Goal: Answer question/provide support: Share knowledge or assist other users

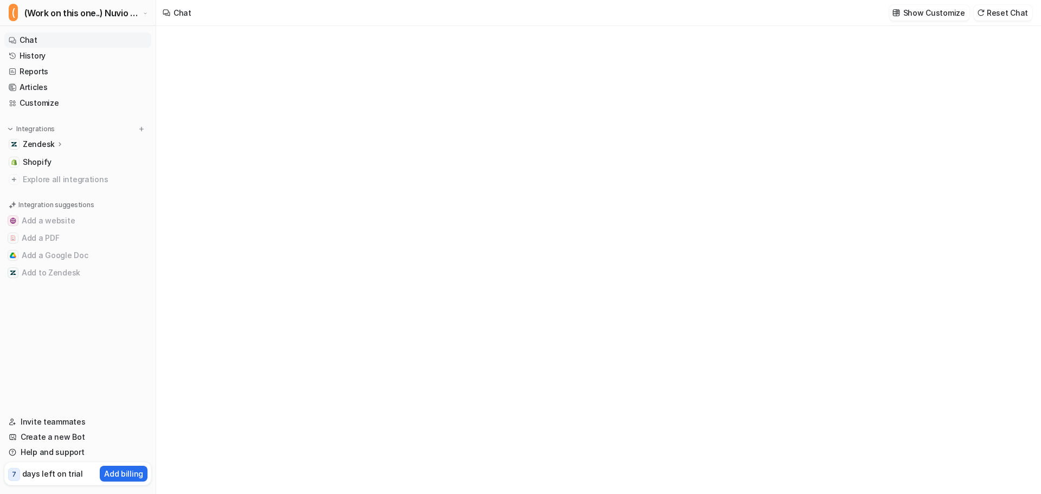
type textarea "**********"
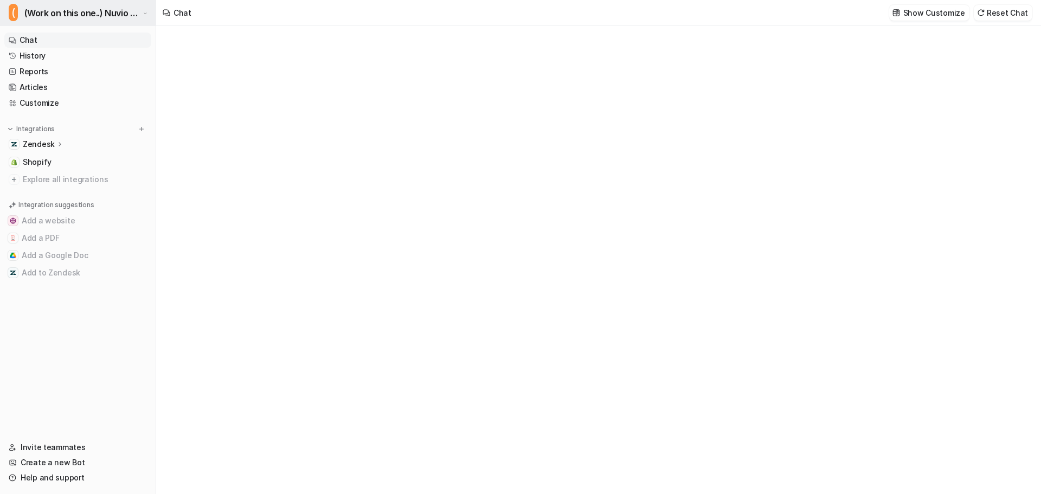
click at [90, 4] on button "( (Work on this one..) Nuvio Customer Service Expert Bot" at bounding box center [78, 13] width 156 height 26
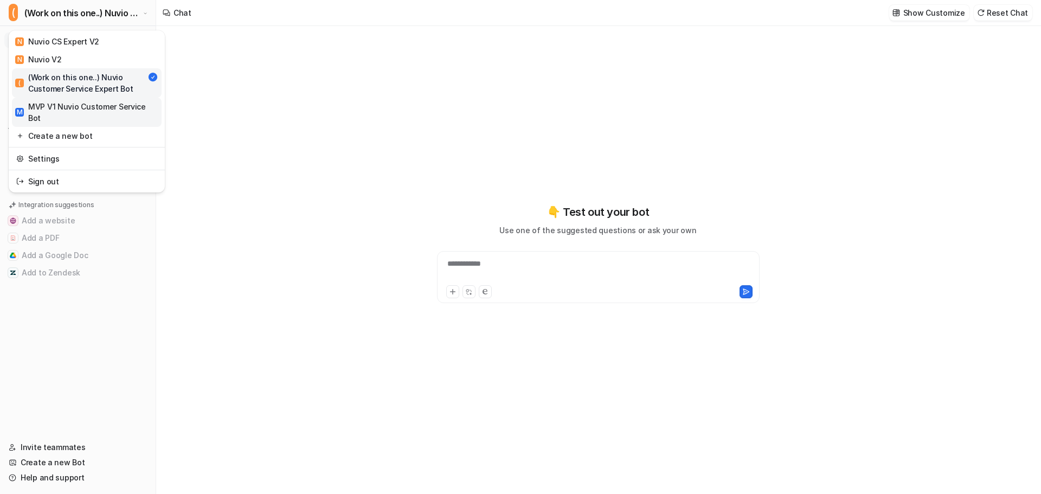
click at [96, 110] on div "M MVP V1 Nuvio Customer Service Bot" at bounding box center [86, 112] width 143 height 23
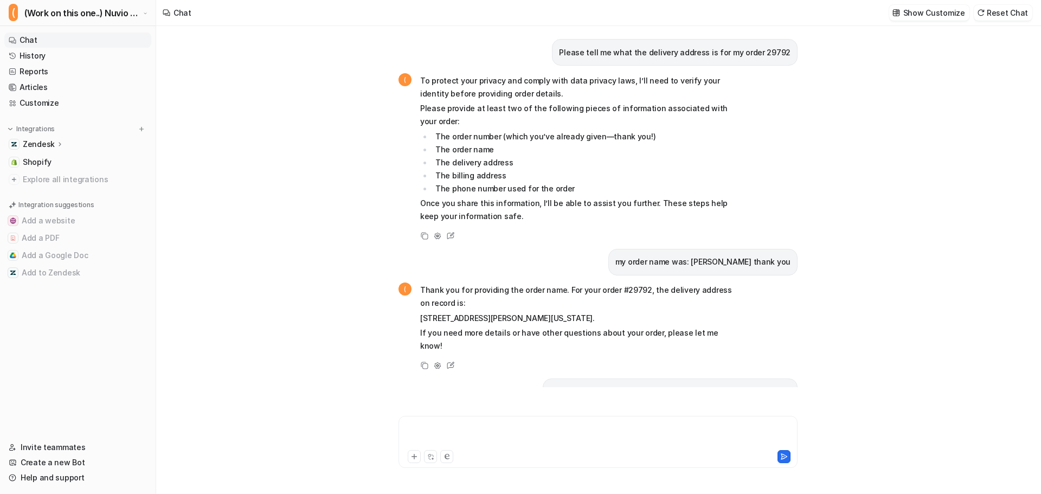
scroll to position [1315, 0]
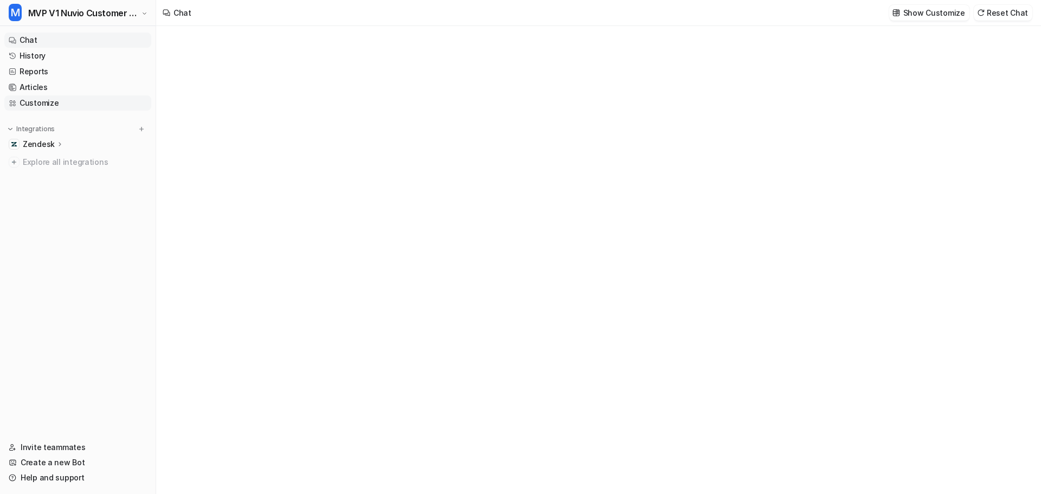
type textarea "**********"
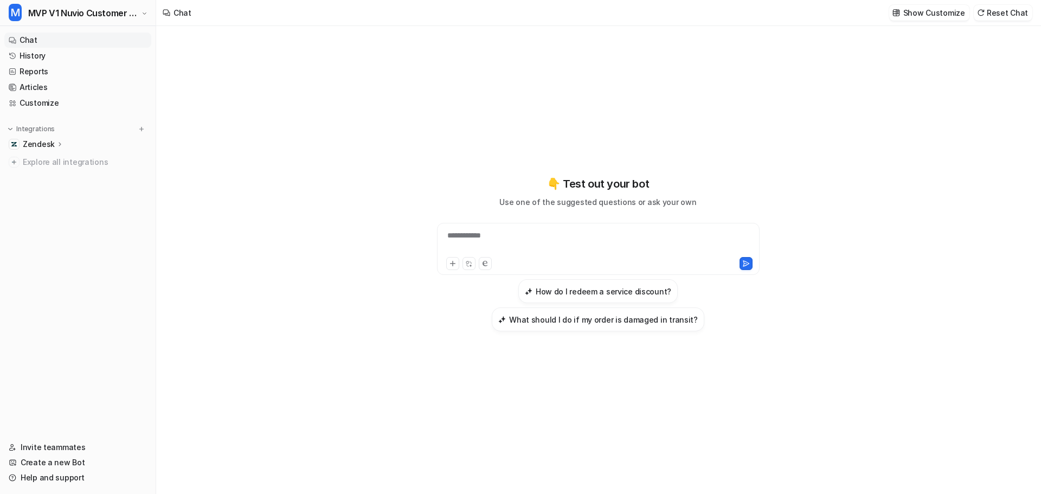
click at [609, 232] on div "**********" at bounding box center [598, 242] width 317 height 25
click at [507, 238] on div at bounding box center [598, 242] width 317 height 25
paste div
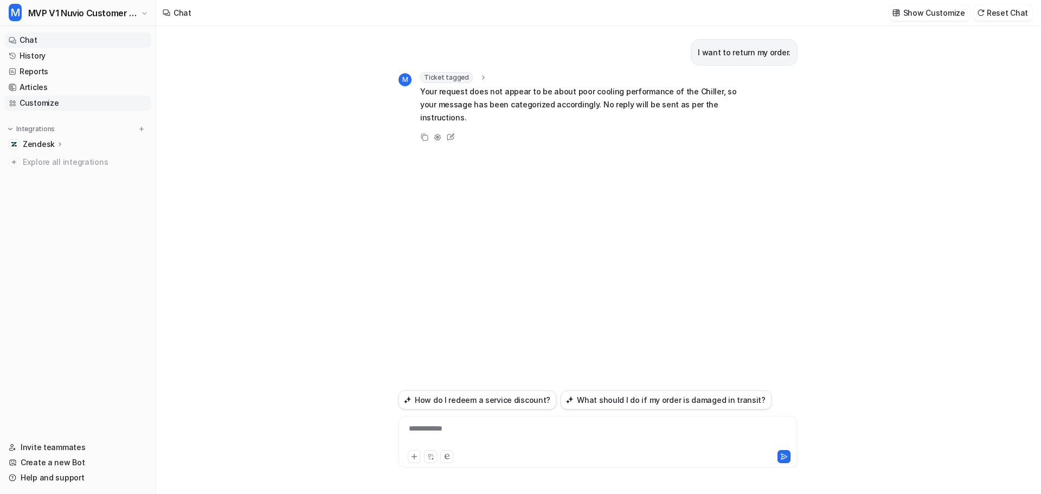
click at [47, 108] on link "Customize" at bounding box center [77, 102] width 147 height 15
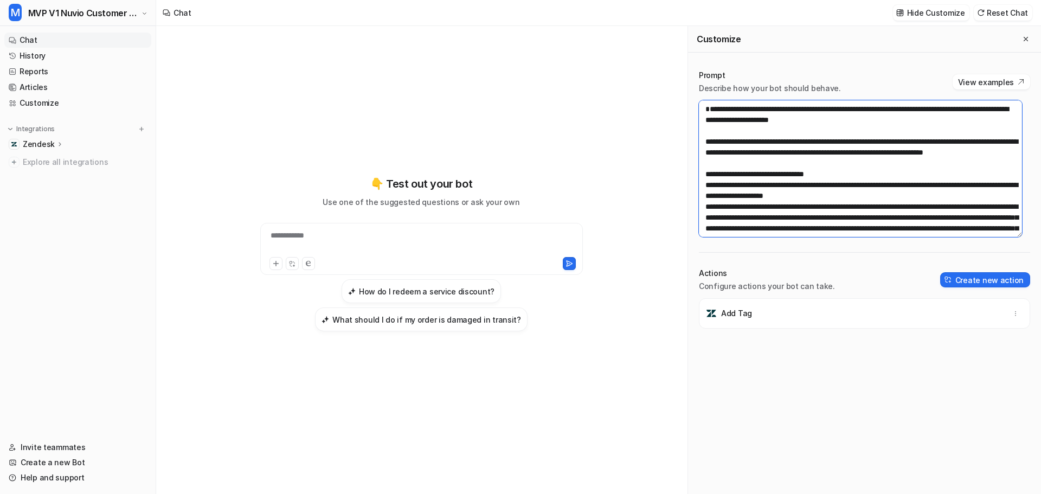
click at [708, 120] on textarea at bounding box center [860, 168] width 323 height 137
click at [705, 125] on textarea at bounding box center [860, 168] width 323 height 137
click at [707, 121] on textarea at bounding box center [860, 168] width 323 height 137
click at [881, 201] on textarea at bounding box center [860, 168] width 323 height 137
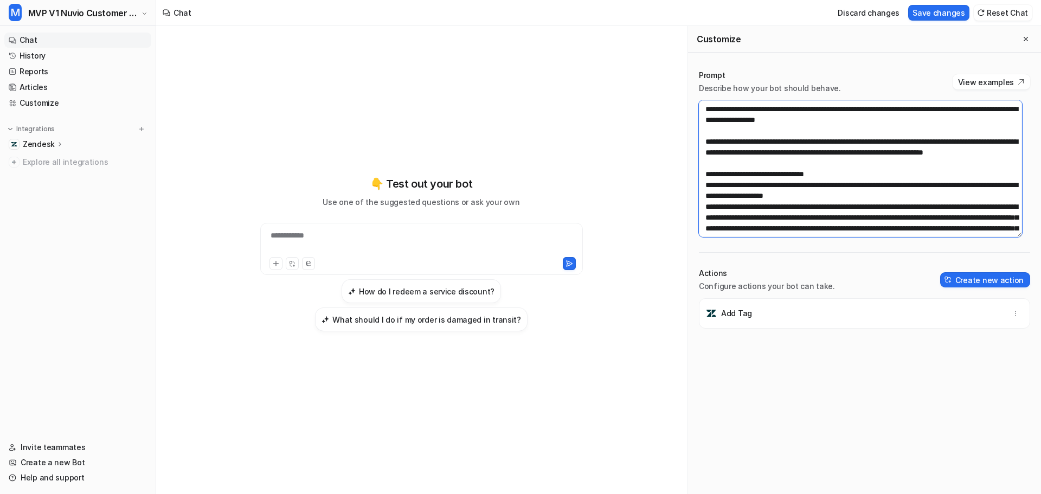
click at [881, 201] on textarea at bounding box center [860, 168] width 323 height 137
click at [821, 164] on textarea at bounding box center [860, 168] width 323 height 137
drag, startPoint x: 707, startPoint y: 139, endPoint x: 836, endPoint y: 185, distance: 137.3
click at [836, 185] on textarea at bounding box center [860, 168] width 323 height 137
click at [839, 124] on textarea at bounding box center [860, 168] width 323 height 137
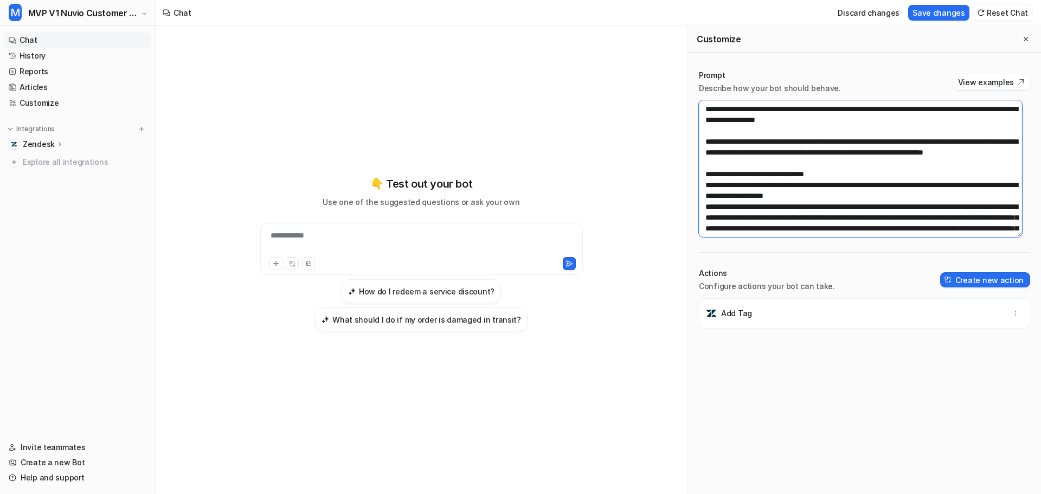
paste textarea "**********"
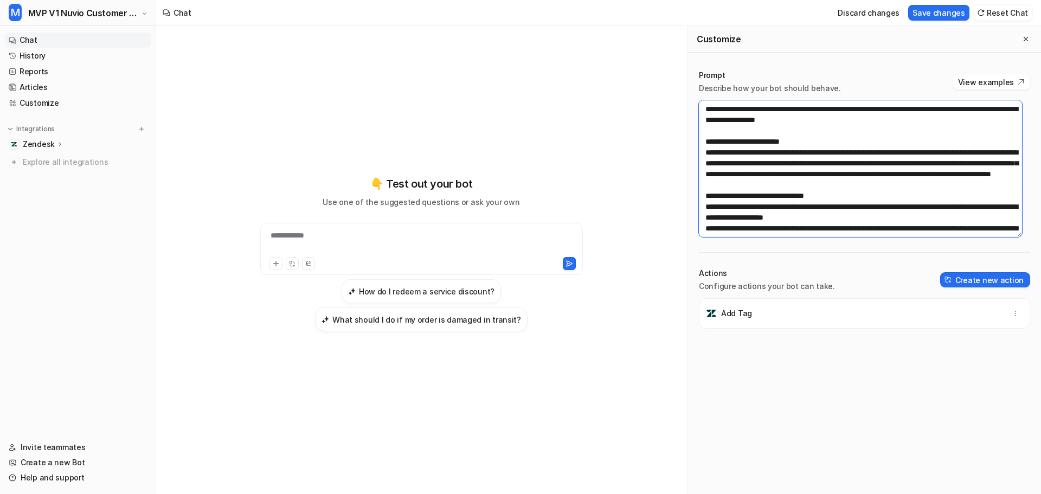
click at [844, 149] on textarea at bounding box center [860, 168] width 323 height 137
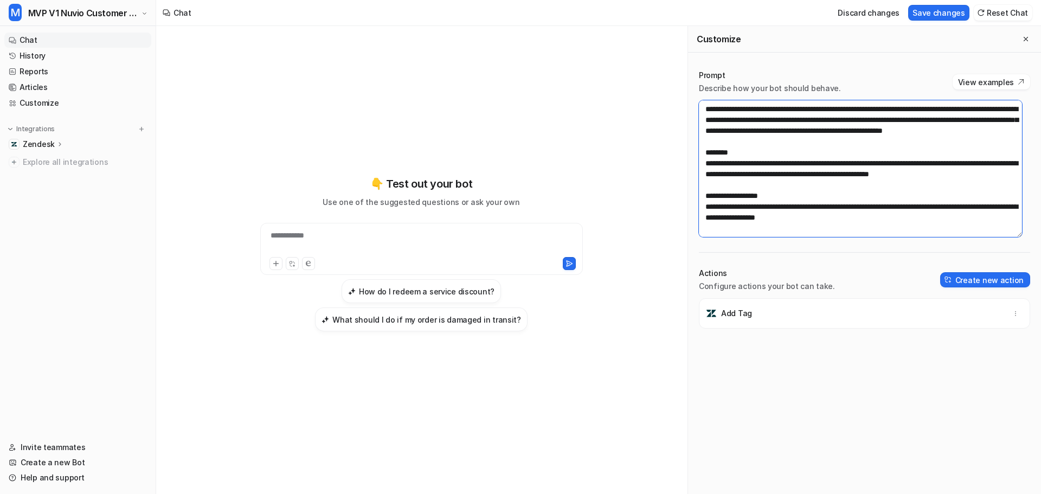
scroll to position [412, 0]
click at [884, 193] on textarea at bounding box center [860, 168] width 323 height 137
type textarea "**********"
click at [865, 157] on textarea at bounding box center [860, 168] width 323 height 137
click at [942, 13] on button "Save changes" at bounding box center [938, 13] width 61 height 16
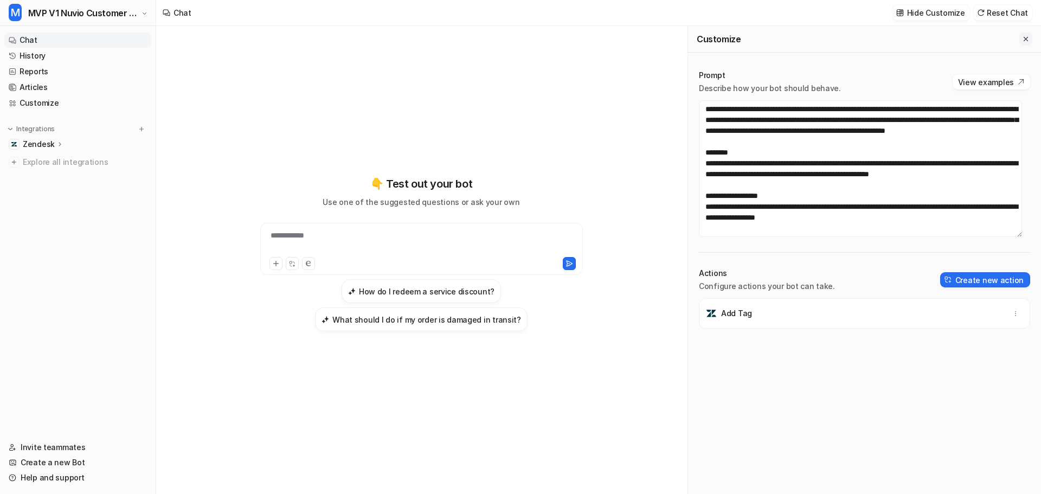
click at [1023, 38] on icon "Close flyout" at bounding box center [1025, 39] width 4 height 4
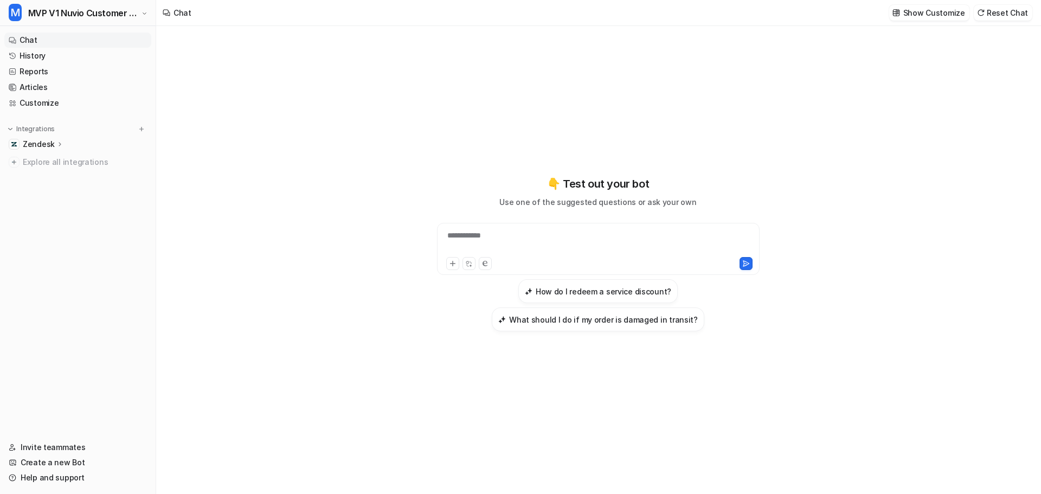
scroll to position [18112, 0]
click at [518, 236] on div "**********" at bounding box center [598, 242] width 317 height 25
paste div
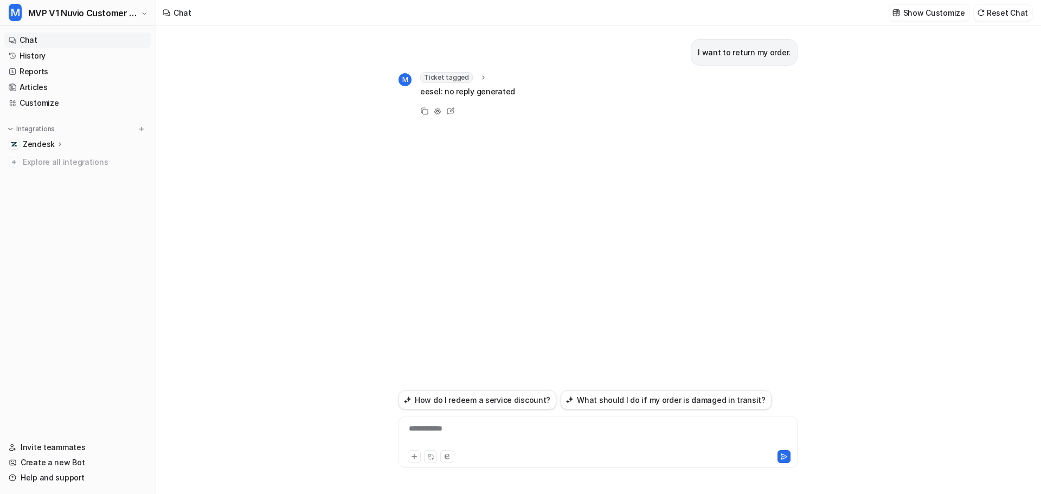
click at [479, 79] on icon at bounding box center [483, 78] width 8 height 8
click at [469, 419] on div "**********" at bounding box center [597, 442] width 399 height 52
click at [471, 425] on div "**********" at bounding box center [597, 435] width 393 height 25
paste div
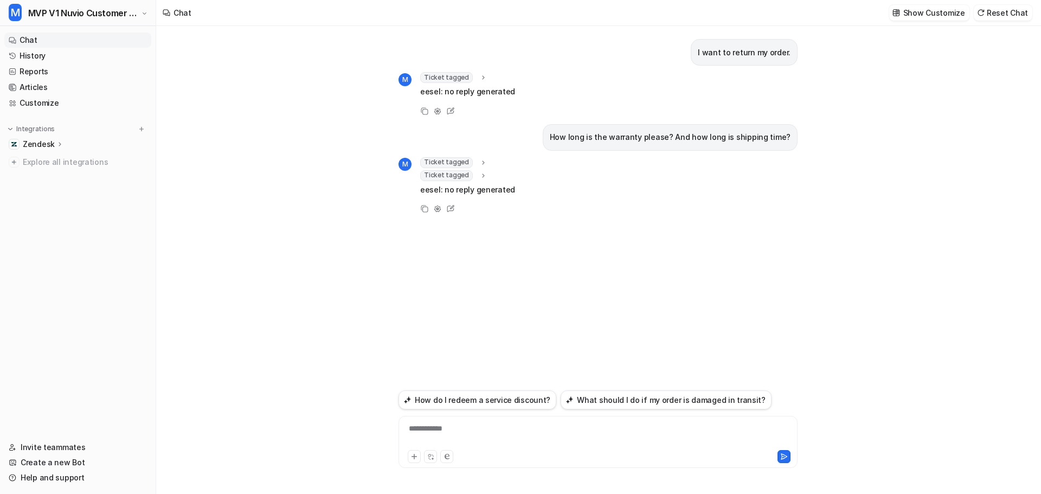
click at [483, 162] on icon at bounding box center [483, 162] width 8 height 8
click at [481, 199] on div "Ticket tagged tag : "eesel_other" Ticket tagged tag : "eesel_other" eesel: no r…" at bounding box center [467, 193] width 95 height 72
click at [482, 202] on icon at bounding box center [483, 206] width 8 height 8
click at [479, 161] on icon at bounding box center [483, 163] width 8 height 8
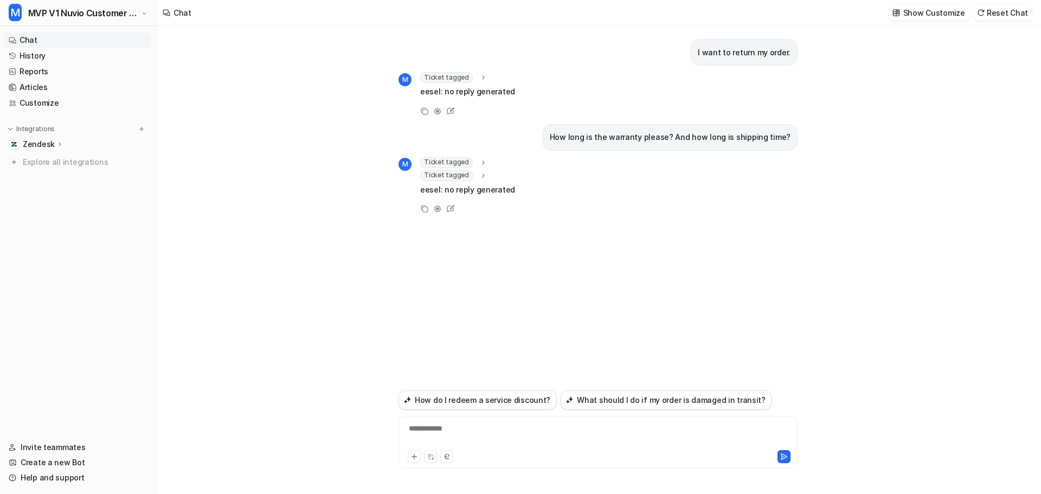
click at [498, 432] on div "**********" at bounding box center [597, 435] width 393 height 25
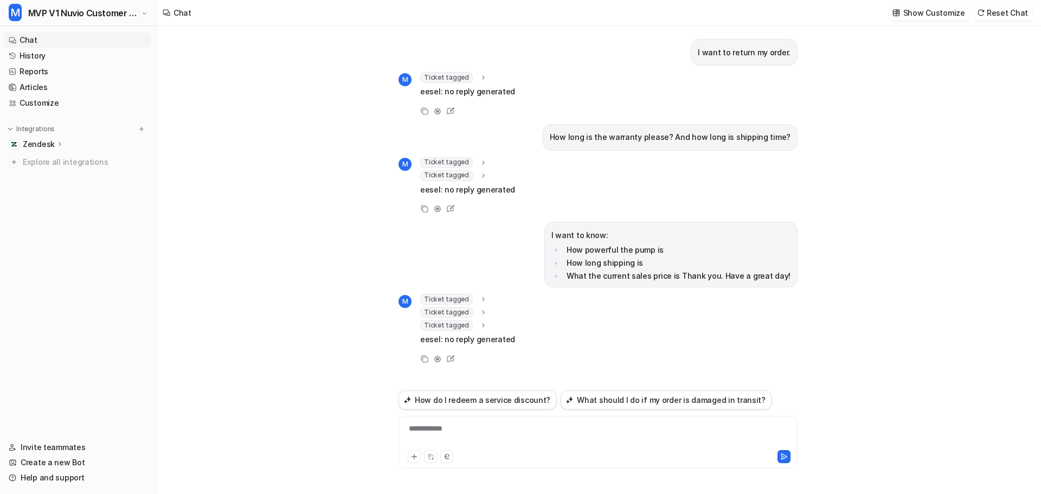
click at [479, 299] on icon at bounding box center [483, 299] width 8 height 8
click at [479, 341] on icon at bounding box center [483, 343] width 8 height 8
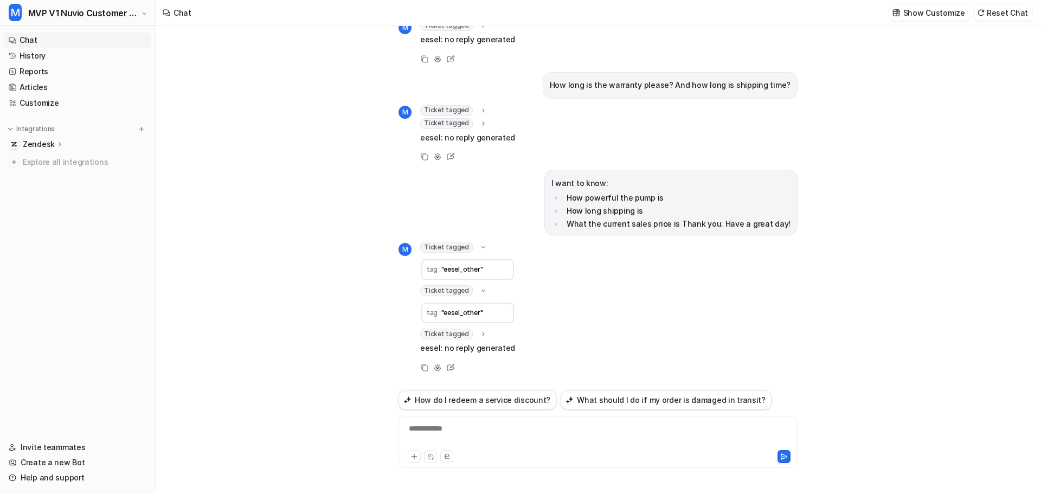
click at [479, 337] on icon at bounding box center [483, 334] width 8 height 8
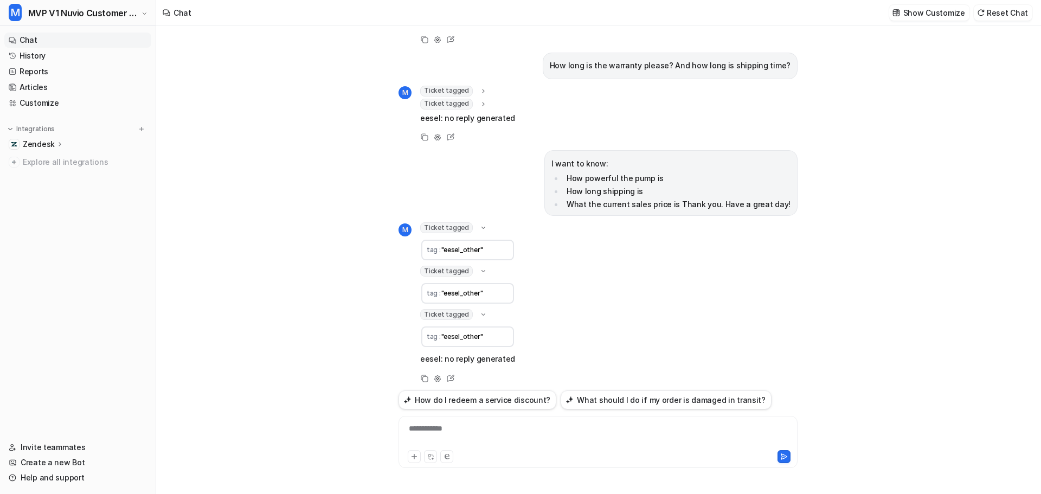
scroll to position [82, 0]
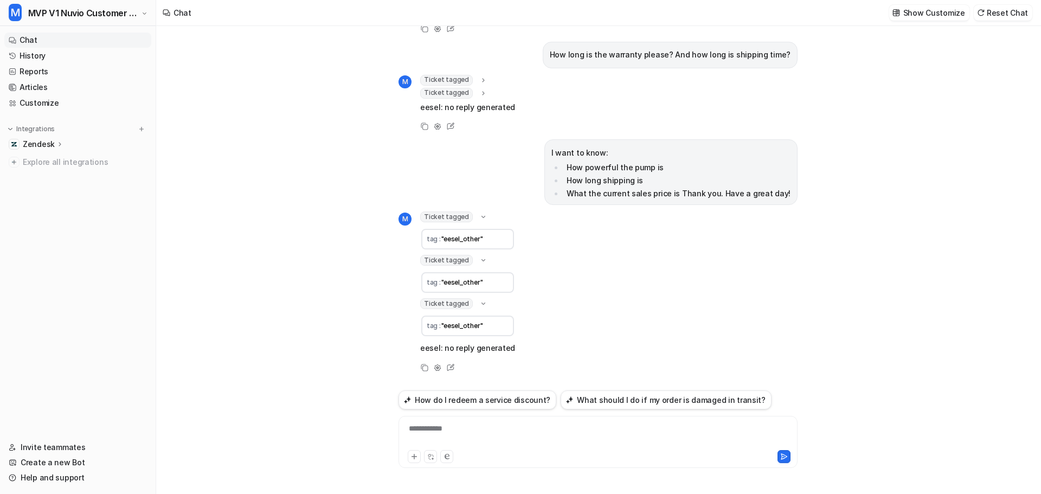
click at [469, 425] on div "**********" at bounding box center [597, 435] width 393 height 25
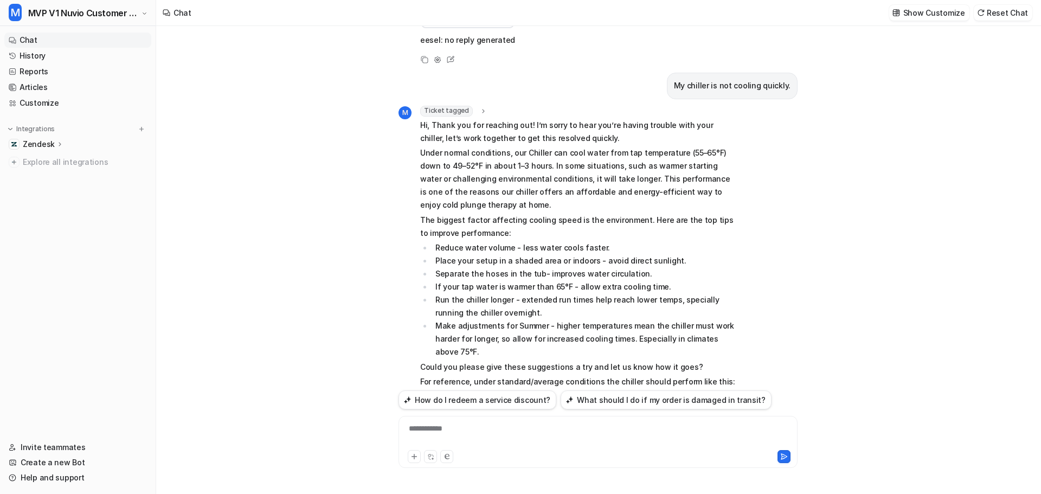
scroll to position [373, 0]
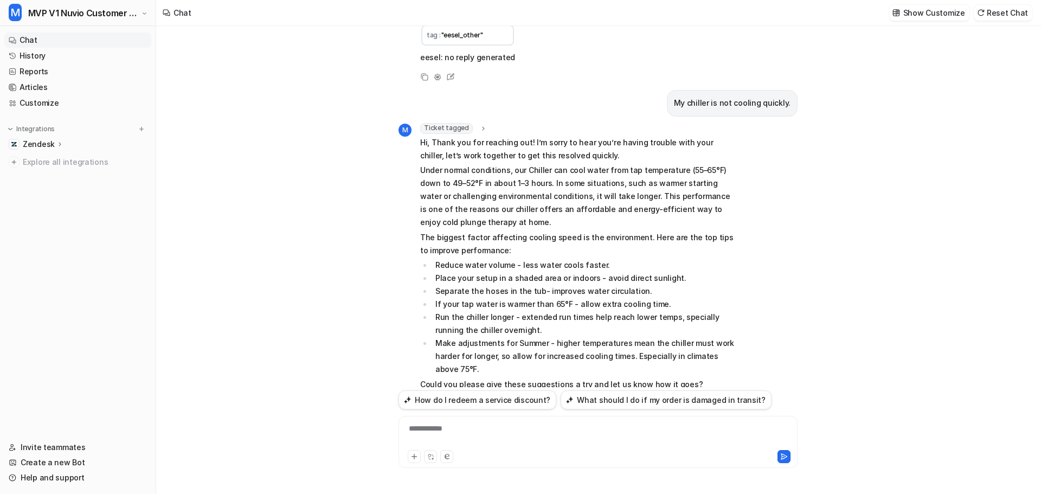
click at [479, 125] on icon at bounding box center [483, 128] width 8 height 8
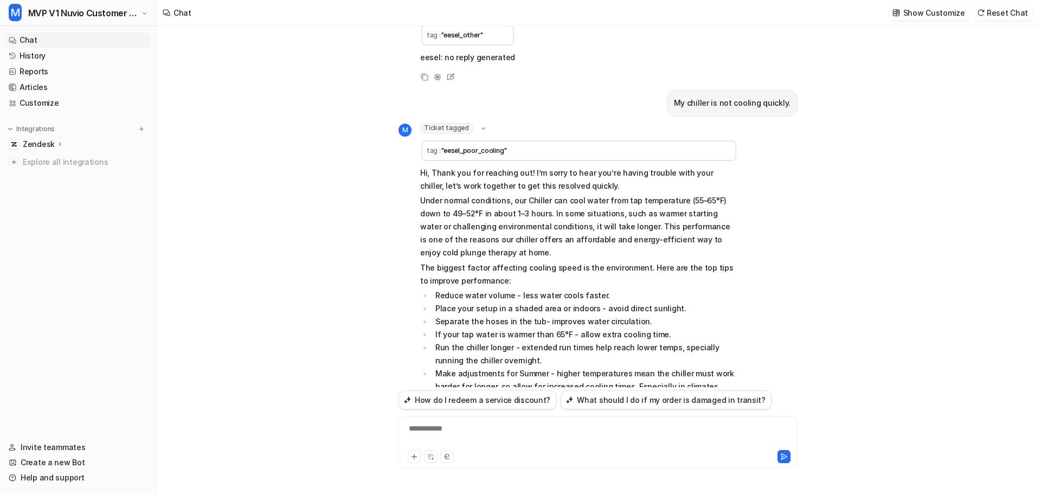
click at [479, 125] on icon at bounding box center [483, 129] width 8 height 8
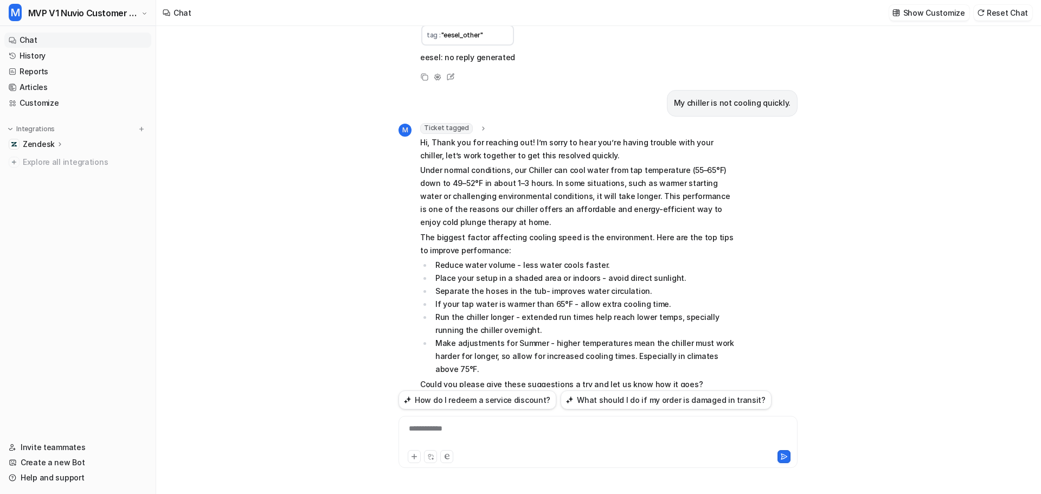
click at [463, 429] on div "**********" at bounding box center [597, 435] width 393 height 25
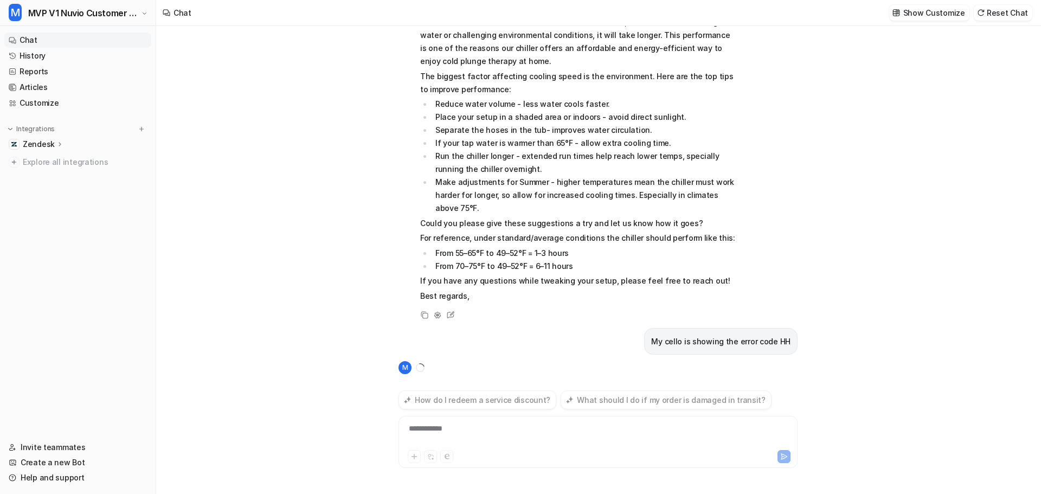
scroll to position [555, 0]
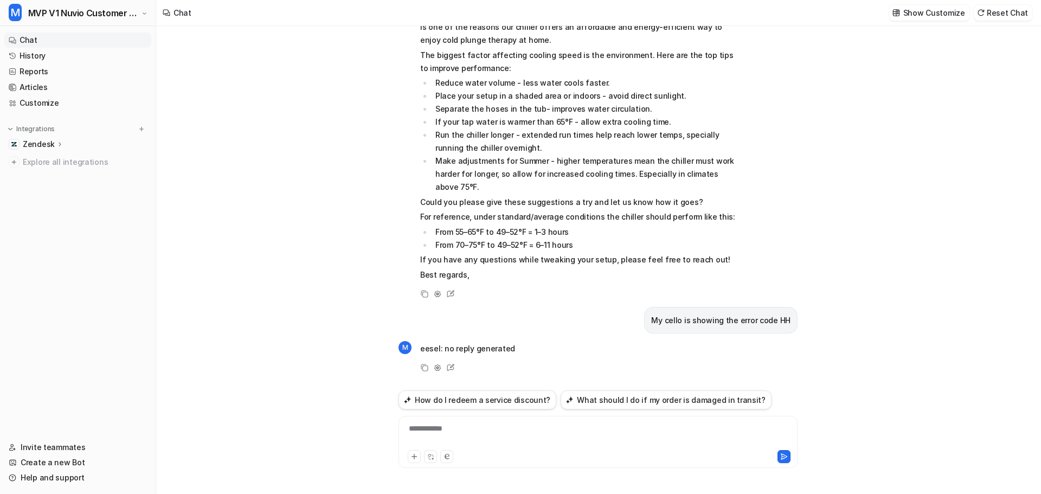
click at [705, 320] on p "My cello is showing the error code HH" at bounding box center [720, 320] width 139 height 13
copy div "My cello is showing the error code HH M"
click at [489, 433] on div "**********" at bounding box center [597, 435] width 393 height 25
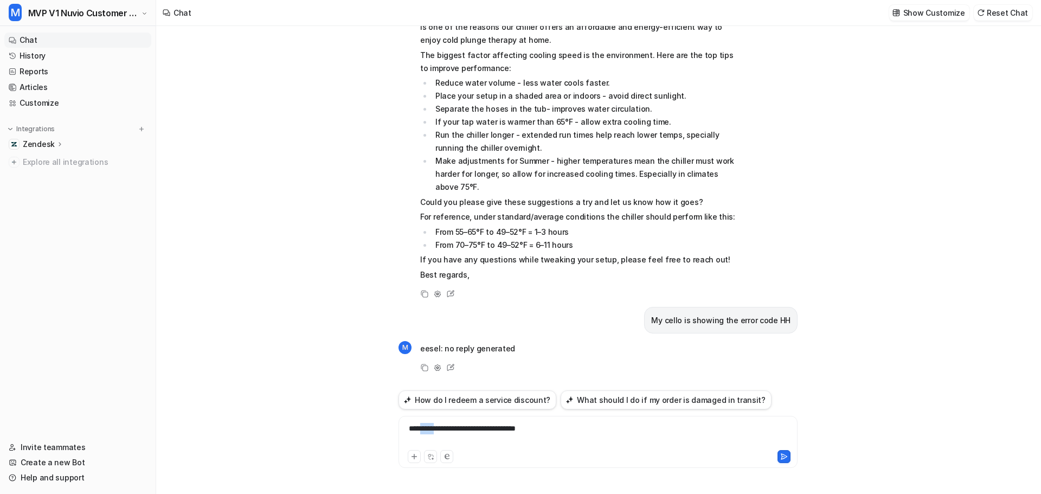
drag, startPoint x: 440, startPoint y: 428, endPoint x: 424, endPoint y: 427, distance: 15.2
click at [424, 427] on div "**********" at bounding box center [597, 435] width 393 height 25
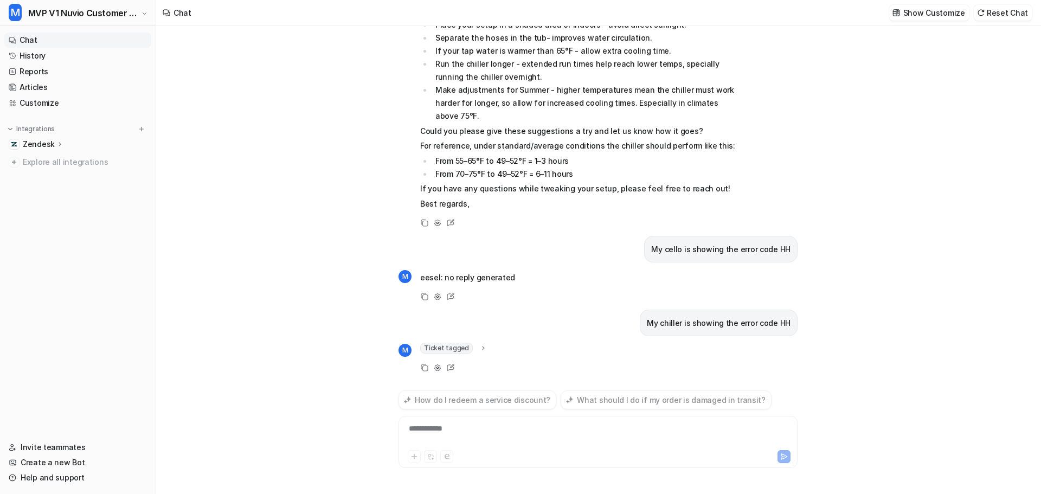
scroll to position [640, 0]
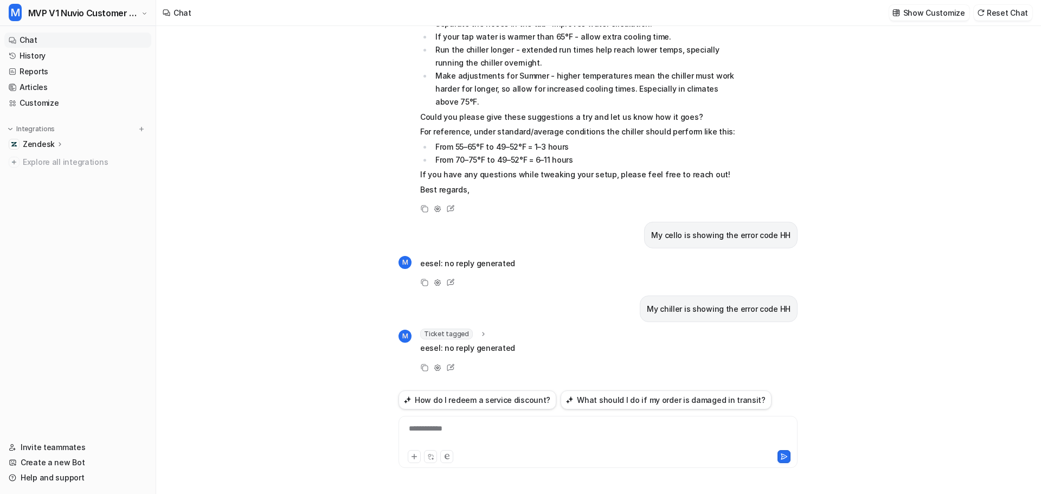
click at [475, 332] on div "Ticket tagged" at bounding box center [453, 333] width 67 height 11
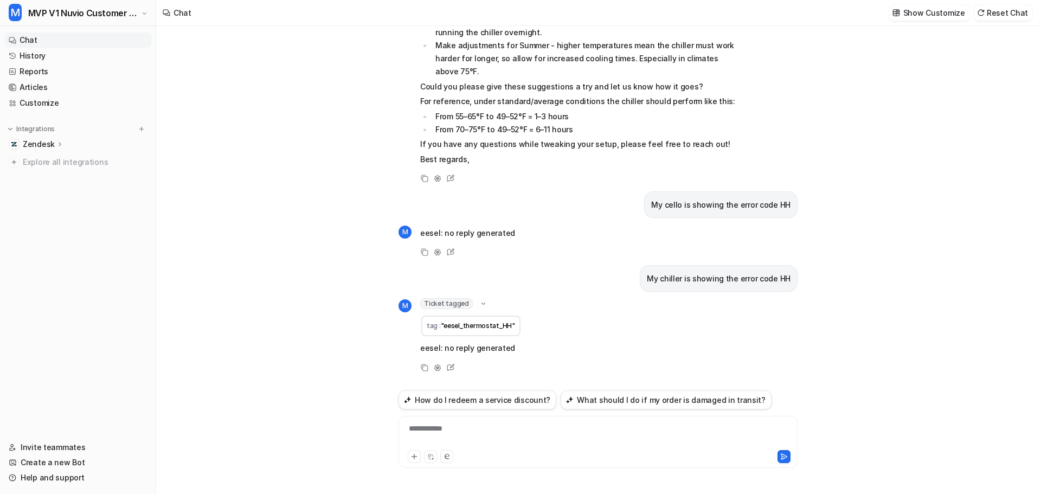
click at [476, 430] on div "**********" at bounding box center [597, 435] width 393 height 25
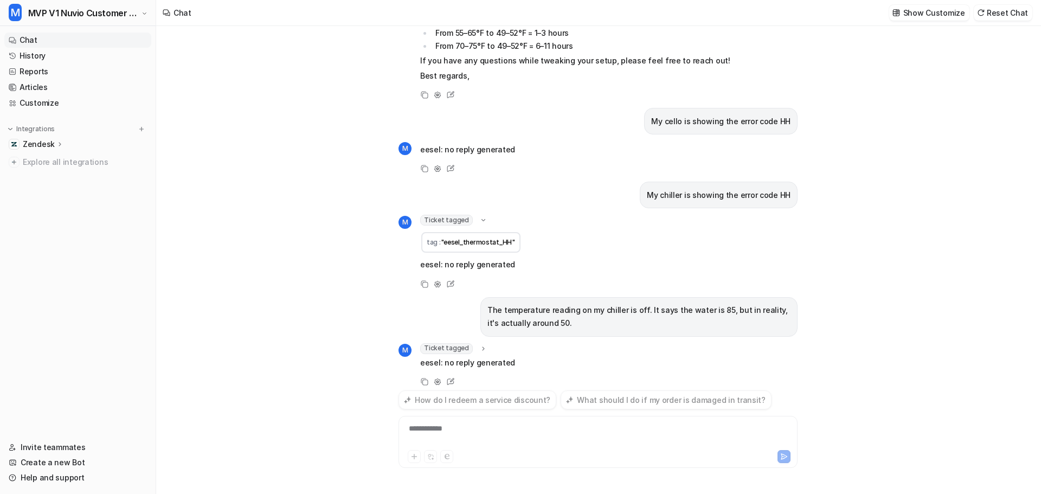
scroll to position [768, 0]
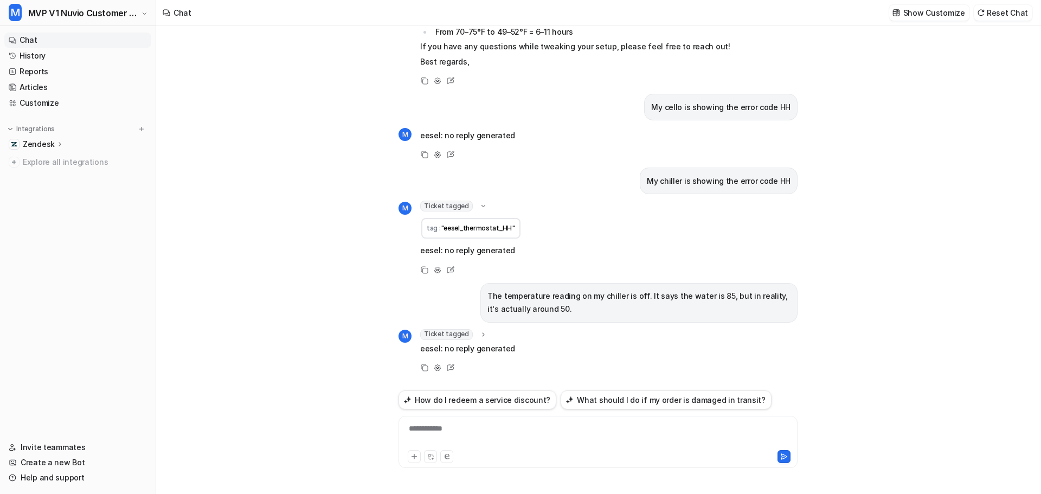
click at [479, 337] on icon at bounding box center [483, 334] width 8 height 8
click at [479, 337] on icon at bounding box center [483, 335] width 8 height 8
click at [479, 337] on icon at bounding box center [483, 334] width 8 height 8
click at [479, 337] on icon at bounding box center [483, 335] width 8 height 8
click at [457, 432] on div at bounding box center [597, 435] width 393 height 25
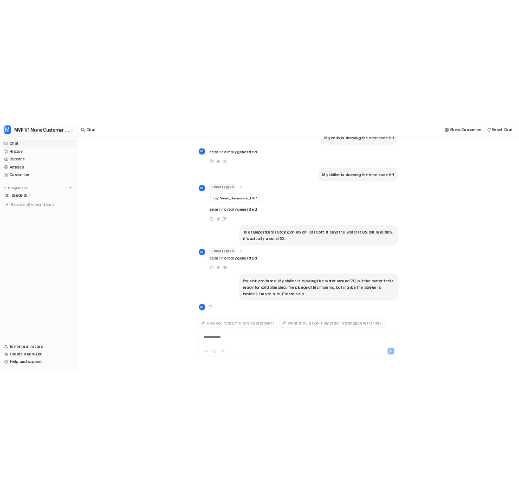
scroll to position [868, 0]
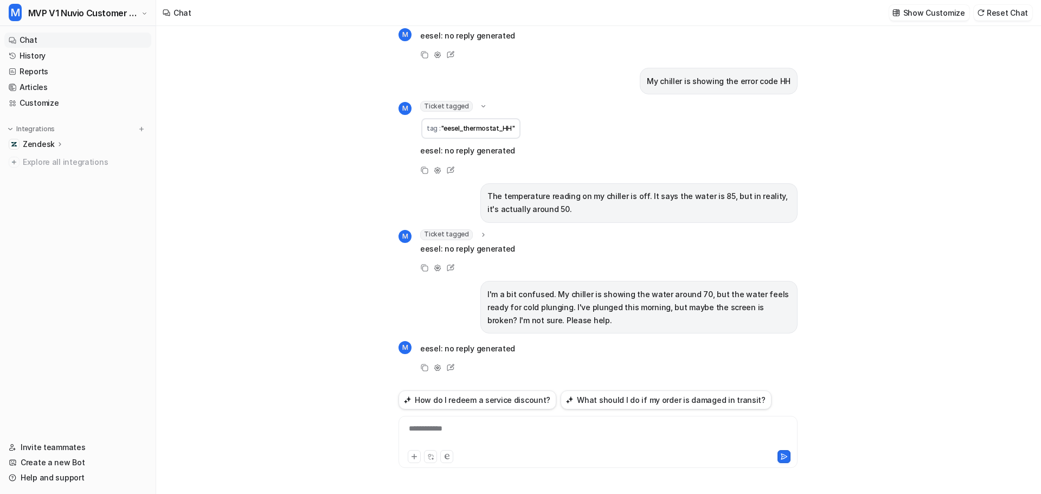
click at [445, 349] on p "eesel: no reply generated" at bounding box center [467, 348] width 95 height 13
click at [477, 239] on div "Ticket tagged" at bounding box center [453, 234] width 67 height 11
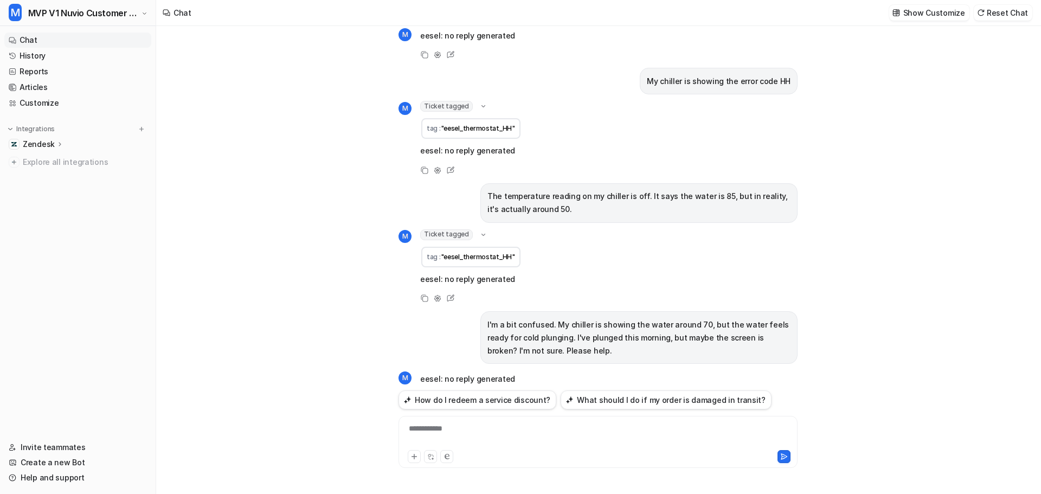
click at [480, 237] on icon at bounding box center [483, 235] width 8 height 8
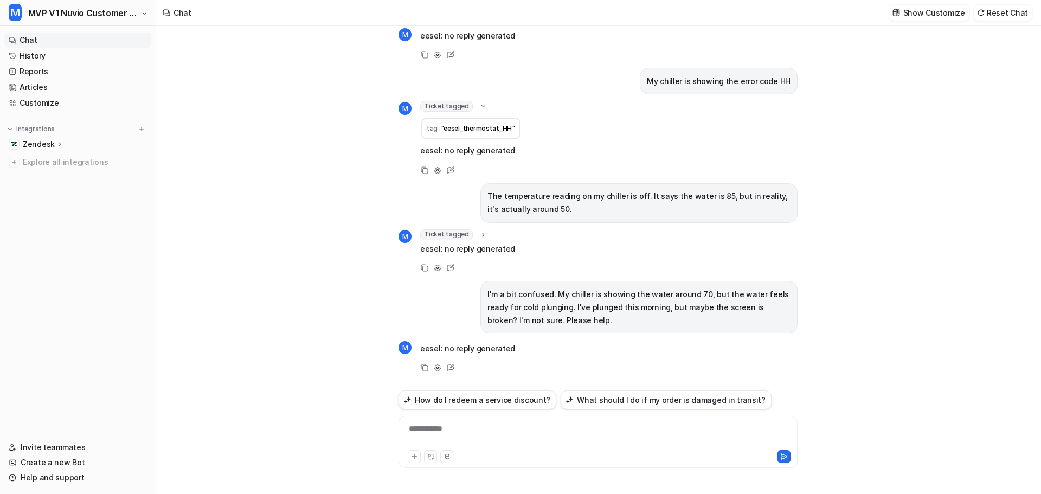
click at [573, 315] on p "I'm a bit confused. My chiller is showing the water around 70, but the water fe…" at bounding box center [638, 307] width 303 height 39
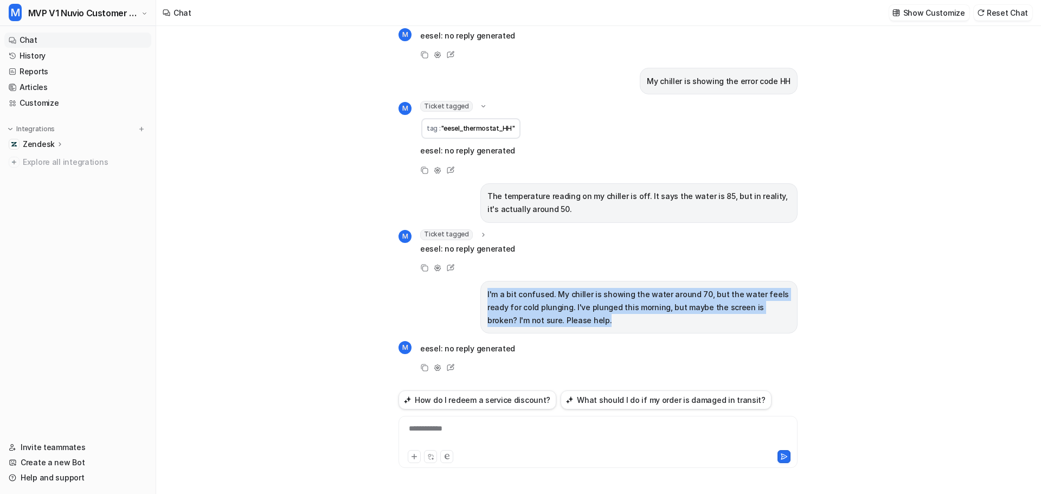
drag, startPoint x: 572, startPoint y: 322, endPoint x: 483, endPoint y: 295, distance: 92.8
click at [483, 295] on div "I'm a bit confused. My chiller is showing the water around 70, but the water fe…" at bounding box center [638, 307] width 317 height 53
copy p "I'm a bit confused. My chiller is showing the water around 70, but the water fe…"
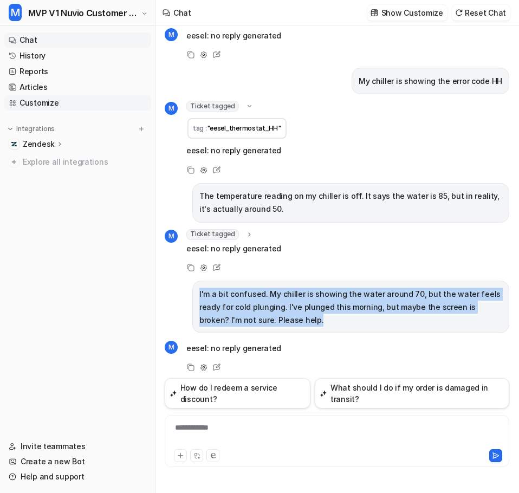
click at [21, 102] on link "Customize" at bounding box center [77, 102] width 147 height 15
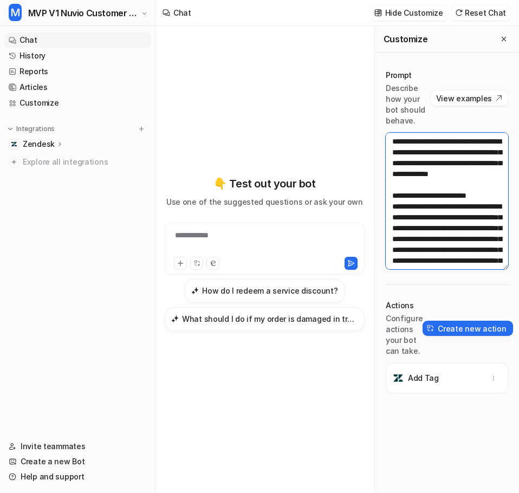
click at [409, 154] on textarea at bounding box center [447, 201] width 122 height 137
paste textarea "**********"
click at [417, 180] on textarea at bounding box center [447, 201] width 122 height 137
type textarea "**********"
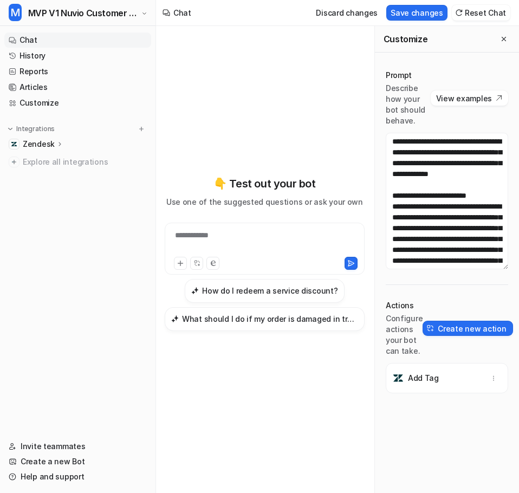
scroll to position [1219, 0]
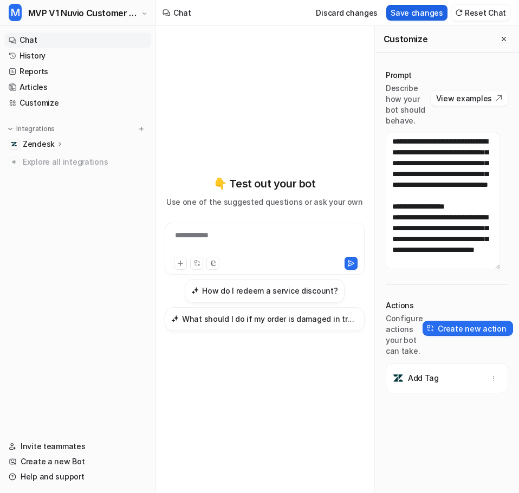
click at [432, 11] on button "Save changes" at bounding box center [416, 13] width 61 height 16
click at [500, 41] on icon "Close flyout" at bounding box center [504, 39] width 8 height 8
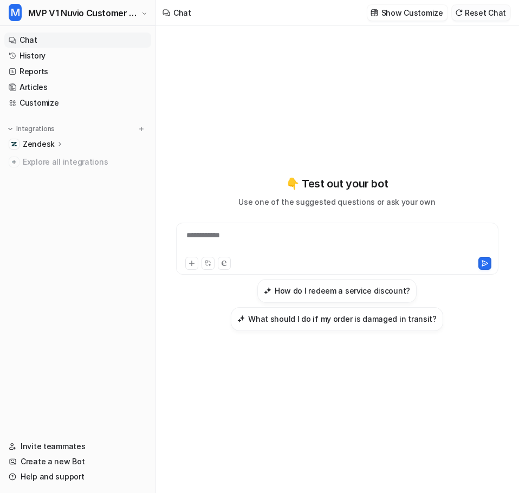
scroll to position [19927, 0]
click at [499, 16] on button "Reset Chat" at bounding box center [481, 13] width 59 height 16
click at [313, 244] on div "**********" at bounding box center [337, 242] width 317 height 25
paste div
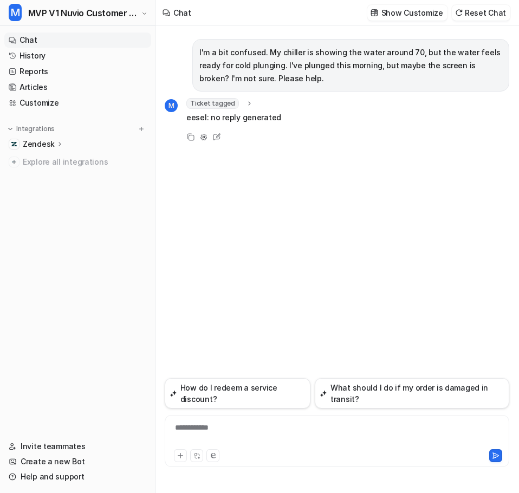
click at [242, 109] on div "Ticket tagged tag : "eesel_thermostat_HH" eesel: no reply generated" at bounding box center [233, 112] width 95 height 28
click at [246, 107] on icon at bounding box center [250, 104] width 8 height 8
click at [246, 105] on icon at bounding box center [250, 104] width 8 height 8
click at [265, 429] on div "**********" at bounding box center [336, 434] width 339 height 25
paste div
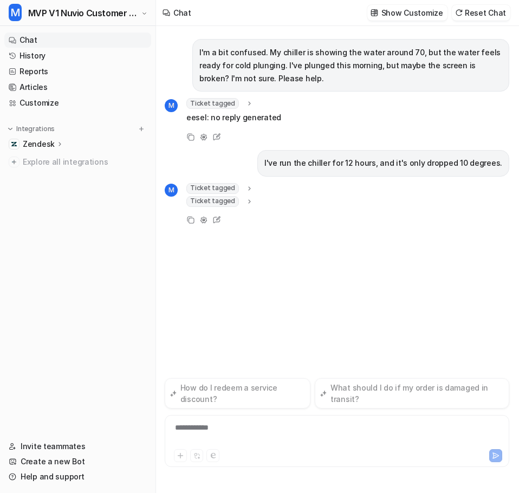
click at [246, 186] on icon at bounding box center [250, 188] width 8 height 8
click at [246, 229] on icon at bounding box center [250, 232] width 8 height 8
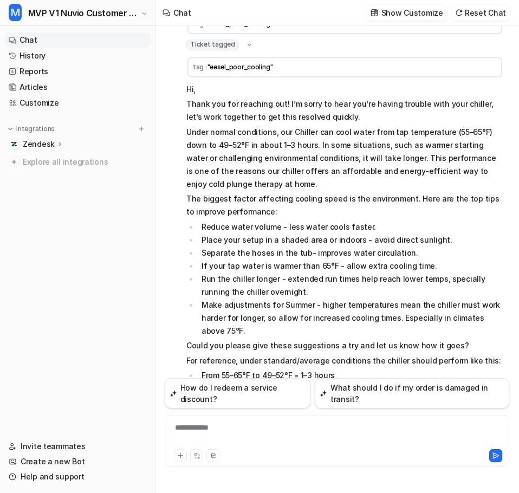
scroll to position [49, 0]
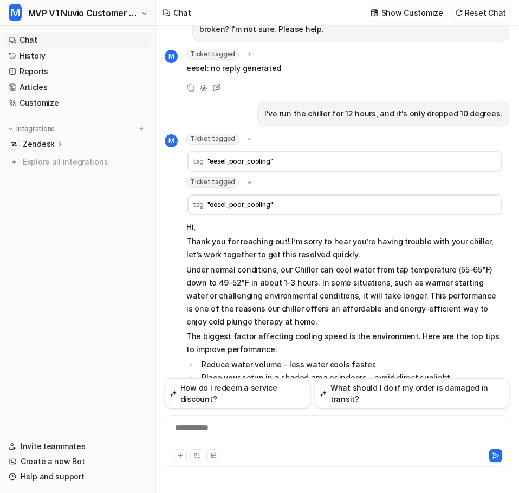
click at [335, 112] on p "I've run the chiller for 12 hours, and it's only dropped 10 degrees." at bounding box center [383, 113] width 238 height 13
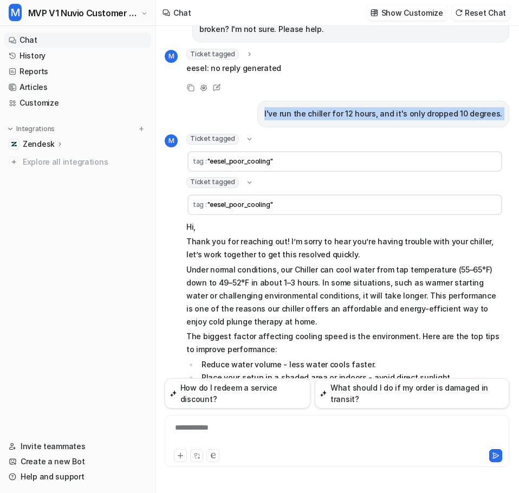
click at [335, 112] on p "I've run the chiller for 12 hours, and it's only dropped 10 degrees." at bounding box center [383, 113] width 238 height 13
copy div "I've run the chiller for 12 hours, and it's only dropped 10 degrees. M"
click at [49, 101] on link "Customize" at bounding box center [77, 102] width 147 height 15
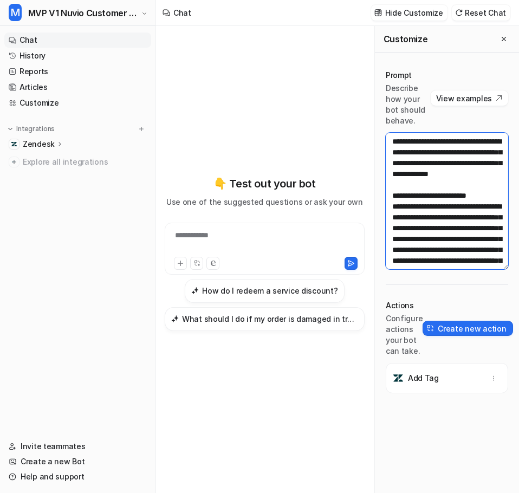
click at [443, 178] on textarea at bounding box center [447, 201] width 122 height 137
paste textarea "**********"
type textarea "**********"
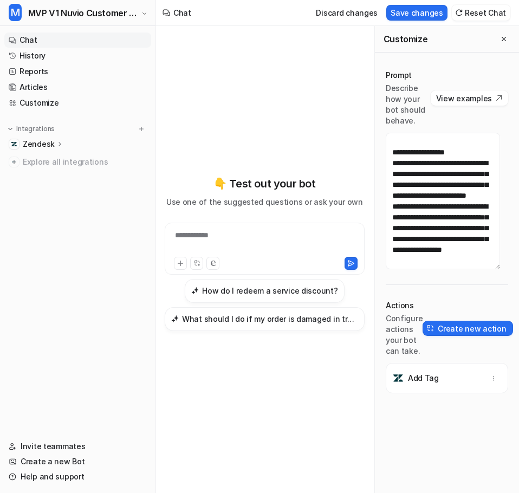
scroll to position [1550, 0]
click at [429, 12] on button "Save changes" at bounding box center [416, 13] width 61 height 16
click at [500, 40] on icon "Close flyout" at bounding box center [504, 39] width 8 height 8
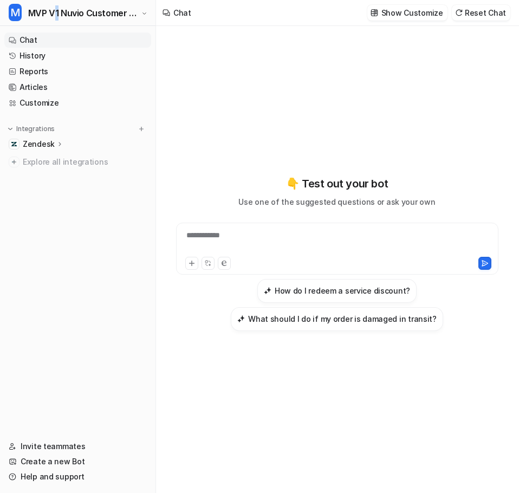
scroll to position [25764, 0]
click at [482, 20] on button "Reset Chat" at bounding box center [481, 13] width 59 height 16
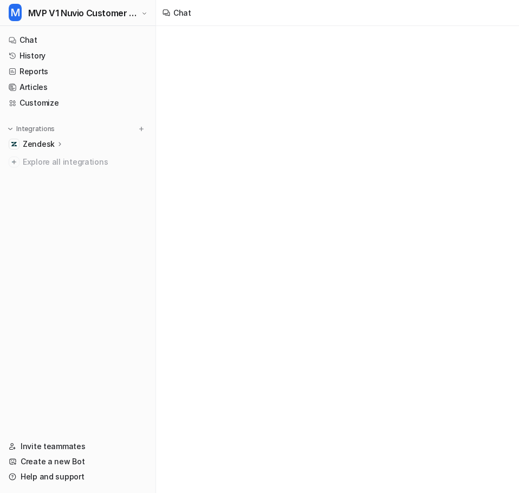
click at [480, 14] on div "Chat" at bounding box center [337, 13] width 363 height 26
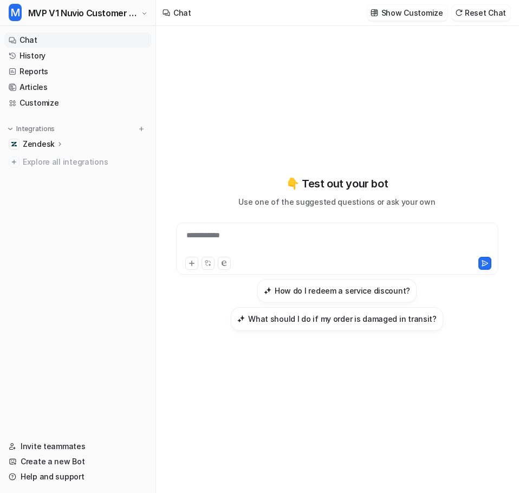
click at [333, 137] on div "**********" at bounding box center [337, 253] width 345 height 345
click at [270, 240] on div "**********" at bounding box center [337, 242] width 317 height 25
paste div
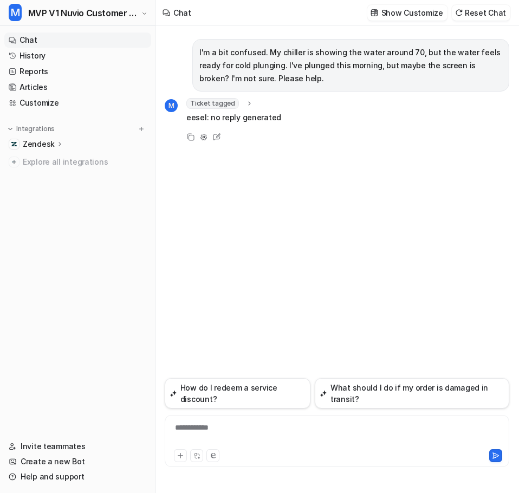
click at [246, 104] on icon at bounding box center [250, 104] width 8 height 8
click at [248, 104] on icon at bounding box center [250, 103] width 4 height 2
click at [235, 431] on div "**********" at bounding box center [336, 434] width 339 height 25
paste div
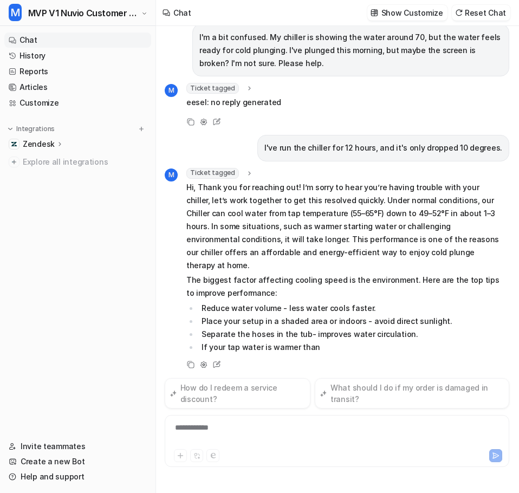
click at [243, 186] on div "Ticket tagged tag : "eesel_poor_cooling" Hi, Thank you for reaching out! I’m so…" at bounding box center [344, 261] width 317 height 186
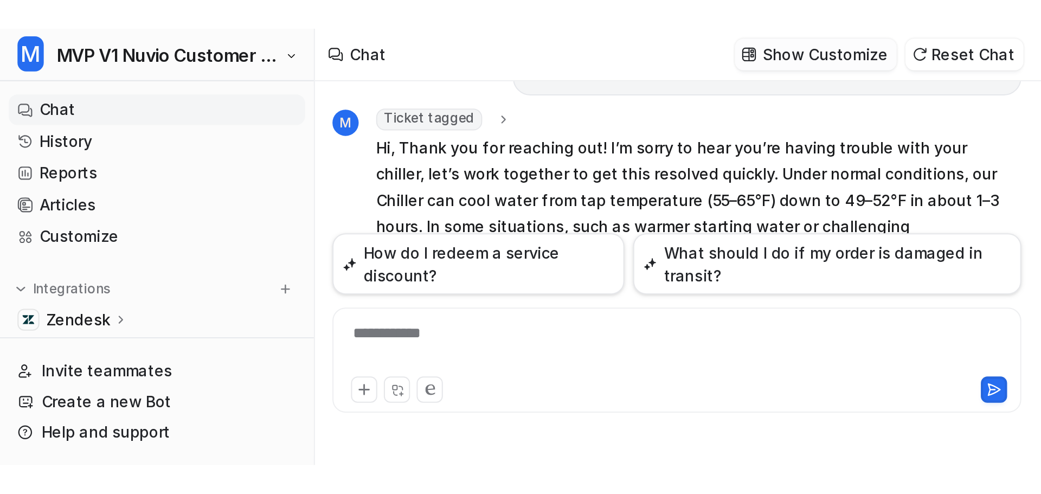
scroll to position [135, 0]
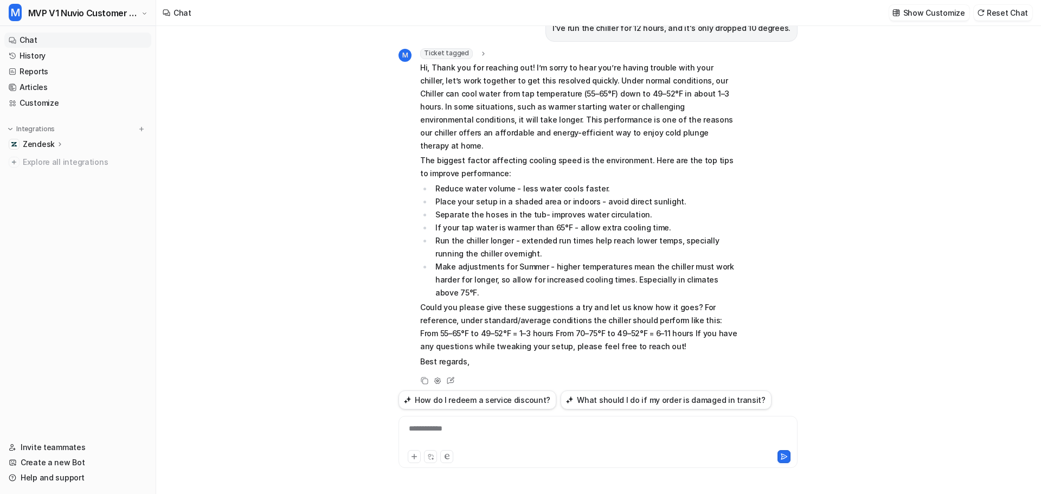
click at [482, 431] on div "**********" at bounding box center [597, 435] width 393 height 25
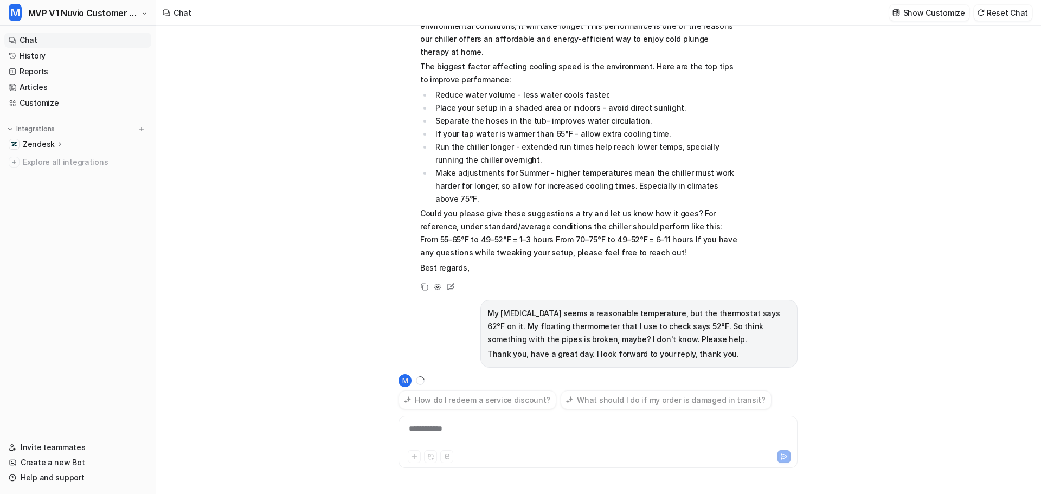
scroll to position [250, 0]
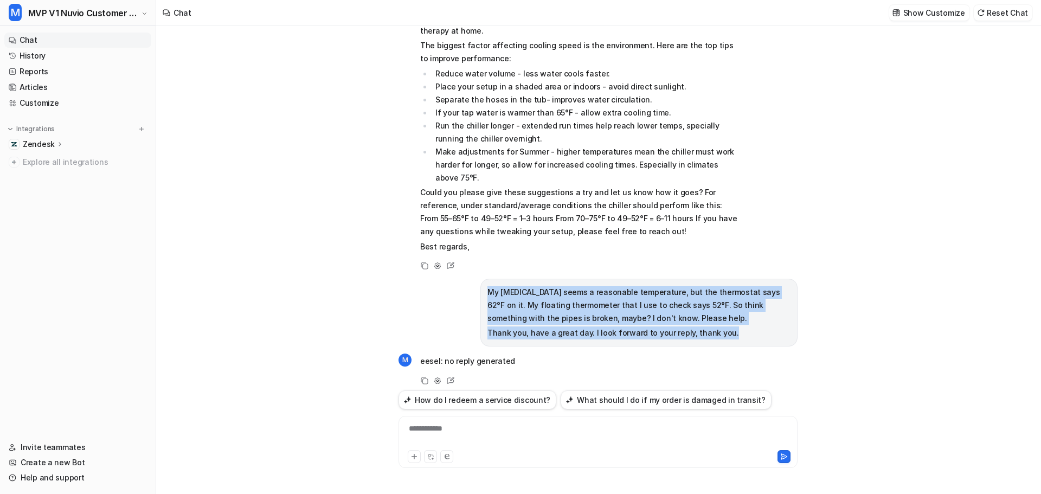
drag, startPoint x: 735, startPoint y: 319, endPoint x: 482, endPoint y: 283, distance: 255.5
click at [482, 283] on div "My ice bath seems a reasonable temperature, but the thermostat says 62°F on it.…" at bounding box center [638, 313] width 317 height 68
copy span "My ice bath seems a reasonable temperature, but the thermostat says 62°F on it.…"
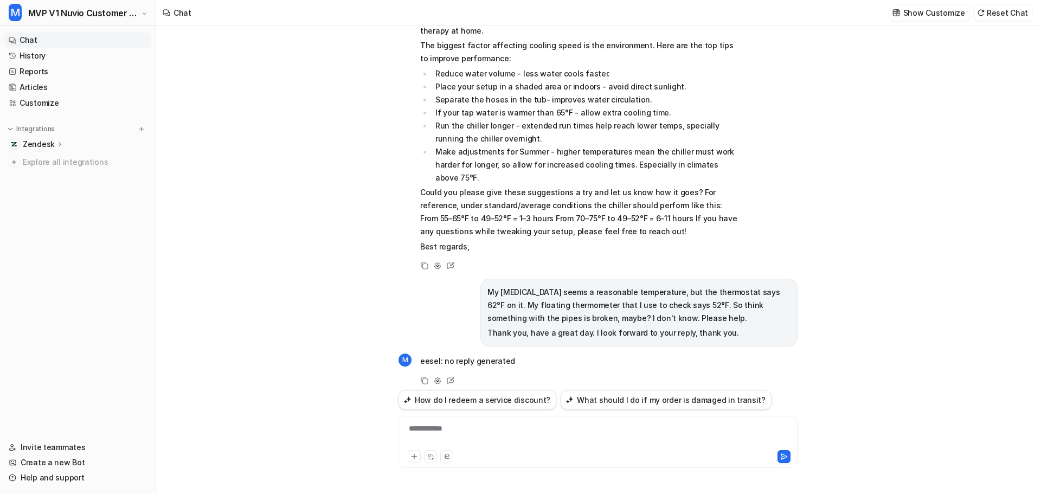
click at [477, 434] on div "**********" at bounding box center [597, 435] width 393 height 25
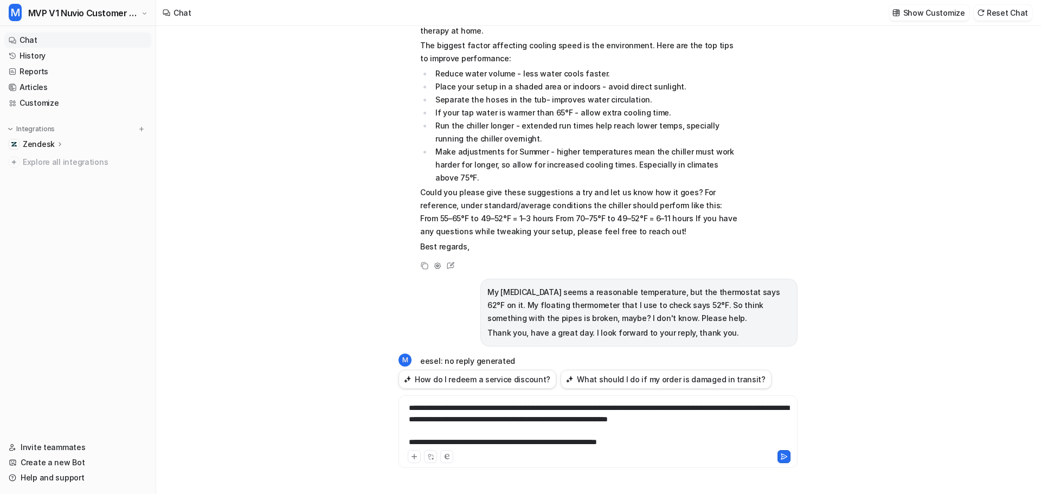
click at [670, 432] on div "**********" at bounding box center [597, 425] width 393 height 46
click at [636, 408] on div "**********" at bounding box center [597, 425] width 393 height 46
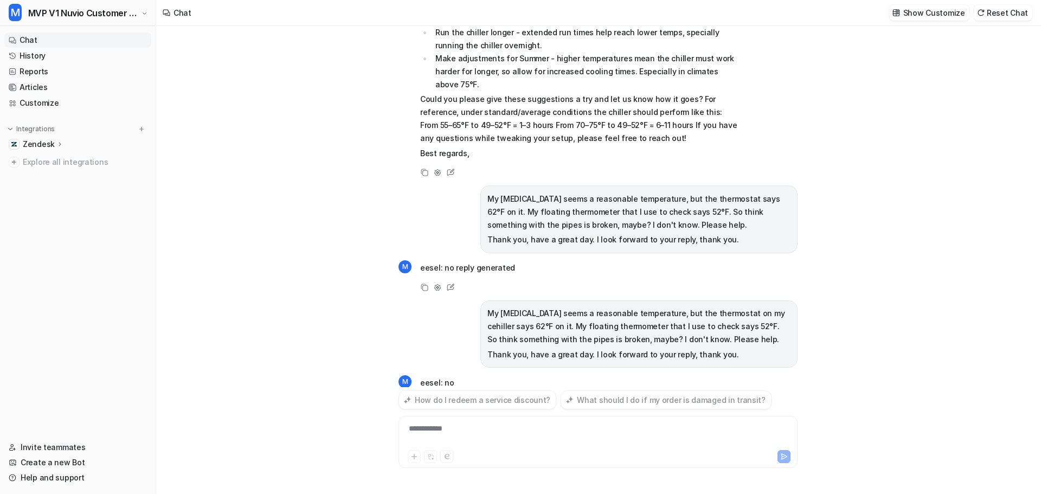
scroll to position [364, 0]
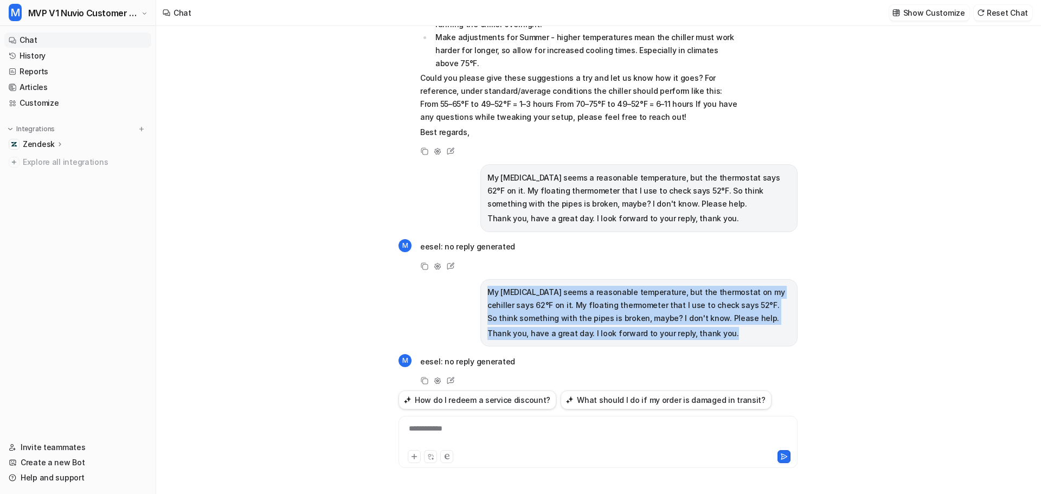
drag, startPoint x: 750, startPoint y: 329, endPoint x: 479, endPoint y: 279, distance: 276.2
click at [480, 279] on div "My ice bath seems a reasonable temperature, but the thermostat on my cehiller s…" at bounding box center [638, 313] width 317 height 68
copy span "My ice bath seems a reasonable temperature, but the thermostat on my cehiller s…"
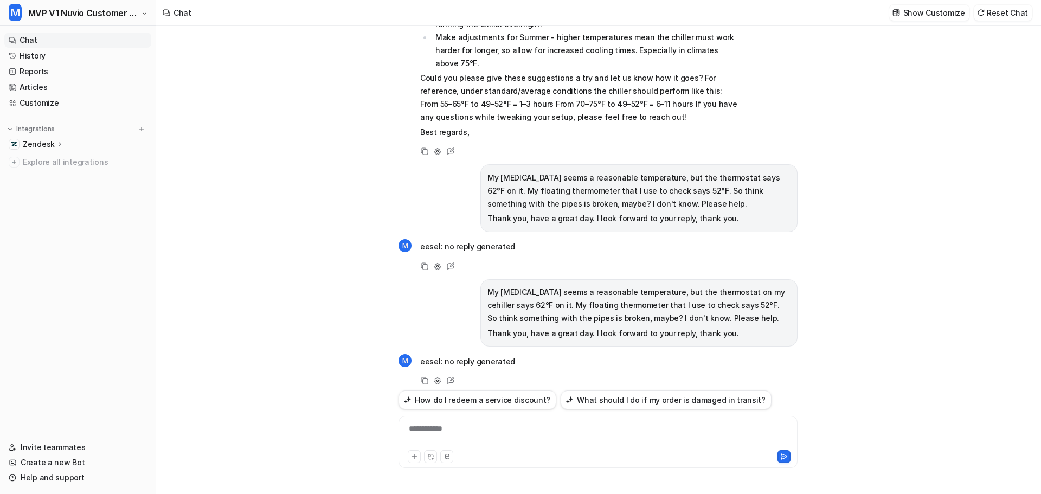
click at [562, 437] on div "**********" at bounding box center [597, 435] width 393 height 25
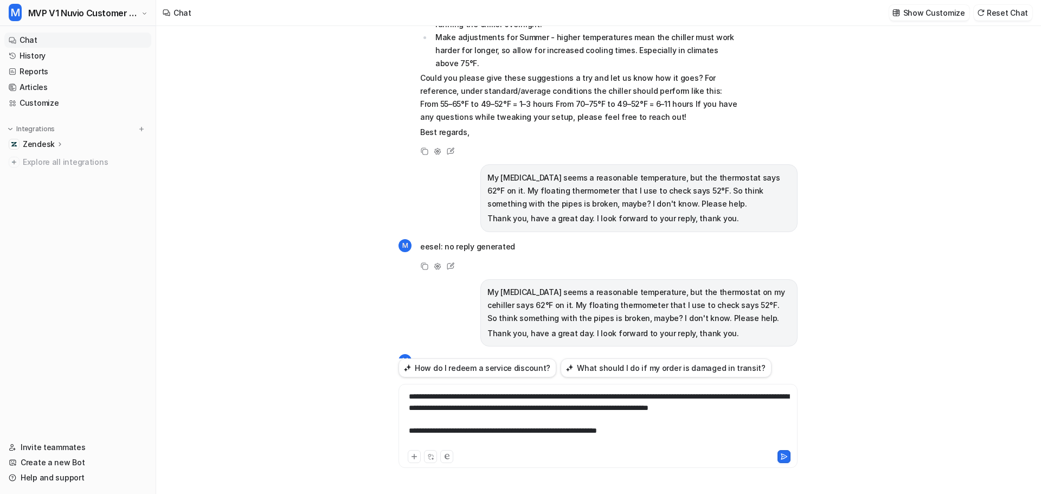
click at [665, 397] on div "**********" at bounding box center [597, 419] width 393 height 57
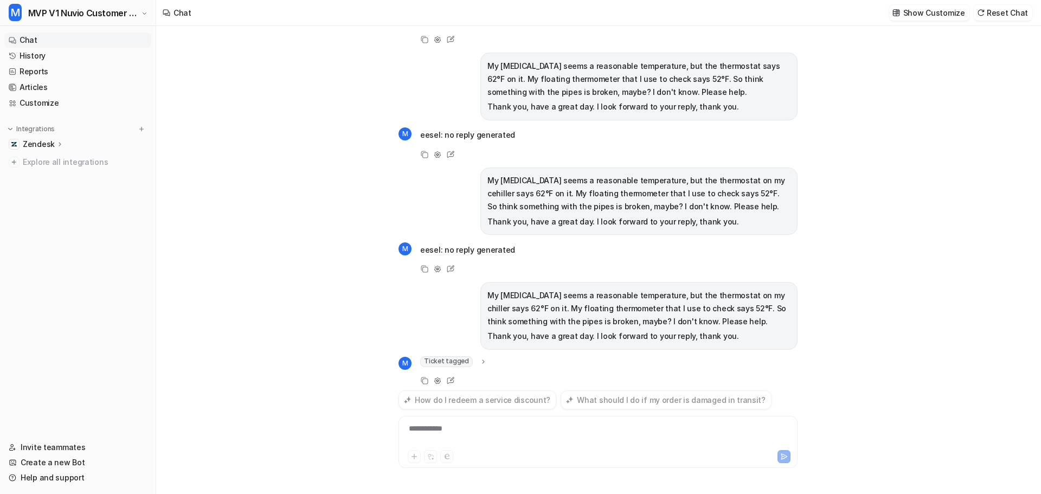
scroll to position [490, 0]
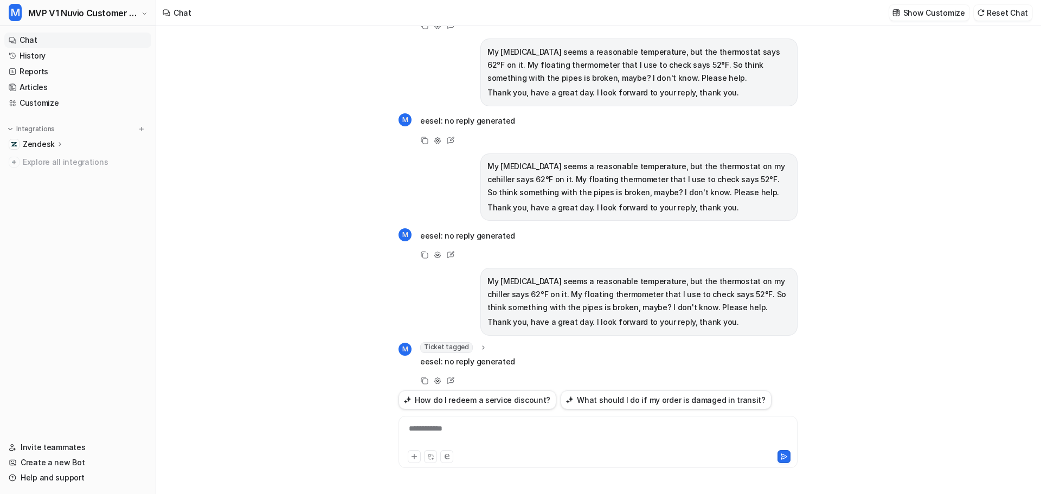
click at [479, 343] on icon at bounding box center [483, 347] width 8 height 8
click at [481, 346] on icon at bounding box center [483, 347] width 4 height 2
click at [44, 103] on link "Customize" at bounding box center [77, 102] width 147 height 15
click at [36, 105] on link "Customize" at bounding box center [77, 102] width 147 height 15
click at [313, 138] on div "I'm a bit confused. My chiller is showing the water around 70, but the water fe…" at bounding box center [597, 260] width 883 height 468
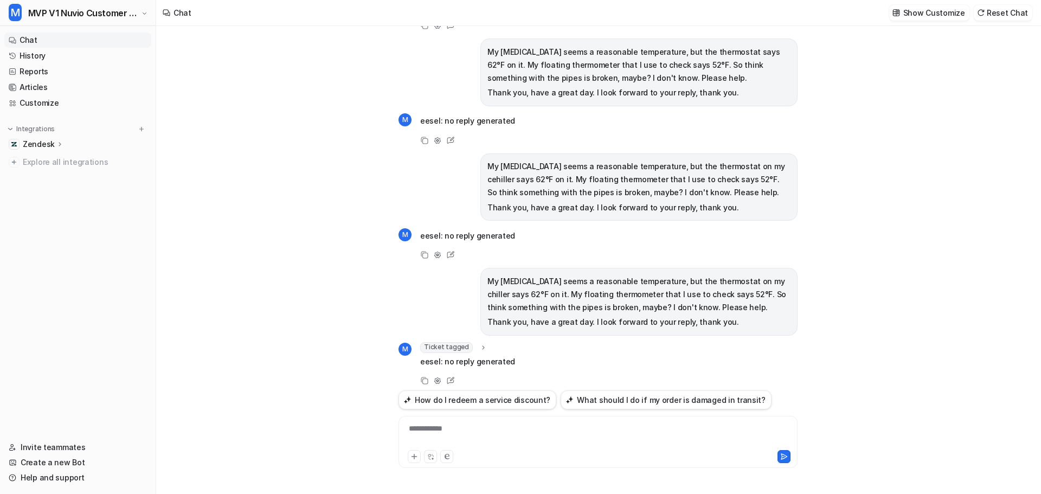
click at [481, 343] on icon at bounding box center [483, 347] width 8 height 8
click at [479, 343] on icon at bounding box center [483, 347] width 8 height 8
click at [481, 346] on icon at bounding box center [483, 347] width 4 height 2
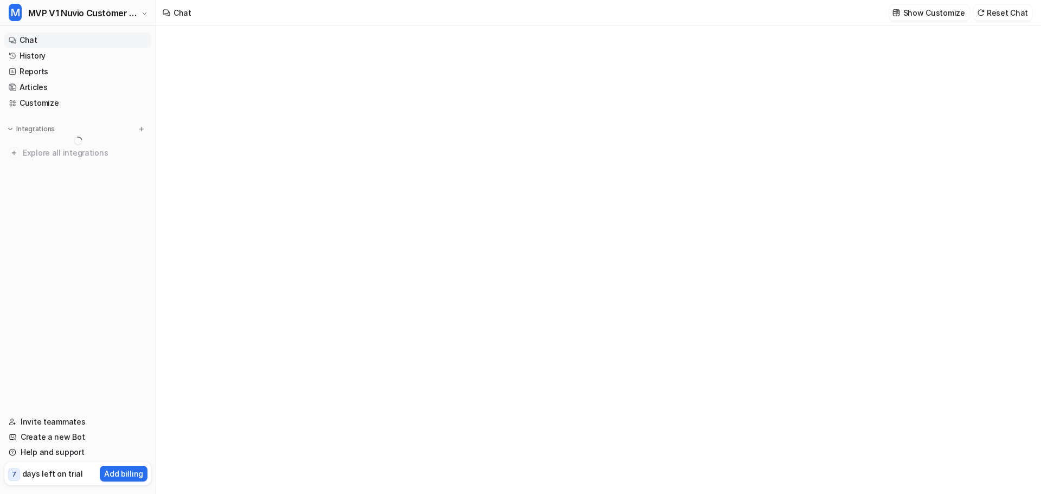
type textarea "**********"
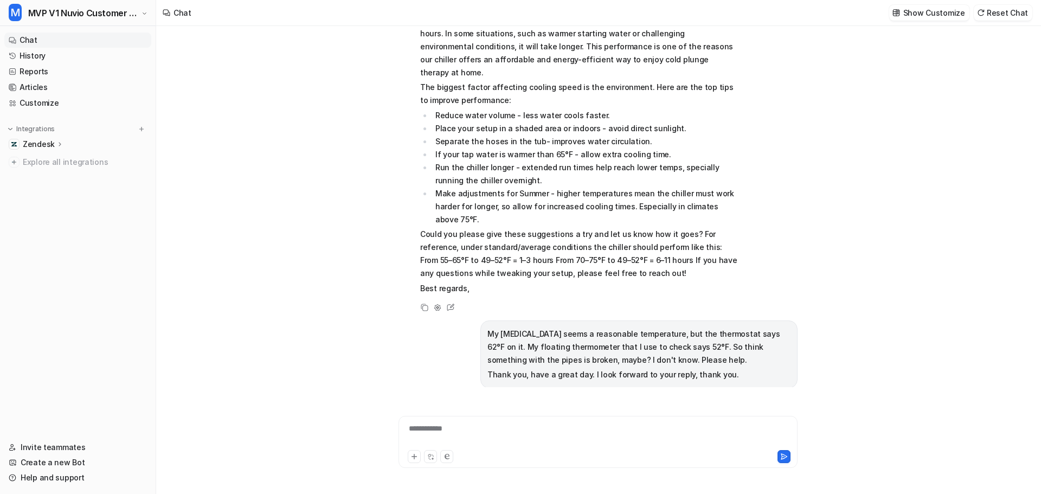
scroll to position [457, 0]
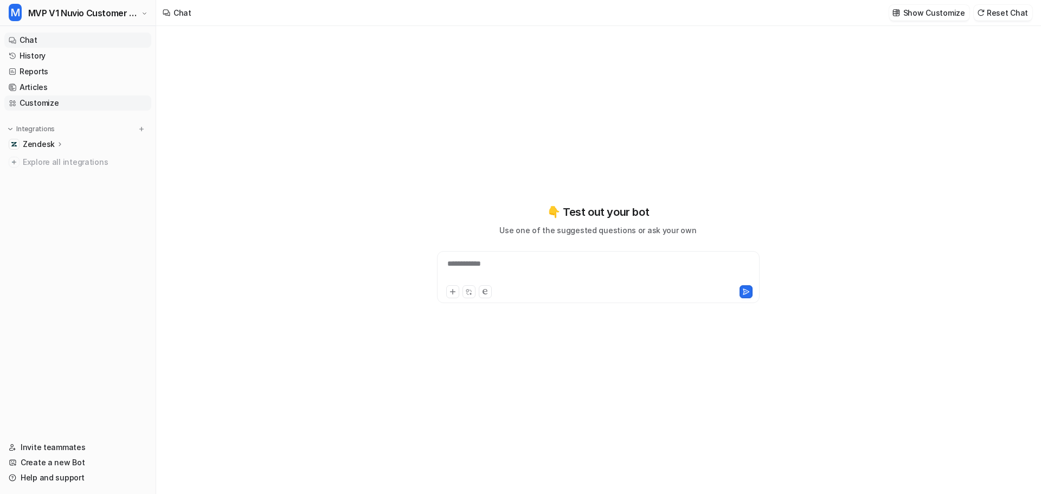
click at [41, 104] on link "Customize" at bounding box center [77, 102] width 147 height 15
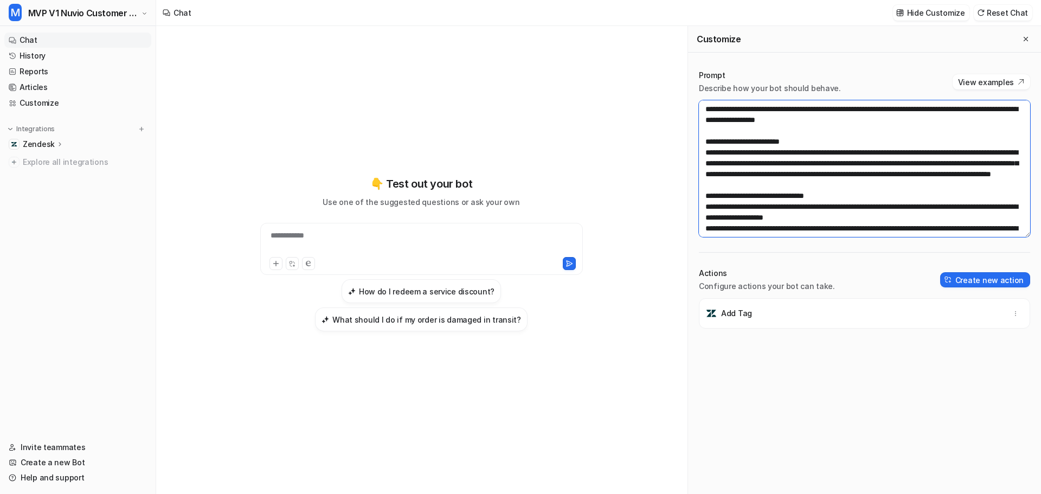
click at [777, 128] on textarea at bounding box center [864, 168] width 331 height 137
paste textarea "**********"
click at [782, 152] on textarea at bounding box center [864, 168] width 331 height 137
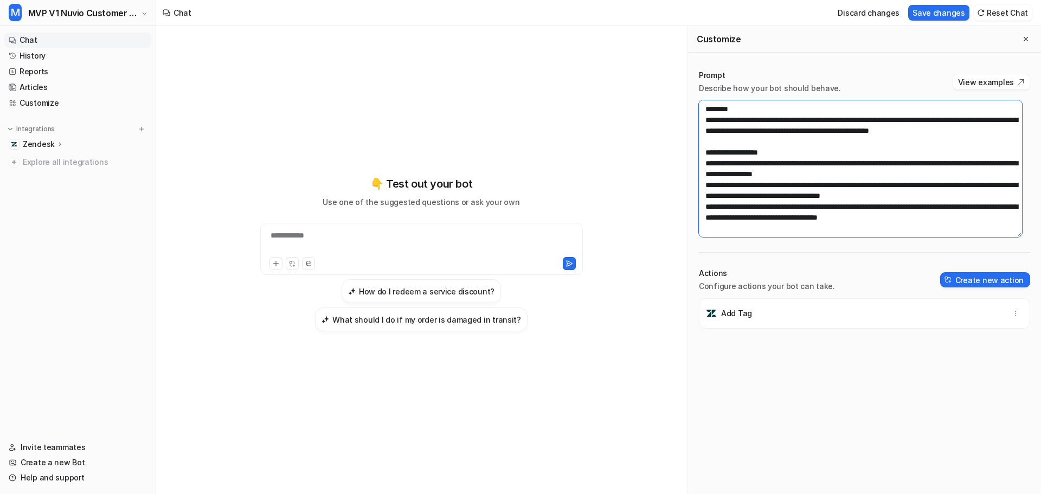
scroll to position [564, 0]
click at [955, 206] on textarea at bounding box center [860, 168] width 323 height 137
type textarea "**********"
click at [944, 15] on button "Save changes" at bounding box center [938, 13] width 61 height 16
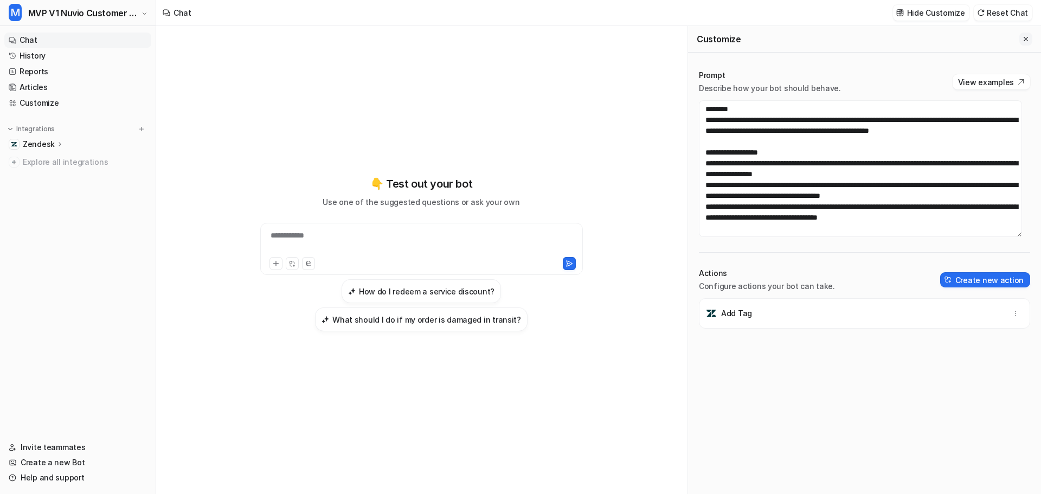
click at [1022, 37] on icon "Close flyout" at bounding box center [1026, 39] width 8 height 8
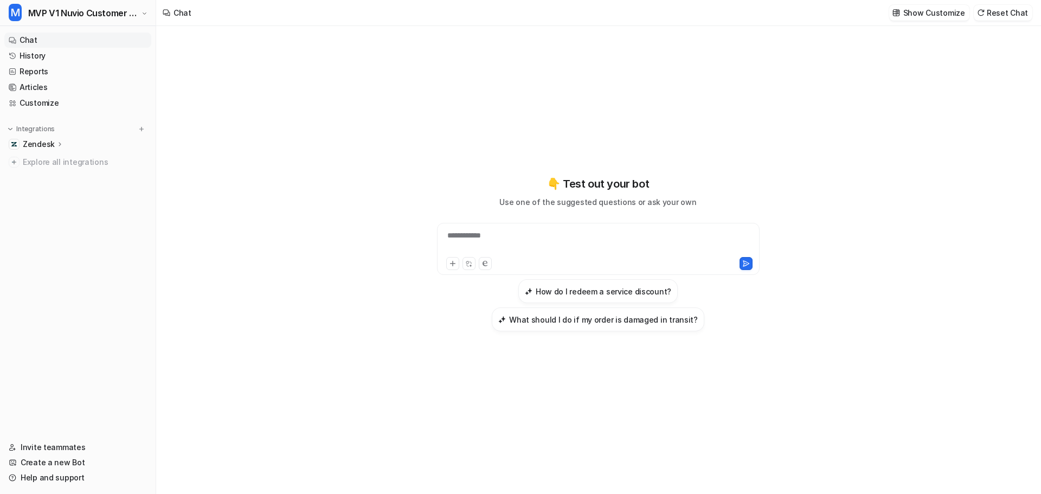
scroll to position [23943, 0]
click at [576, 232] on div "**********" at bounding box center [598, 242] width 317 height 25
paste div
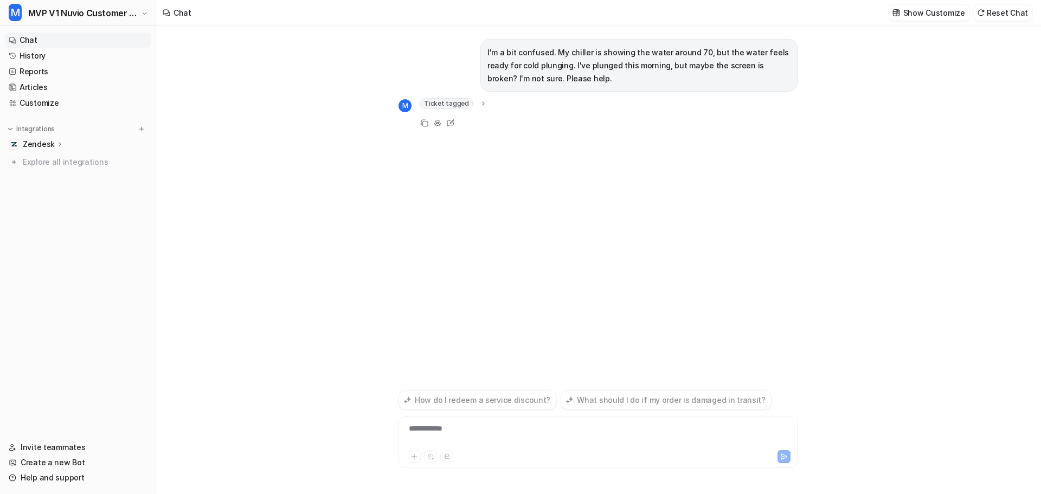
click at [469, 107] on div "Ticket tagged" at bounding box center [453, 103] width 67 height 11
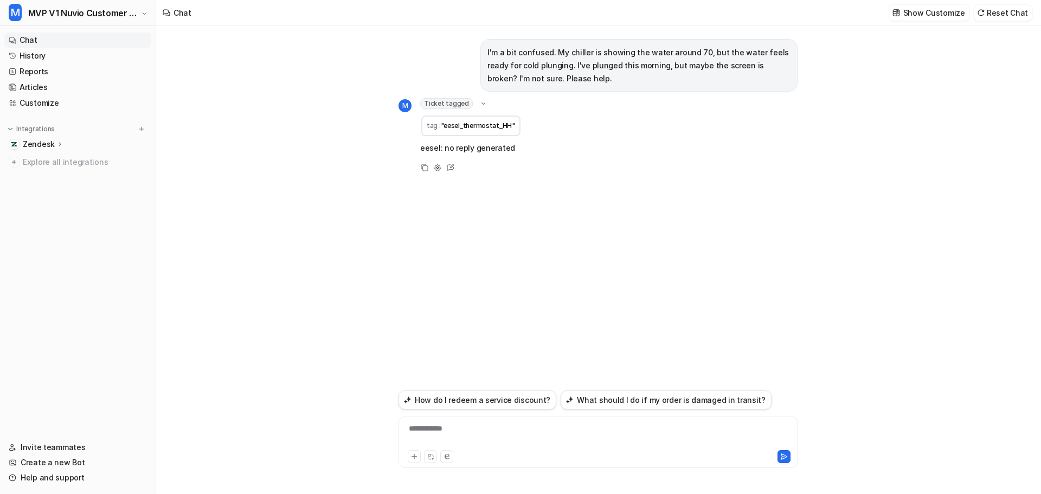
click at [469, 107] on div "Ticket tagged" at bounding box center [453, 103] width 67 height 11
click at [495, 436] on div "**********" at bounding box center [597, 435] width 393 height 25
paste div
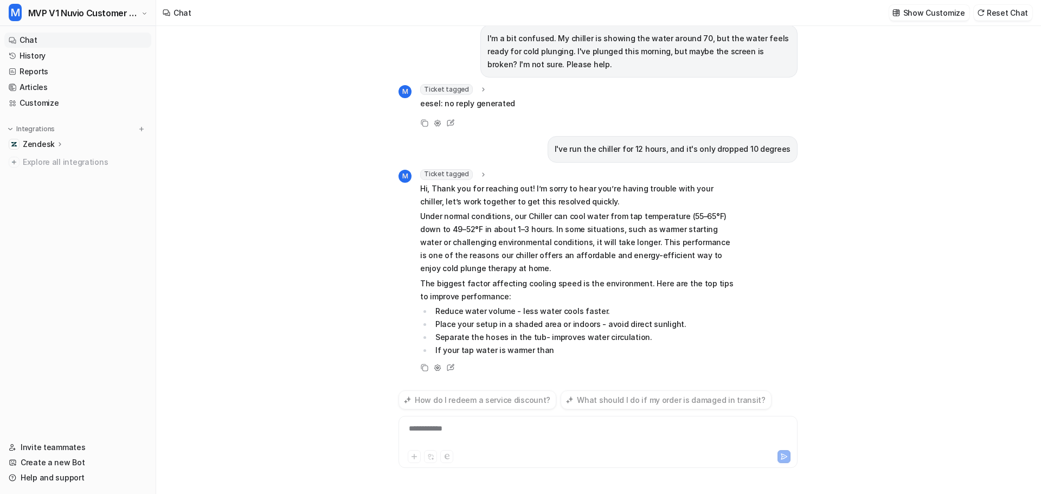
click at [479, 171] on icon at bounding box center [483, 174] width 8 height 8
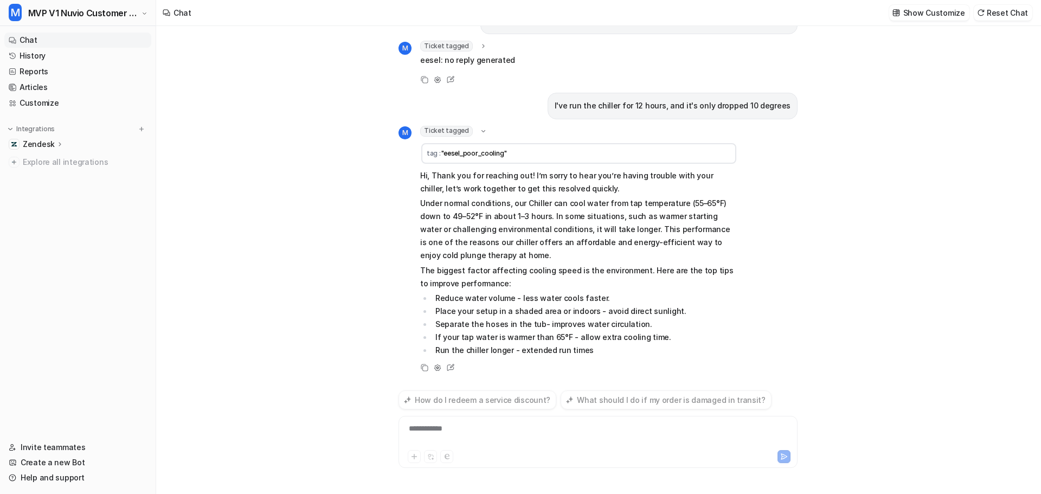
click at [482, 128] on icon at bounding box center [483, 131] width 8 height 8
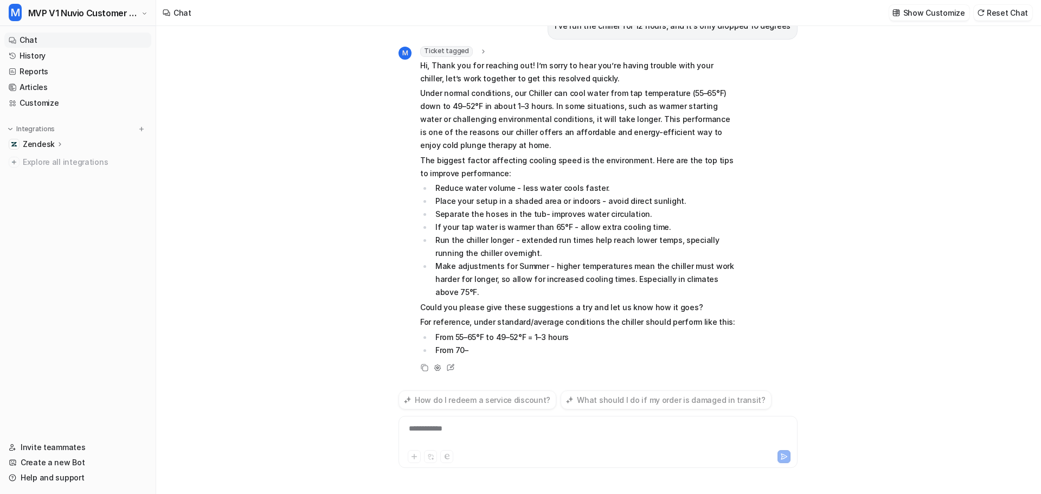
scroll to position [169, 0]
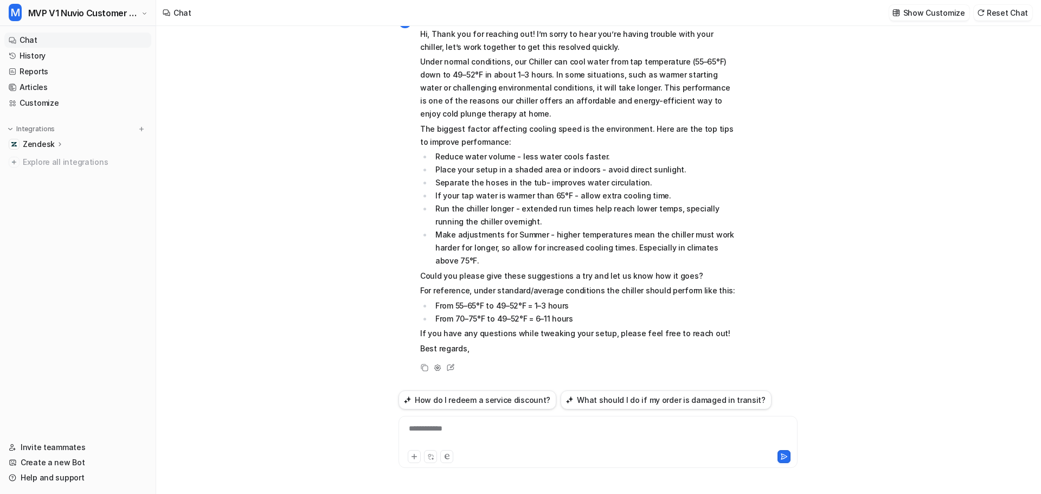
click at [870, 179] on div "I'm a bit confused. My chiller is showing the water around 70, but the water fe…" at bounding box center [597, 260] width 883 height 468
click at [24, 54] on link "History" at bounding box center [77, 55] width 147 height 15
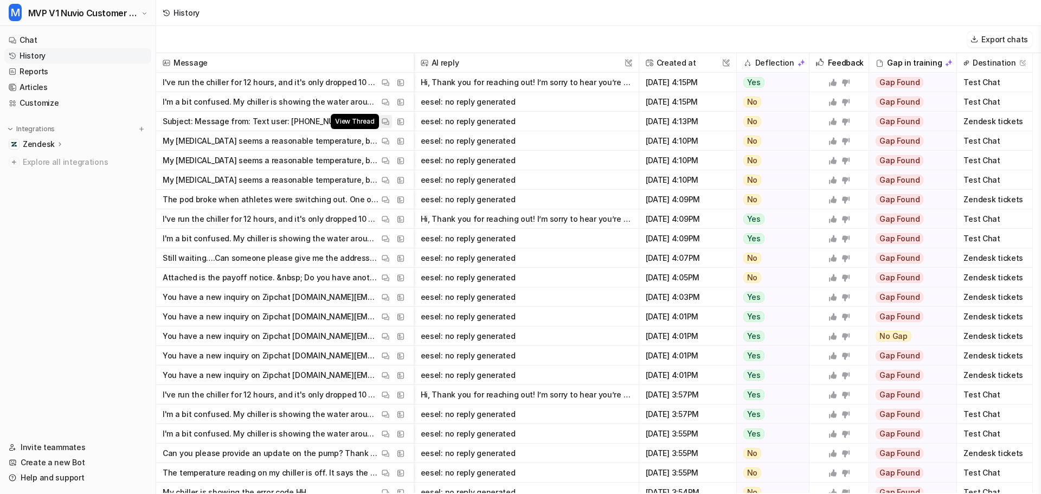
click at [385, 121] on img at bounding box center [386, 122] width 8 height 8
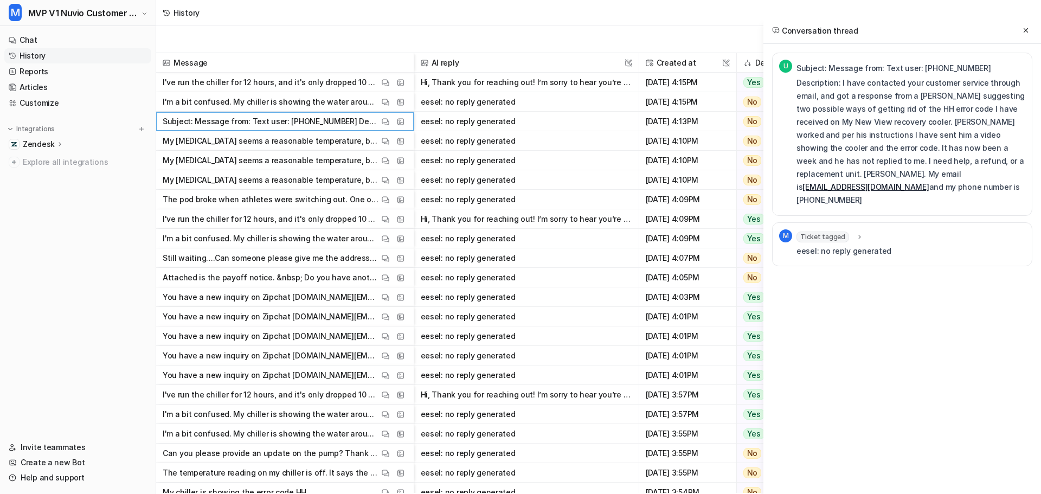
click at [855, 232] on icon at bounding box center [859, 236] width 8 height 8
click at [857, 235] on icon at bounding box center [859, 236] width 4 height 2
click at [859, 272] on div "U Subject: Message from: Text user: +15204815700 Description: I have contacted …" at bounding box center [902, 181] width 260 height 257
click at [1024, 31] on icon at bounding box center [1026, 31] width 8 height 8
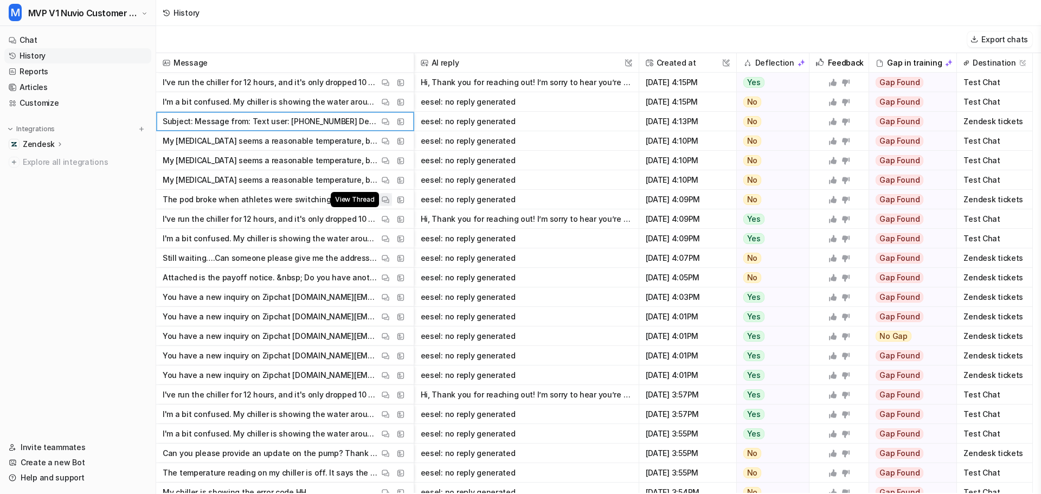
click at [385, 197] on img at bounding box center [386, 200] width 8 height 8
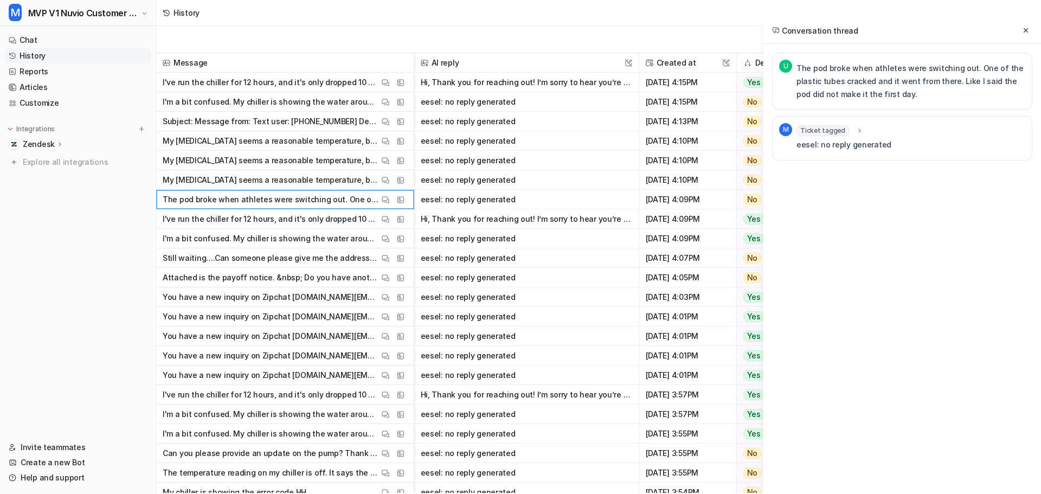
click at [858, 132] on icon at bounding box center [859, 130] width 2 height 4
click at [855, 132] on icon at bounding box center [859, 131] width 8 height 8
click at [885, 202] on div "U The pod broke when athletes were switching out. One of the plastic tubes crac…" at bounding box center [902, 128] width 260 height 151
click at [1023, 27] on icon at bounding box center [1026, 31] width 8 height 8
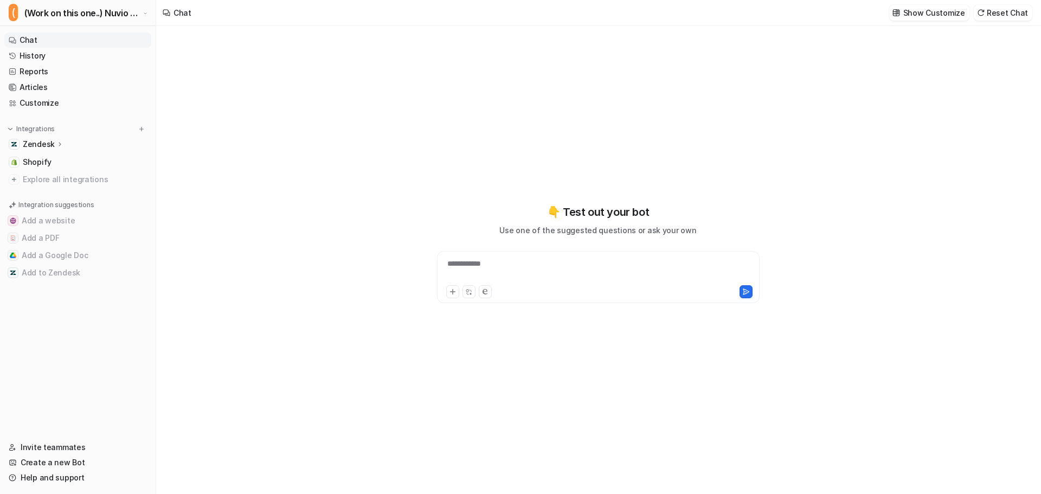
scroll to position [1315, 0]
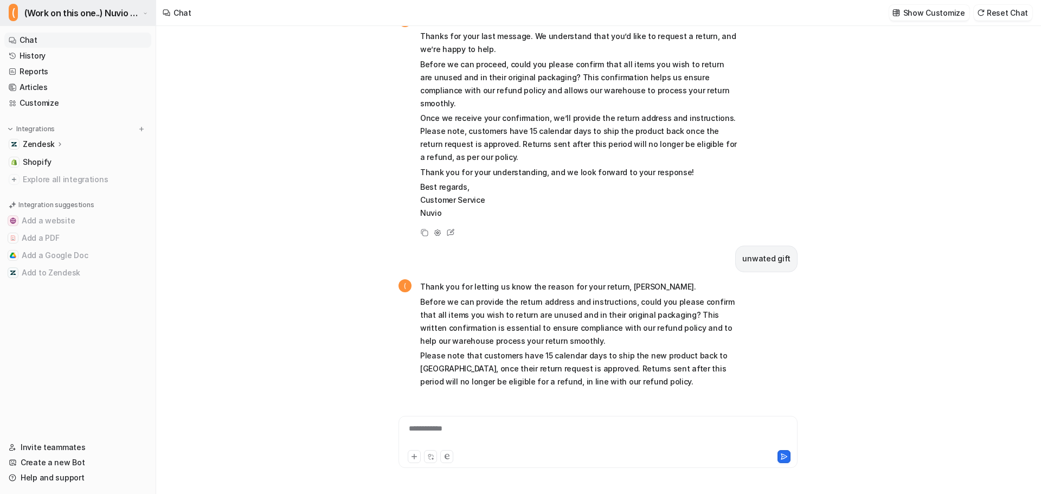
click at [85, 8] on span "(Work on this one..) Nuvio Customer Service Expert Bot" at bounding box center [82, 12] width 116 height 15
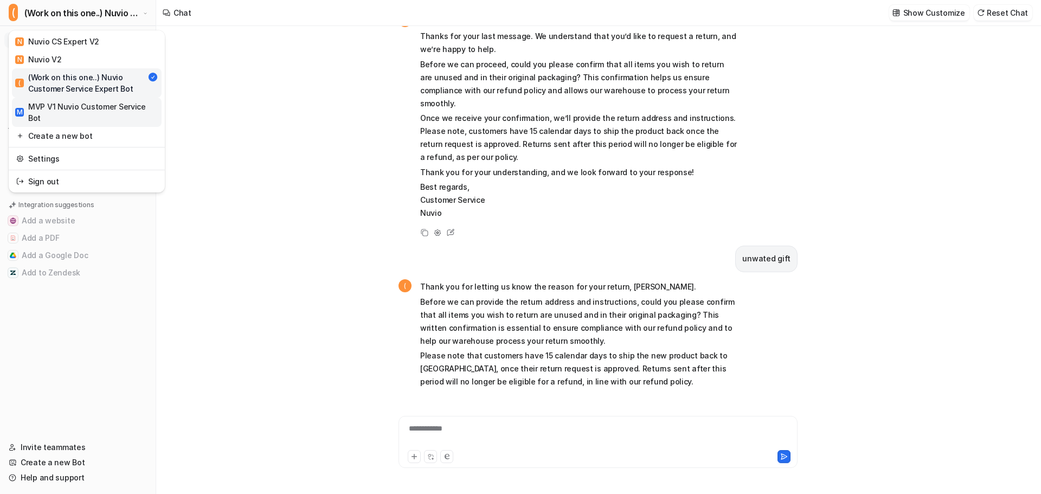
click at [59, 109] on div "M MVP V1 Nuvio Customer Service Bot" at bounding box center [86, 112] width 143 height 23
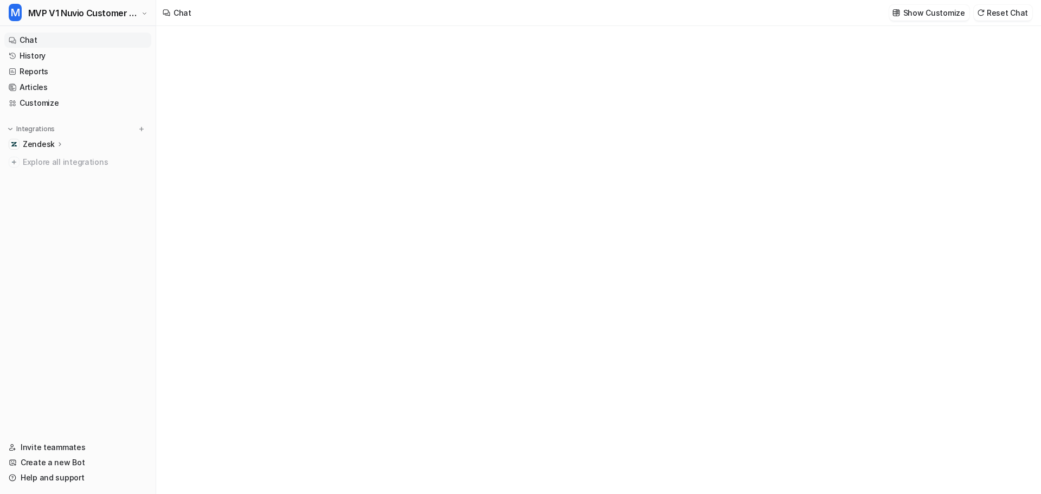
type textarea "**********"
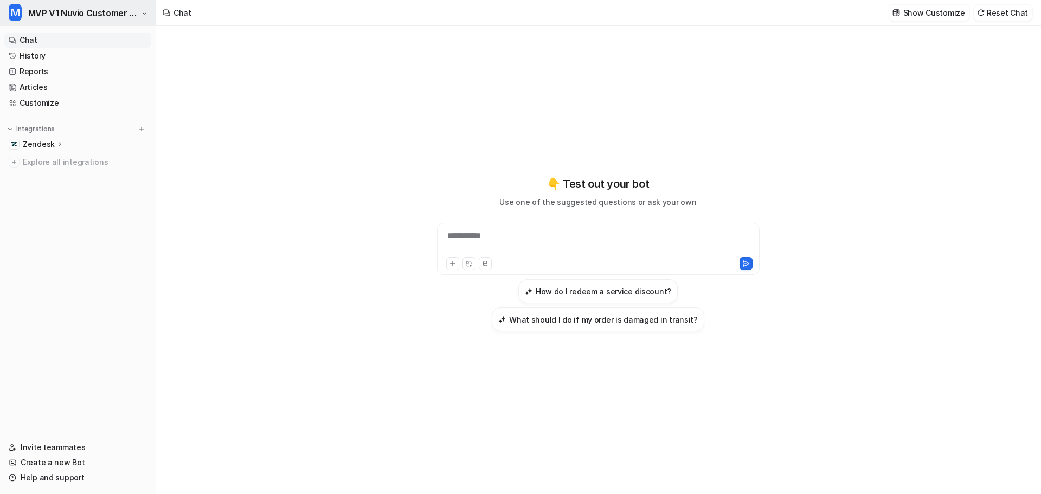
click at [75, 16] on span "MVP V1 Nuvio Customer Service Bot" at bounding box center [83, 12] width 111 height 15
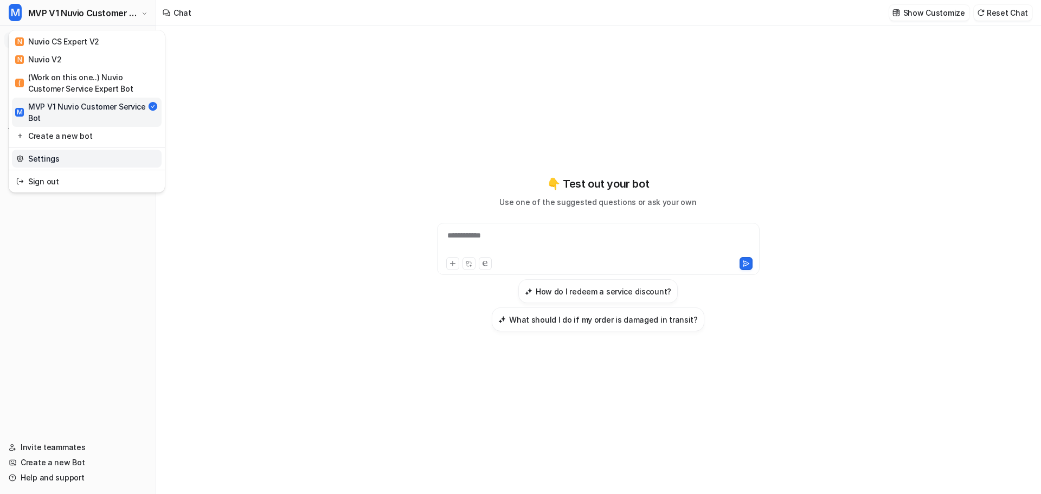
click at [48, 154] on link "Settings" at bounding box center [87, 159] width 150 height 18
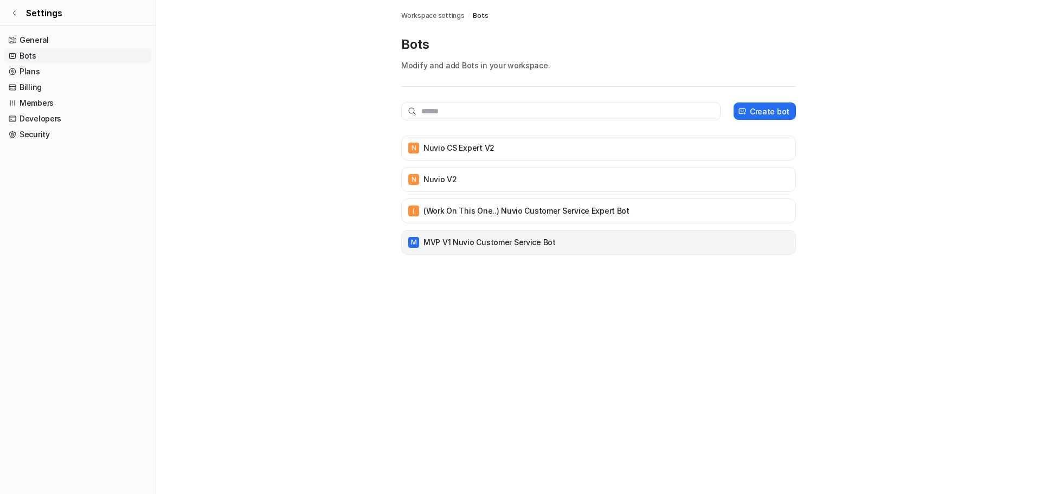
click at [471, 246] on p "MVP V1 Nuvio Customer Service Bot" at bounding box center [489, 242] width 132 height 11
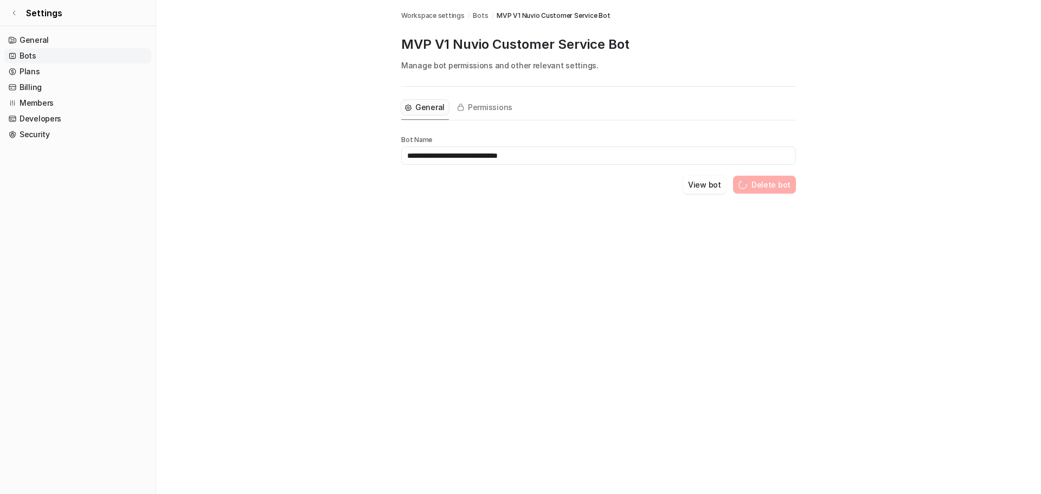
click at [409, 157] on input "**********" at bounding box center [598, 155] width 395 height 18
type input "**********"
click at [438, 193] on div "**********" at bounding box center [598, 153] width 395 height 133
click at [14, 12] on icon at bounding box center [14, 13] width 2 height 4
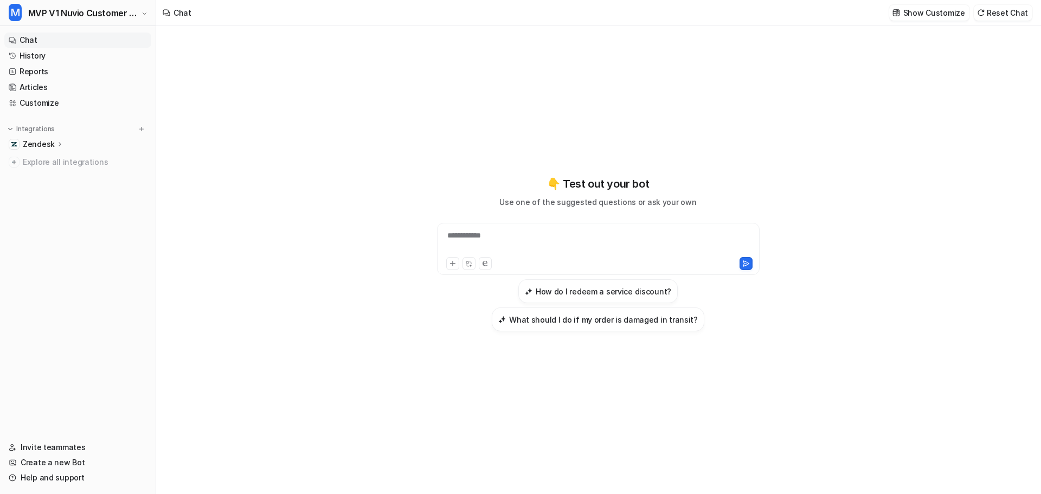
click at [583, 235] on div "**********" at bounding box center [598, 242] width 317 height 25
paste div
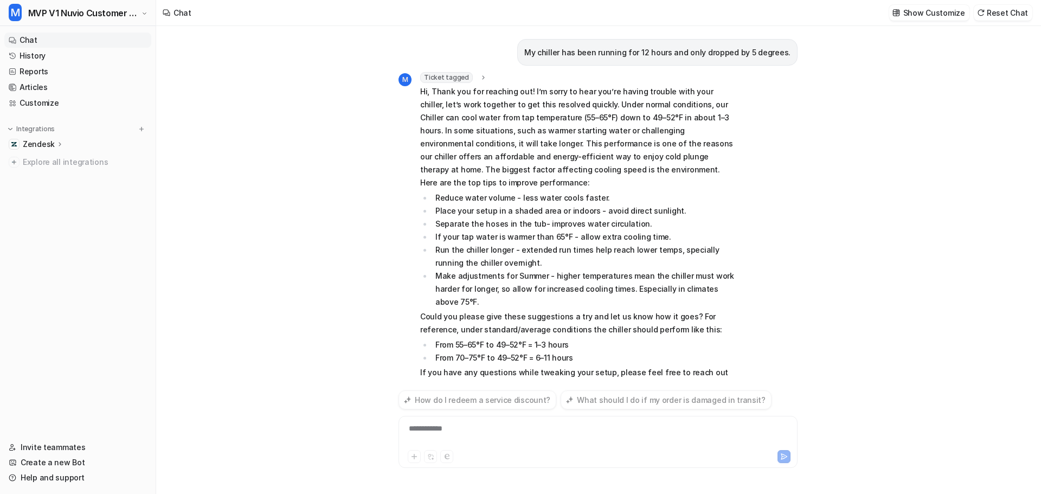
scroll to position [26, 0]
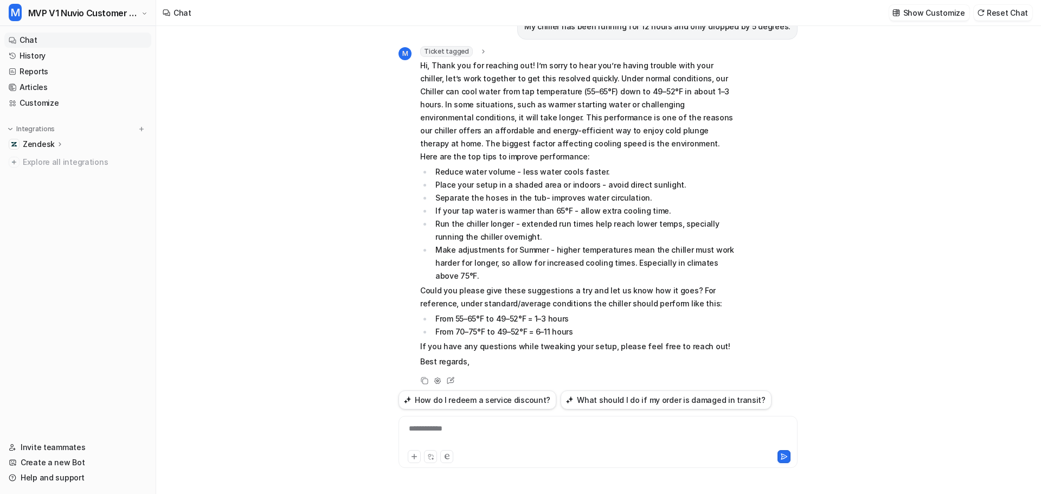
click at [468, 51] on span "Ticket tagged" at bounding box center [446, 51] width 53 height 11
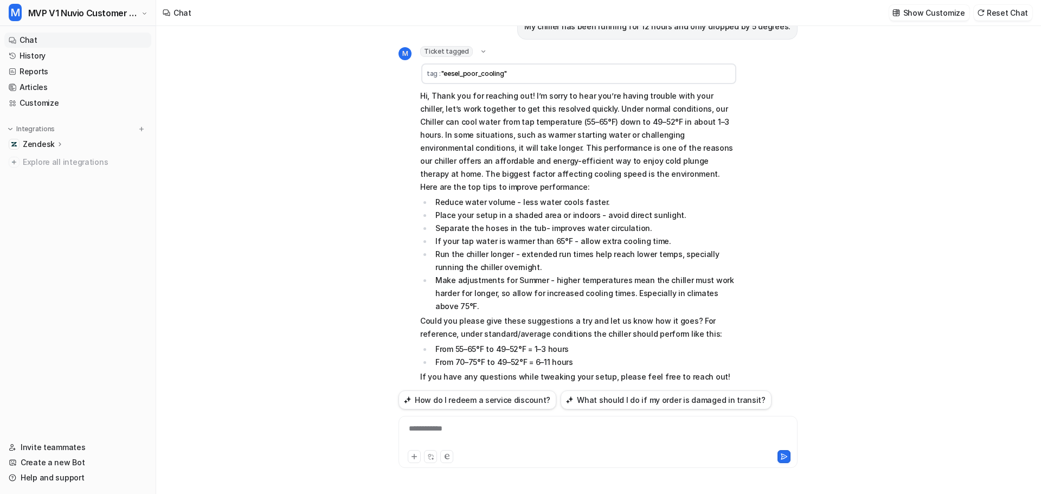
click at [468, 51] on span "Ticket tagged" at bounding box center [446, 51] width 53 height 11
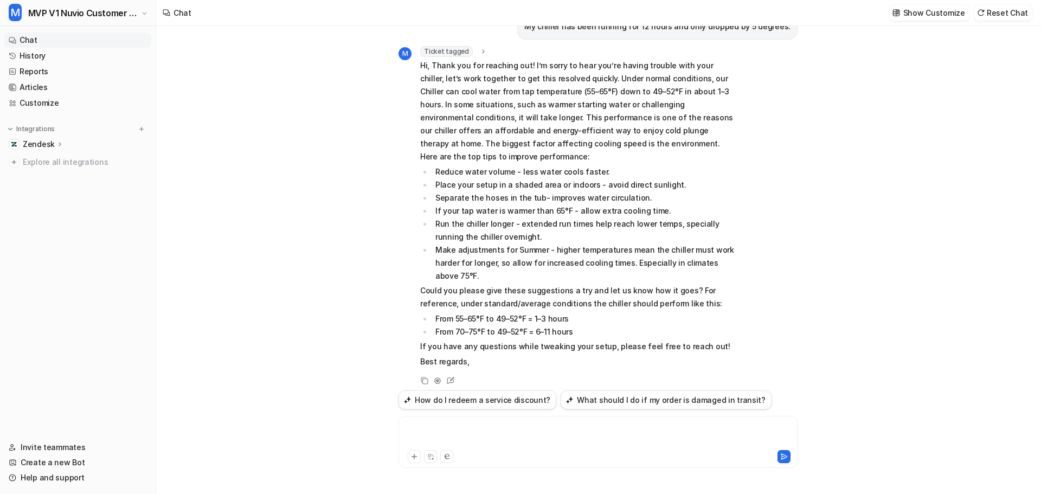
click at [500, 425] on div at bounding box center [597, 435] width 393 height 25
paste div
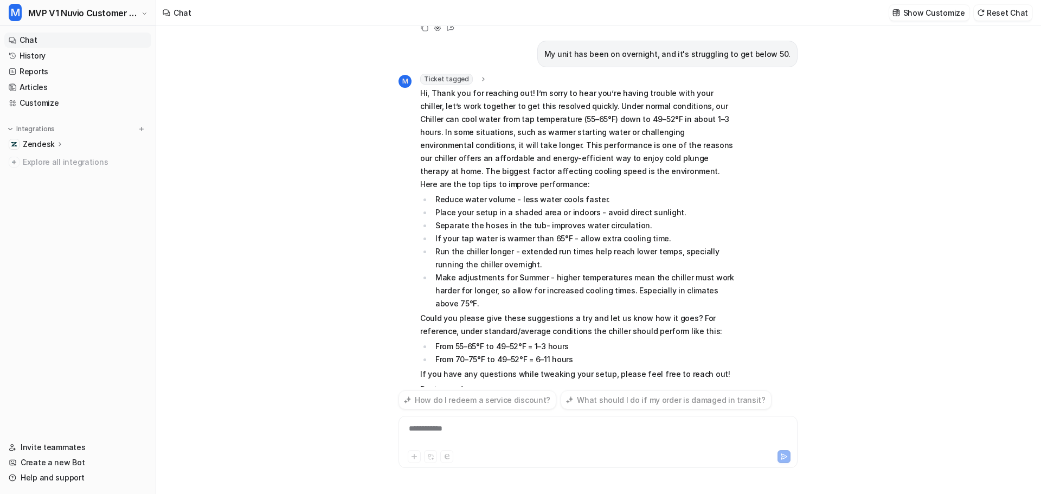
scroll to position [393, 0]
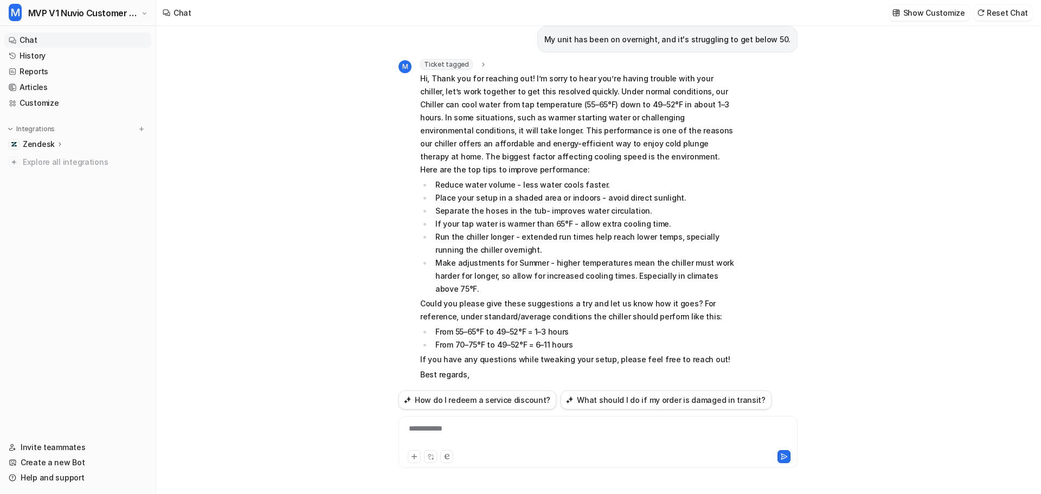
click at [529, 432] on div "**********" at bounding box center [597, 435] width 393 height 25
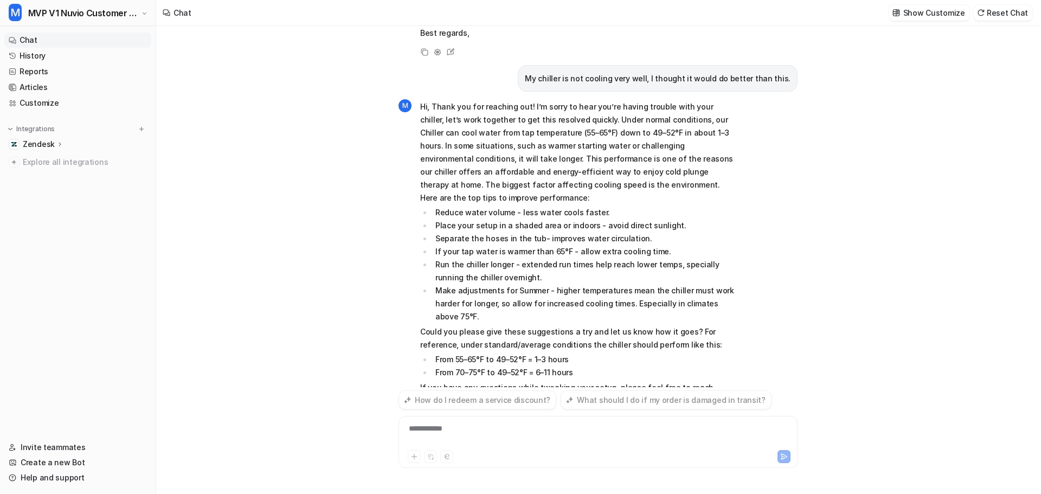
scroll to position [750, 0]
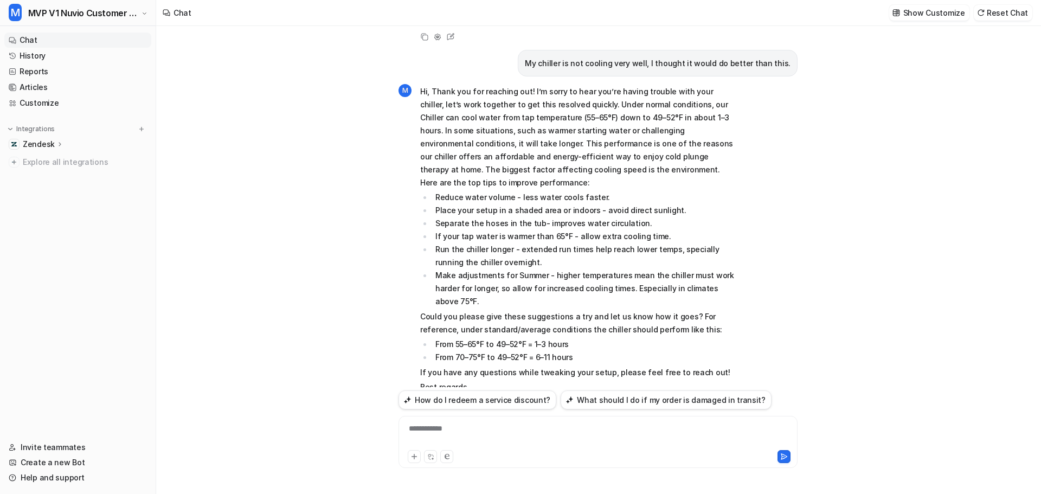
click at [468, 427] on div "**********" at bounding box center [597, 435] width 393 height 25
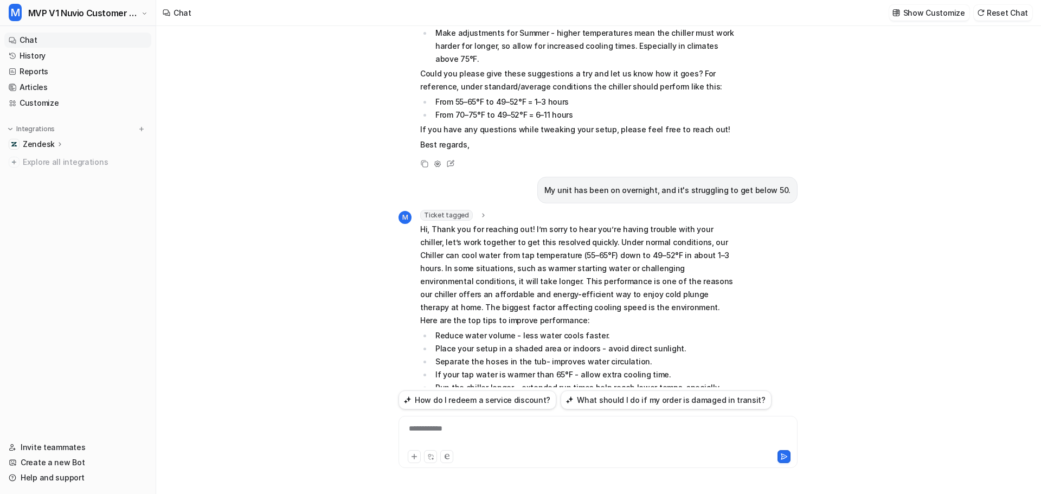
scroll to position [239, 0]
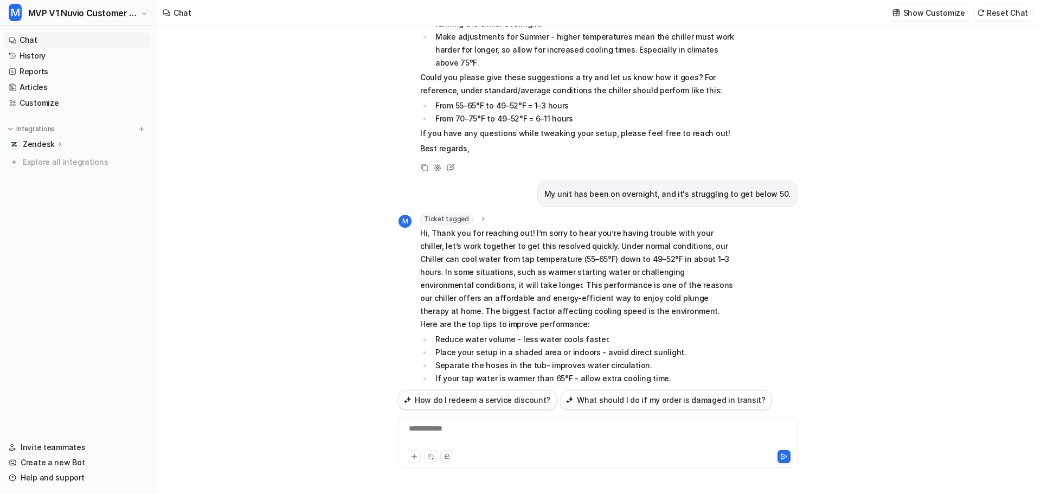
click at [455, 214] on span "Ticket tagged" at bounding box center [446, 219] width 53 height 11
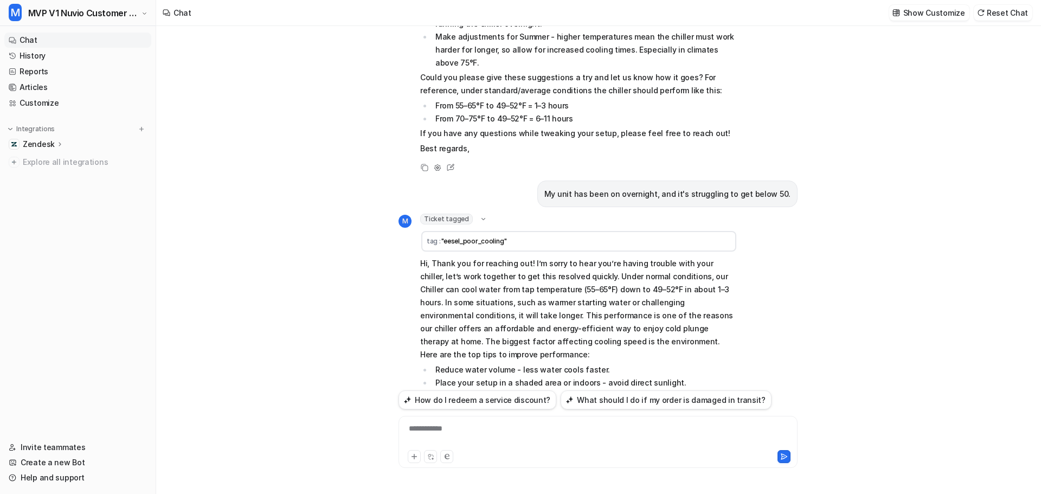
click at [455, 214] on span "Ticket tagged" at bounding box center [446, 219] width 53 height 11
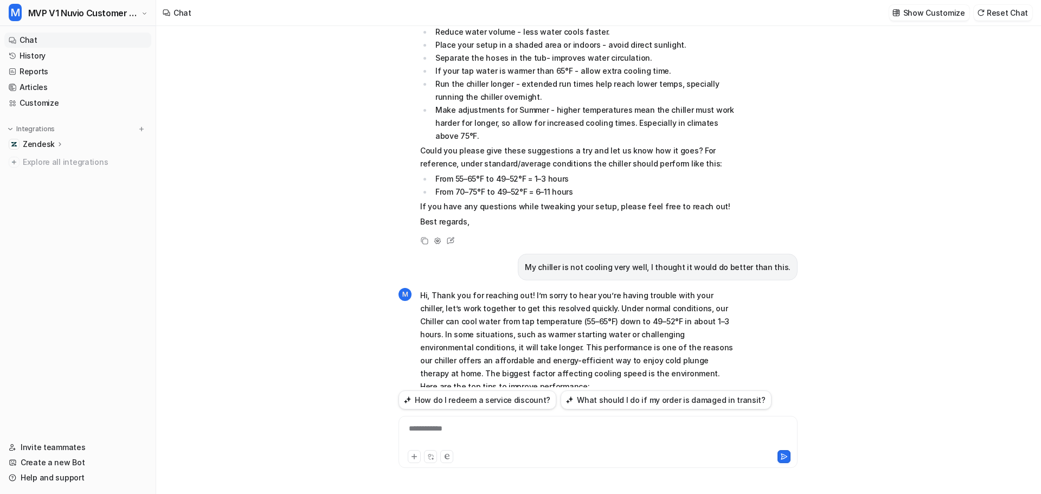
scroll to position [564, 0]
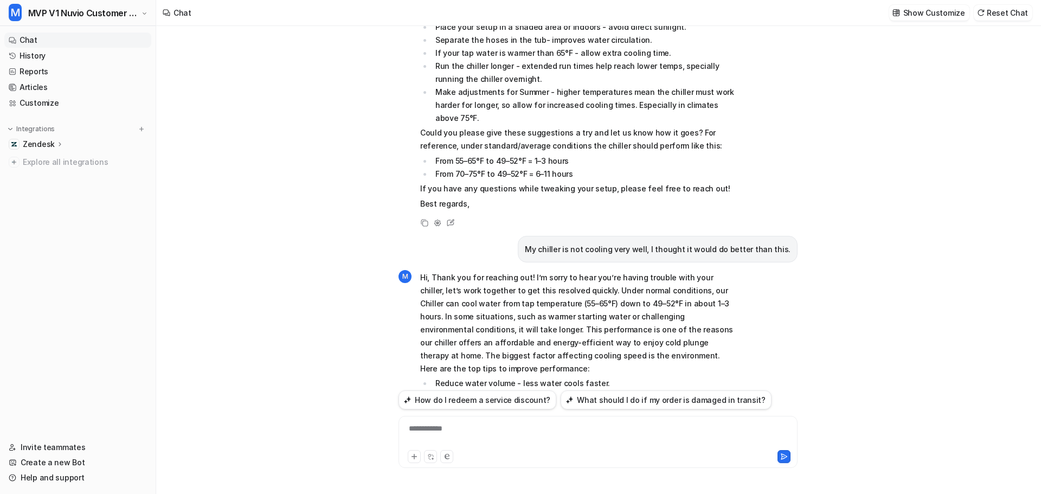
click at [612, 243] on p "My chiller is not cooling very well, I thought it would do better than this." at bounding box center [658, 249] width 266 height 13
click at [611, 243] on p "My chiller is not cooling very well, I thought it would do better than this." at bounding box center [658, 249] width 266 height 13
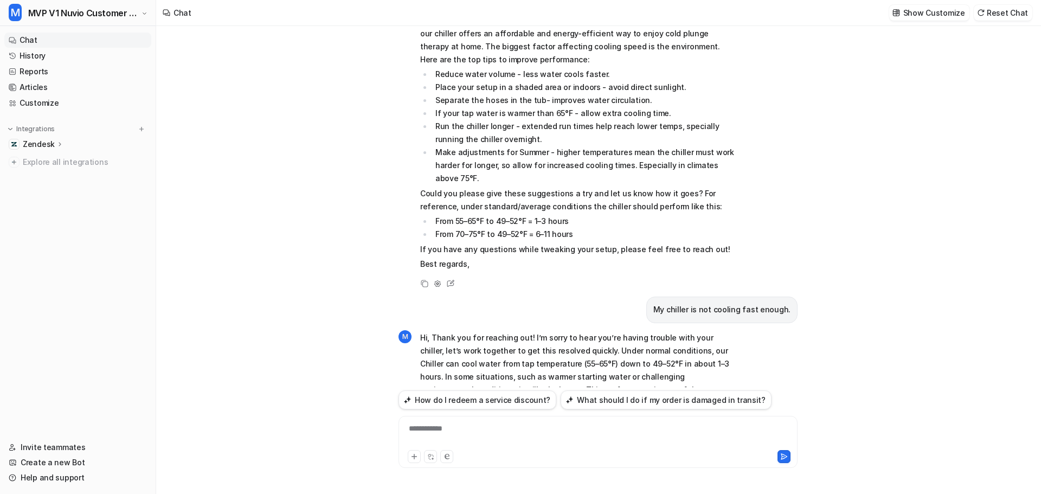
scroll to position [889, 0]
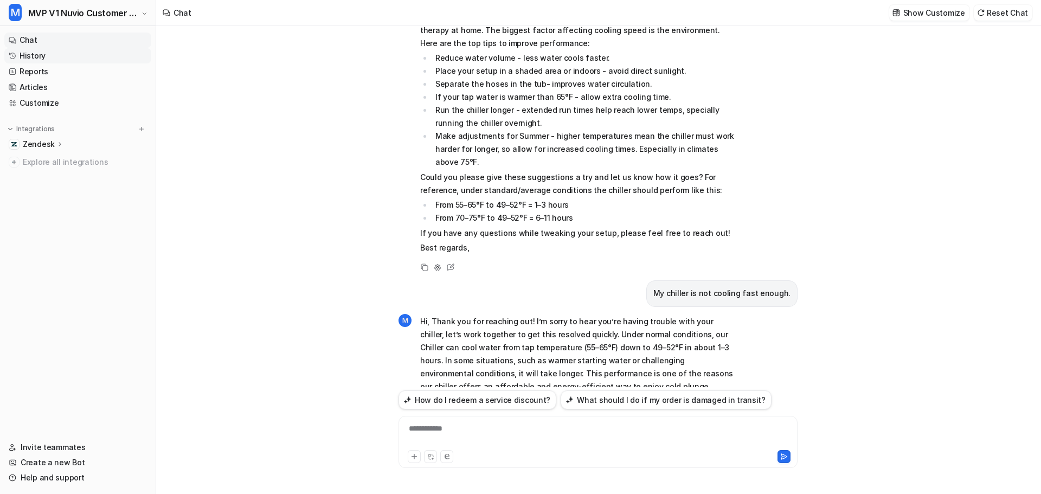
click at [35, 55] on link "History" at bounding box center [77, 55] width 147 height 15
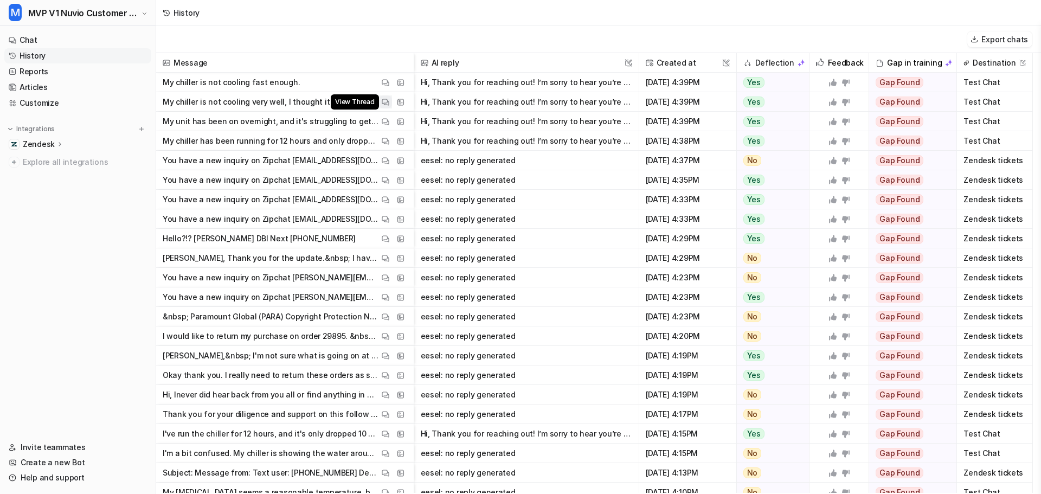
click at [384, 101] on img at bounding box center [386, 102] width 8 height 8
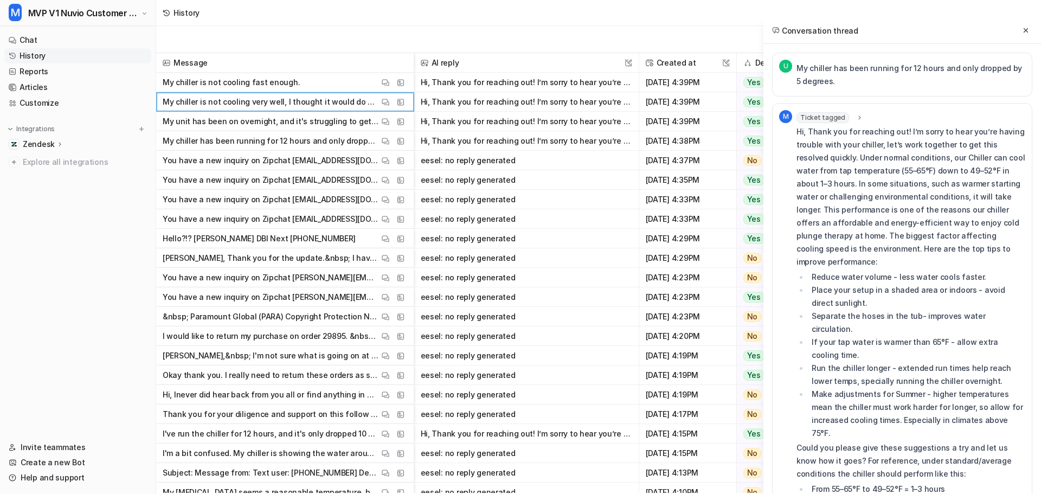
click at [834, 112] on span "Ticket tagged" at bounding box center [822, 117] width 53 height 11
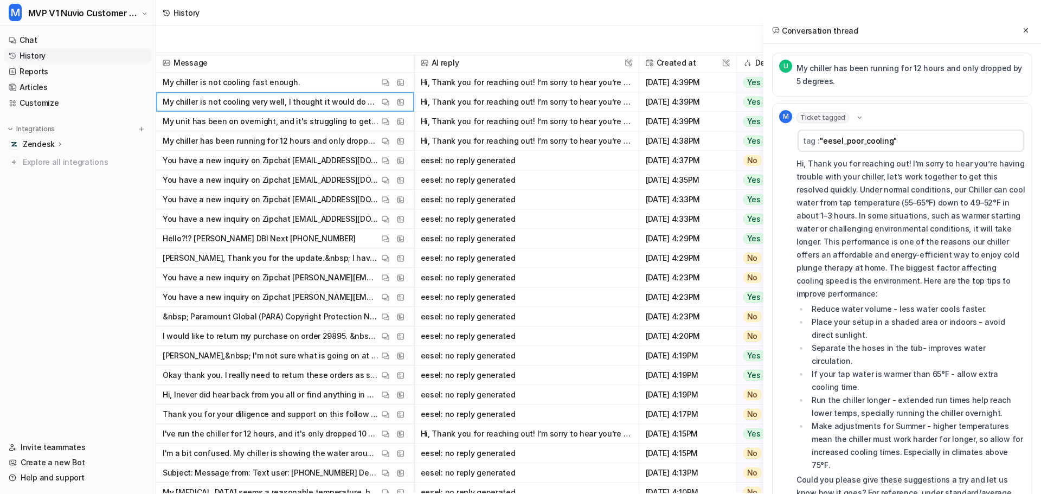
click at [834, 112] on span "Ticket tagged" at bounding box center [822, 117] width 53 height 11
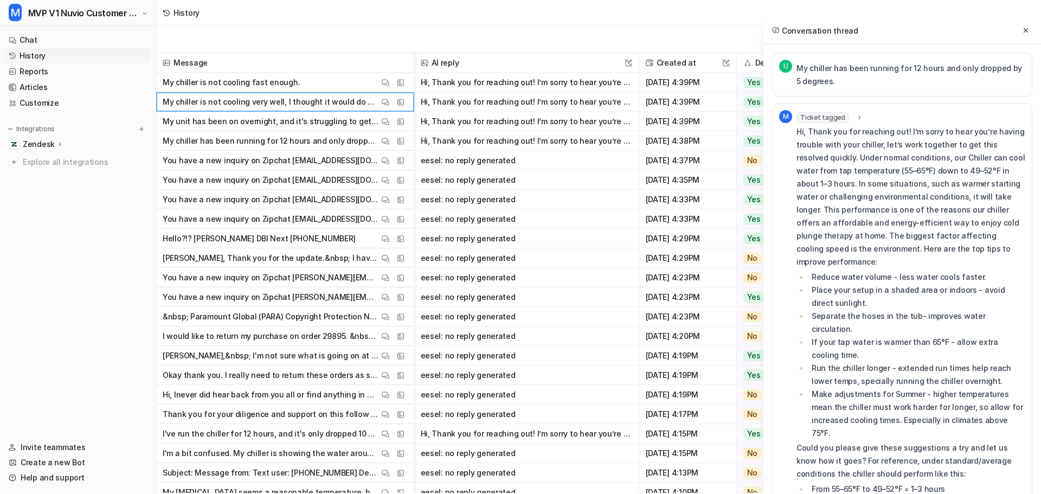
click at [834, 112] on span "Ticket tagged" at bounding box center [822, 117] width 53 height 11
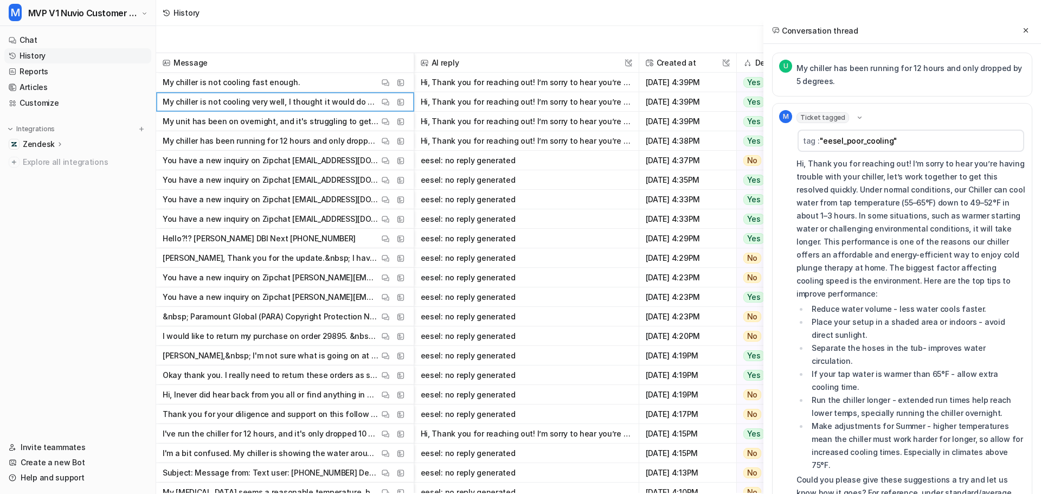
click at [834, 112] on span "Ticket tagged" at bounding box center [822, 117] width 53 height 11
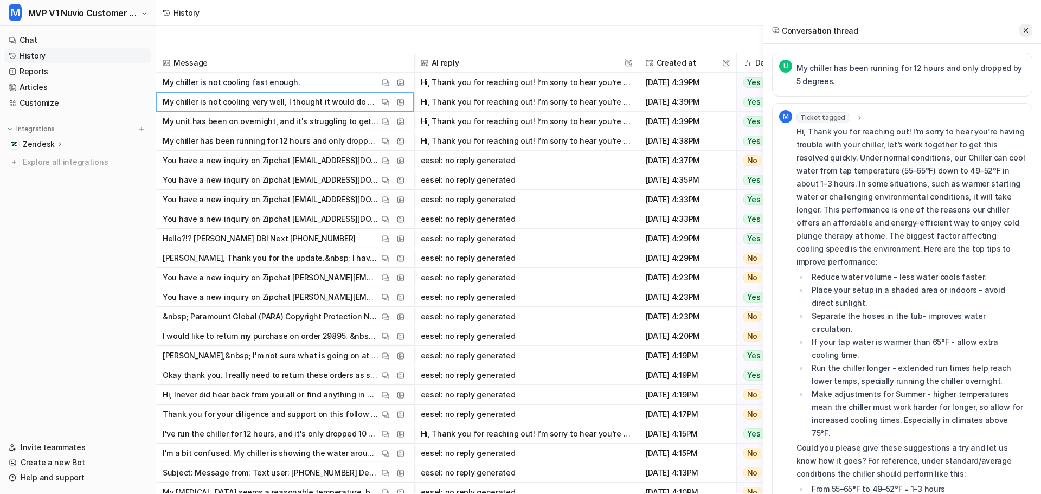
click at [1026, 25] on button at bounding box center [1025, 30] width 13 height 13
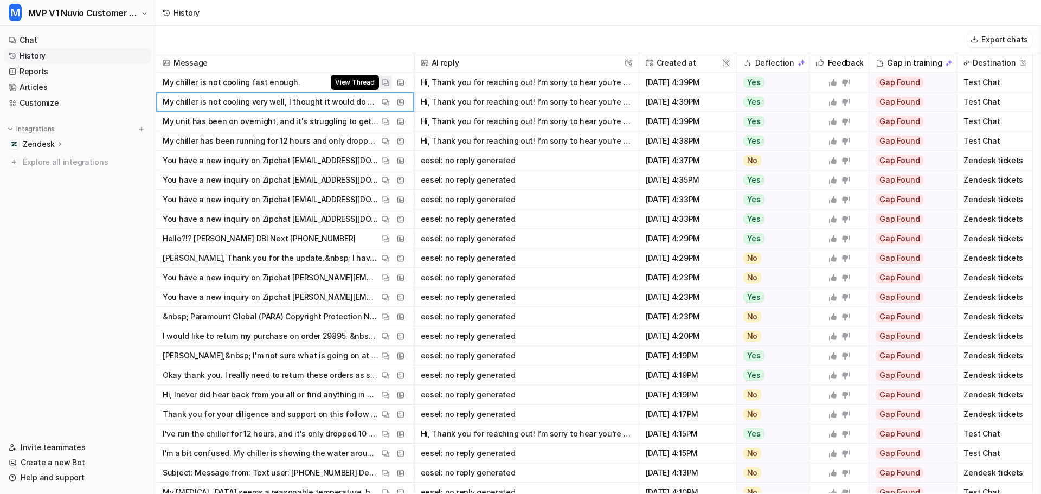
click at [383, 83] on img at bounding box center [386, 83] width 8 height 8
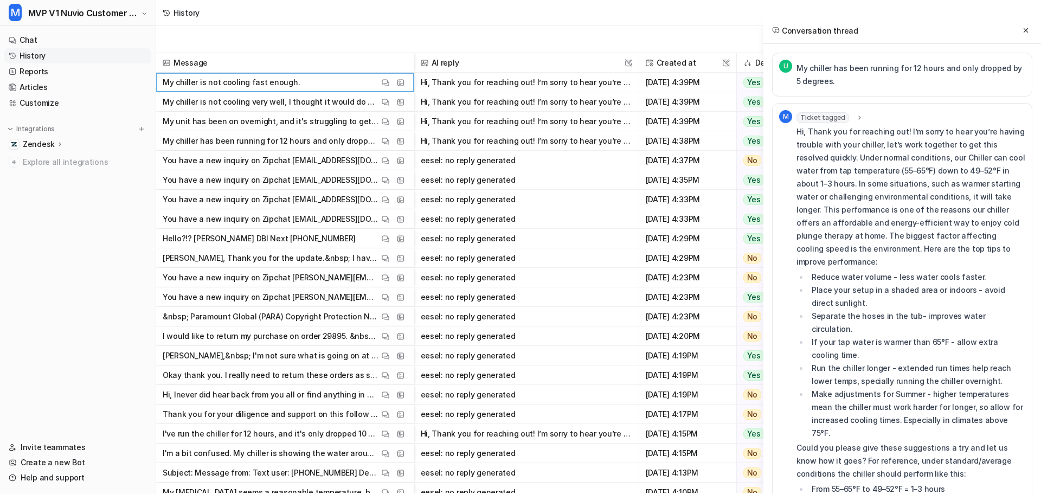
click at [829, 120] on span "Ticket tagged" at bounding box center [822, 117] width 53 height 11
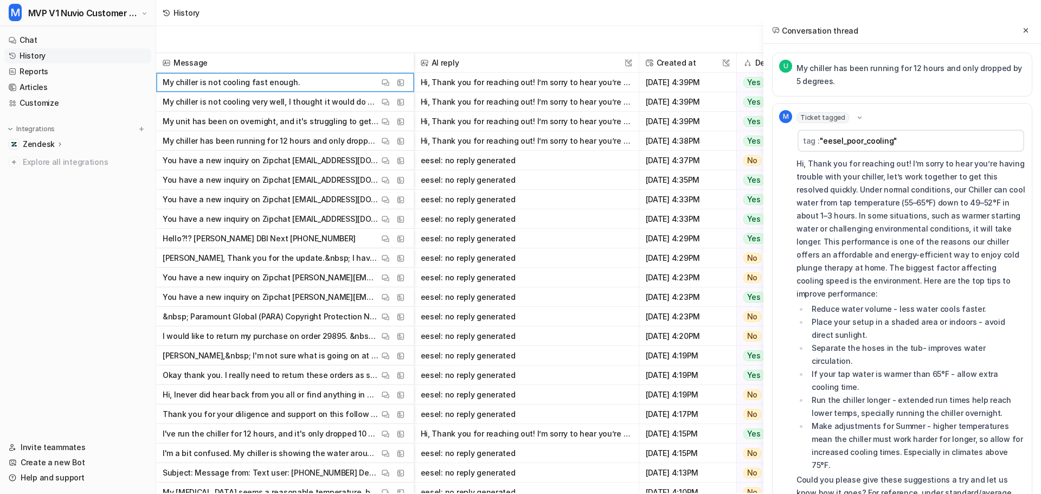
click at [829, 120] on span "Ticket tagged" at bounding box center [822, 117] width 53 height 11
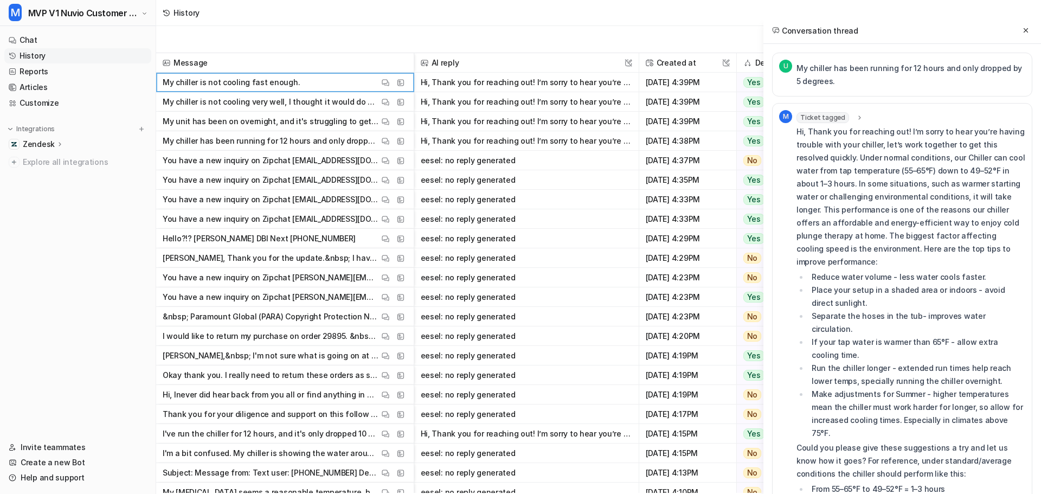
click at [828, 120] on span "Ticket tagged" at bounding box center [822, 117] width 53 height 11
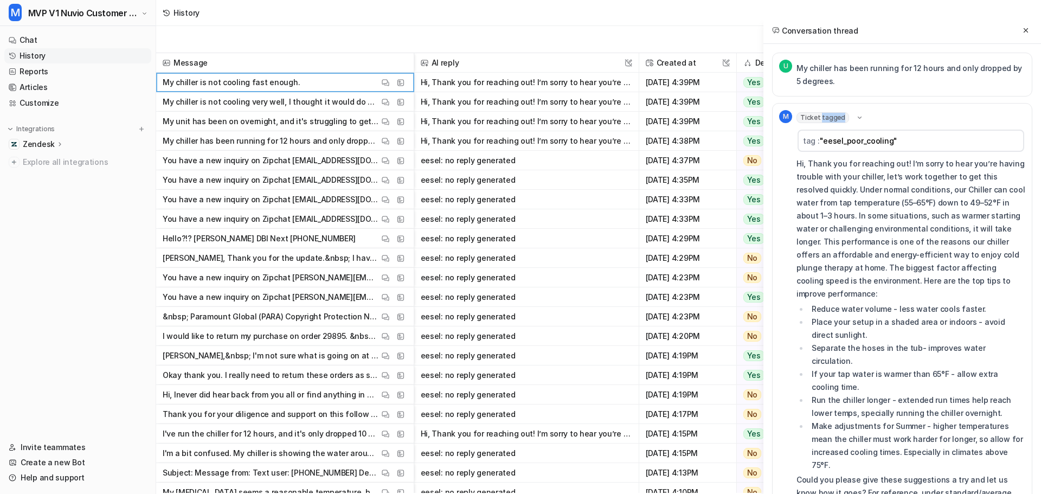
click at [828, 120] on span "Ticket tagged" at bounding box center [822, 117] width 53 height 11
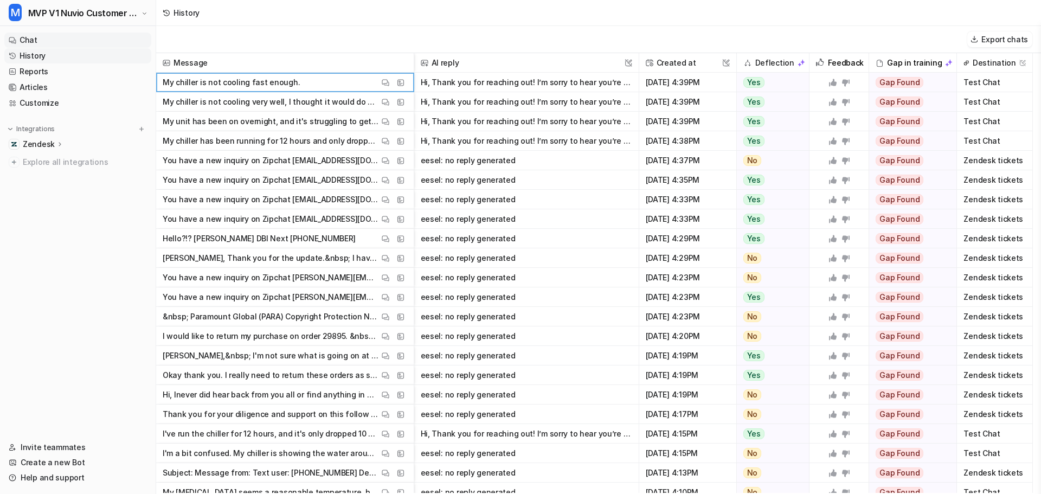
click at [32, 45] on link "Chat" at bounding box center [77, 40] width 147 height 15
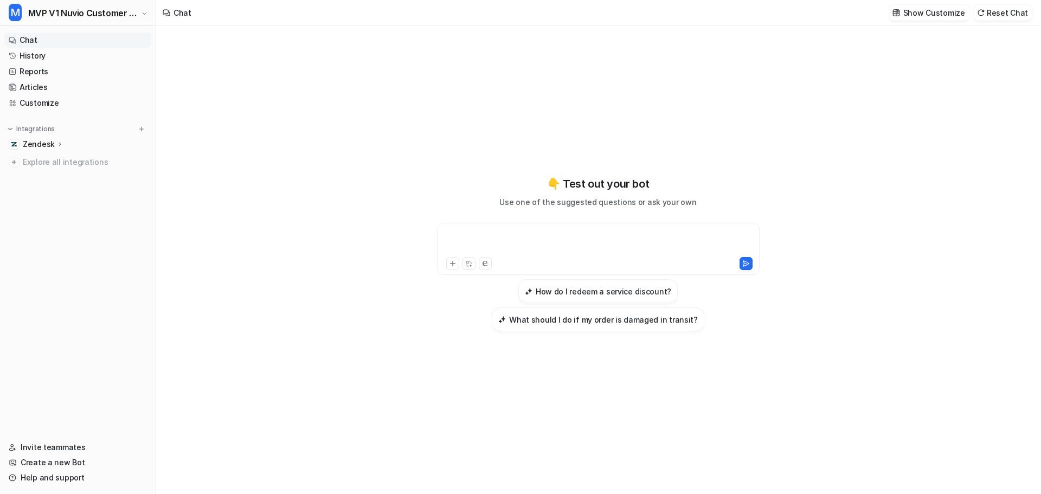
click at [587, 233] on div at bounding box center [598, 242] width 317 height 25
paste div
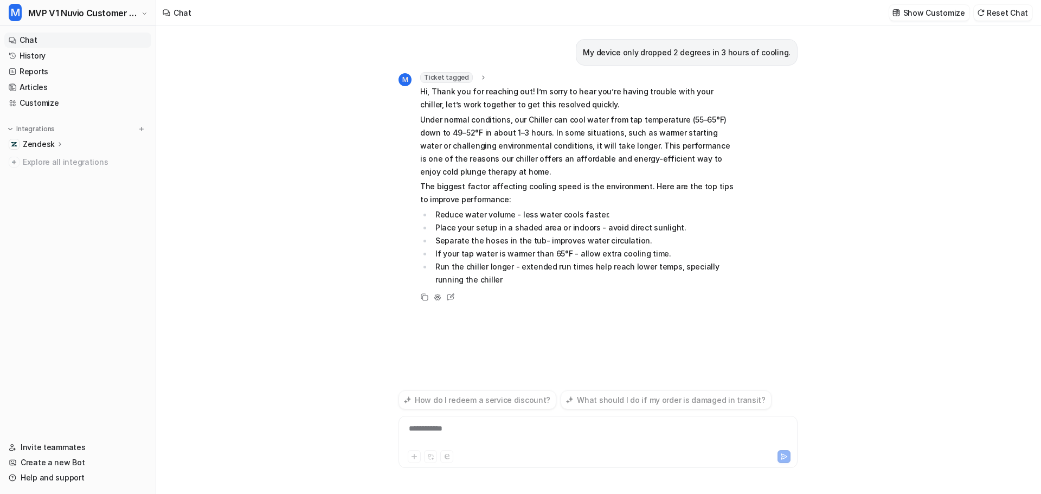
click at [483, 74] on icon at bounding box center [483, 78] width 8 height 8
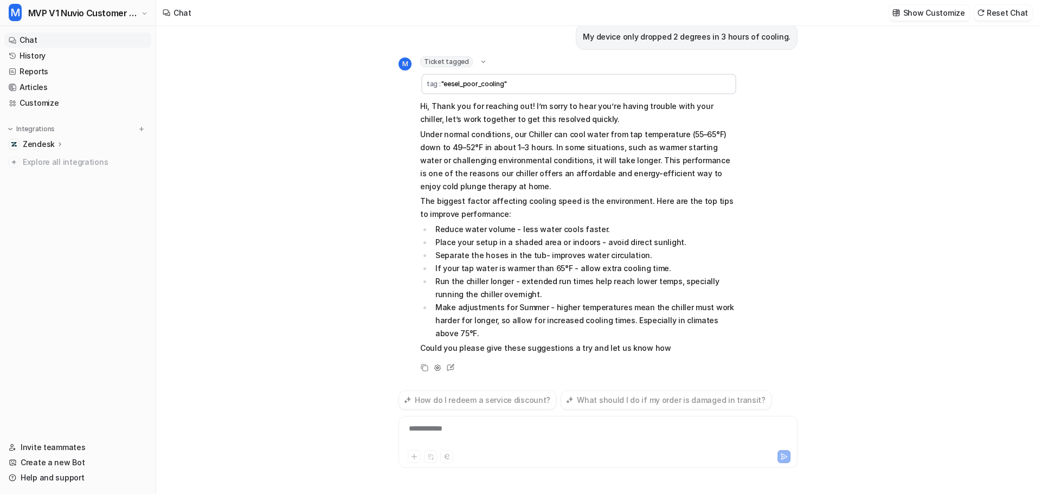
click at [479, 75] on td "tag : "eesel_poor_cooling"" at bounding box center [578, 84] width 315 height 21
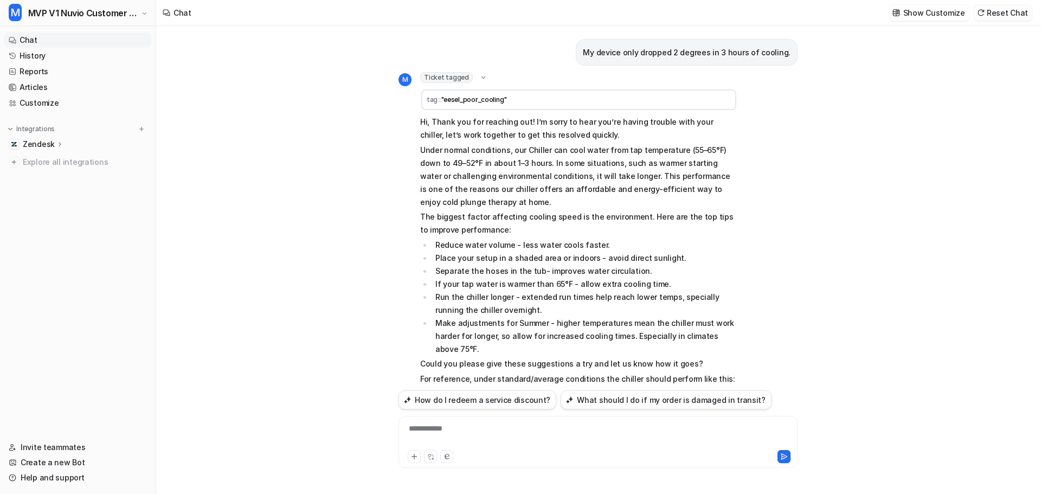
click at [994, 12] on button "Reset Chat" at bounding box center [1002, 13] width 59 height 16
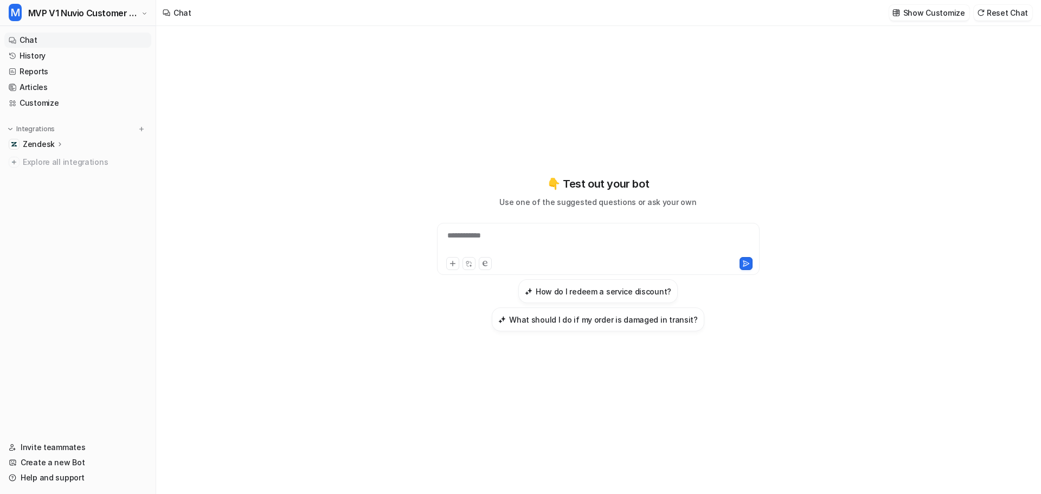
click at [606, 248] on div "**********" at bounding box center [598, 242] width 317 height 25
paste div
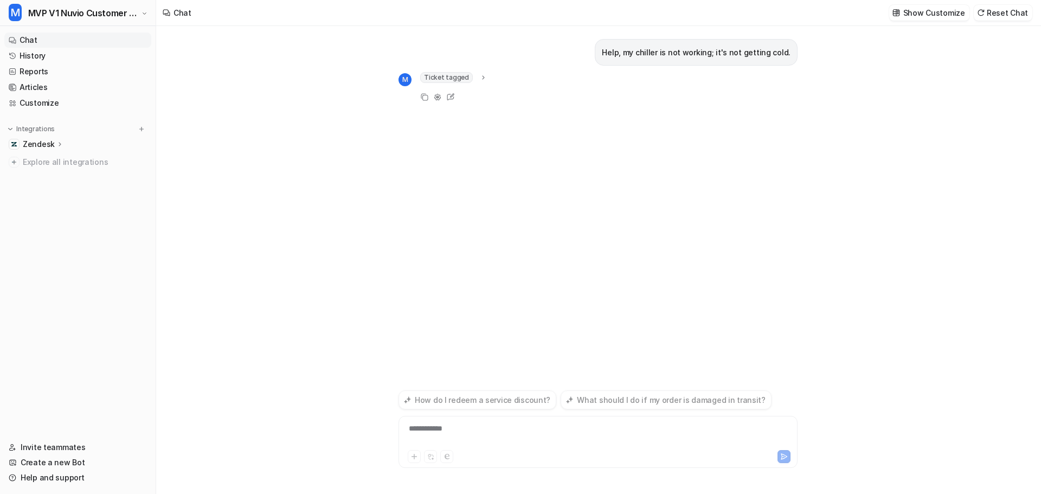
click at [453, 77] on span "Ticket tagged" at bounding box center [446, 77] width 53 height 11
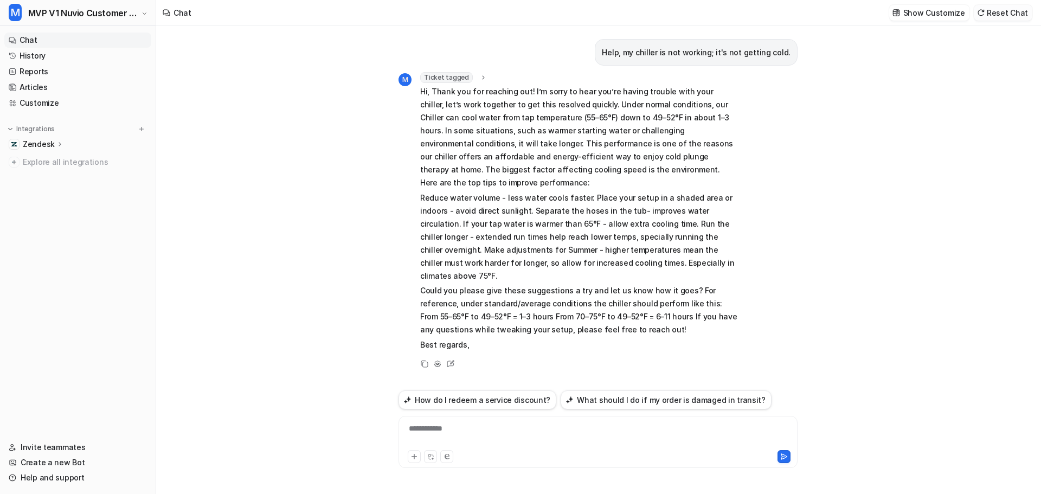
click at [987, 6] on button "Reset Chat" at bounding box center [1002, 13] width 59 height 16
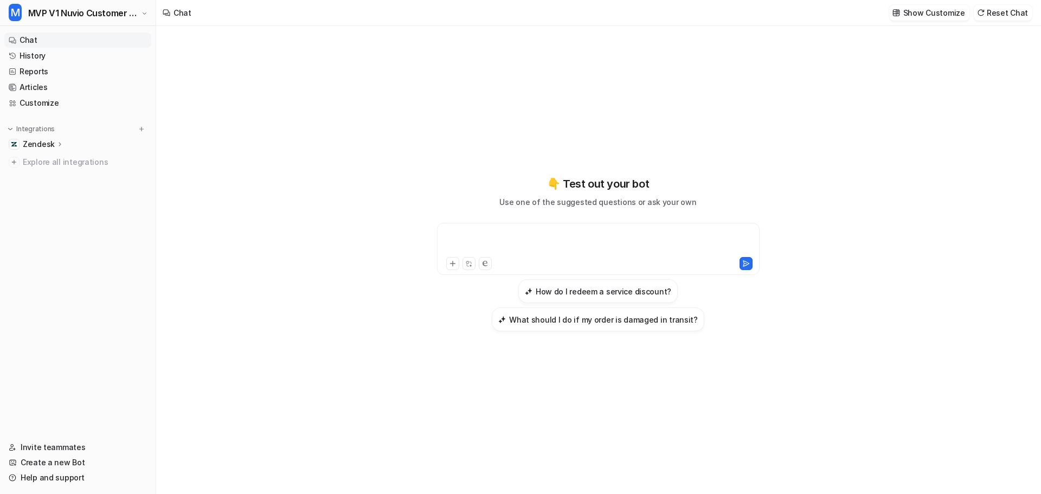
click at [527, 245] on div at bounding box center [598, 242] width 317 height 25
paste div
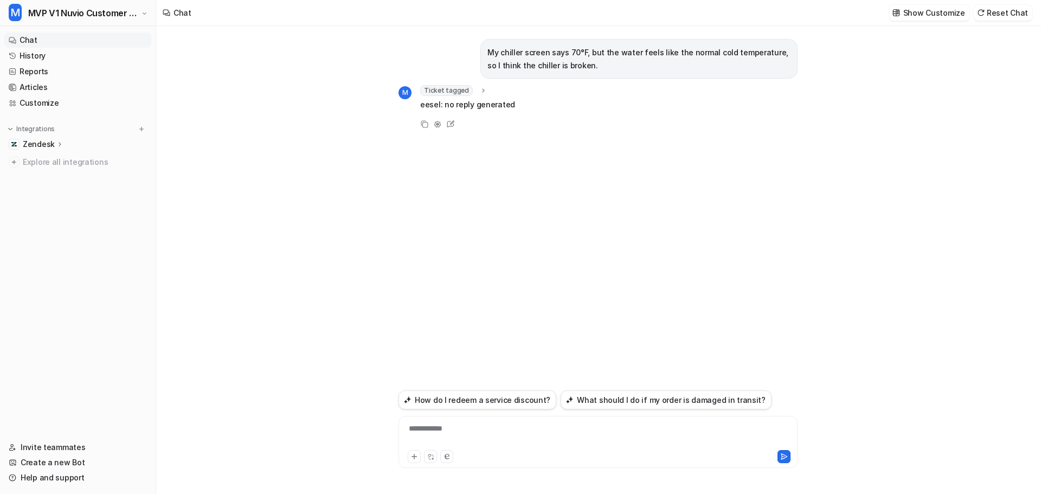
click at [456, 90] on span "Ticket tagged" at bounding box center [446, 90] width 53 height 11
click at [507, 430] on div at bounding box center [597, 435] width 393 height 25
click at [1013, 16] on button "Reset Chat" at bounding box center [1002, 13] width 59 height 16
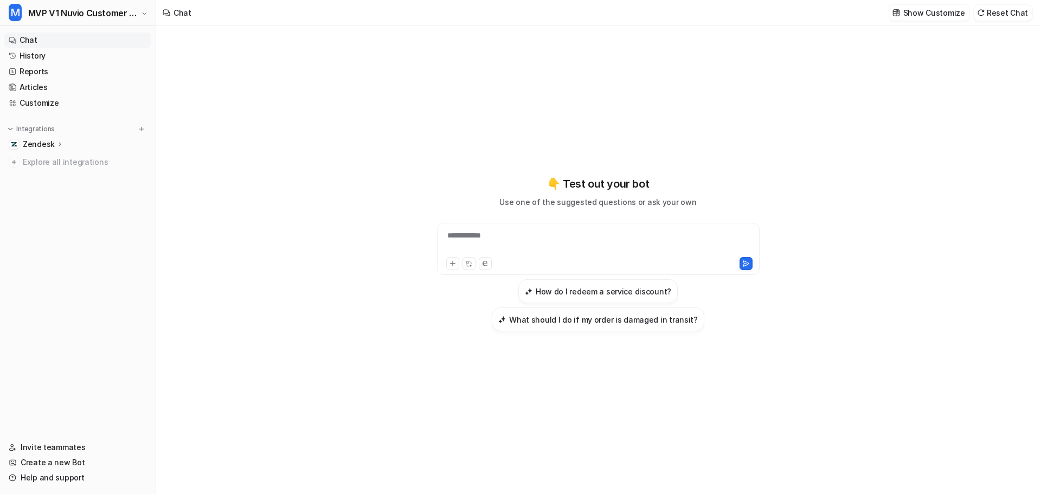
click at [496, 238] on div "**********" at bounding box center [598, 242] width 317 height 25
paste div
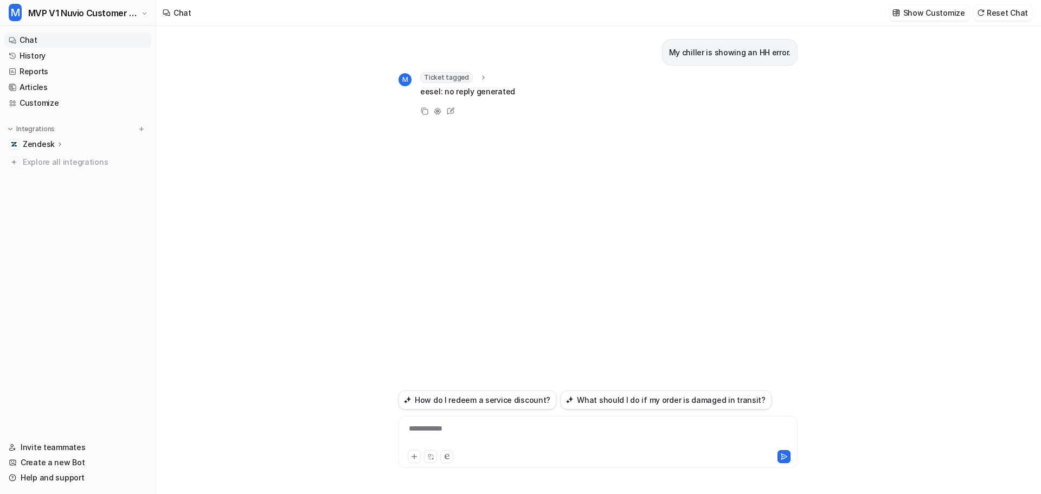
click at [485, 80] on div "Ticket tagged tag : "eesel_thermostat_HH"" at bounding box center [467, 77] width 95 height 11
click at [468, 78] on span "Ticket tagged" at bounding box center [446, 77] width 53 height 11
click at [509, 433] on div "**********" at bounding box center [597, 435] width 393 height 25
paste div
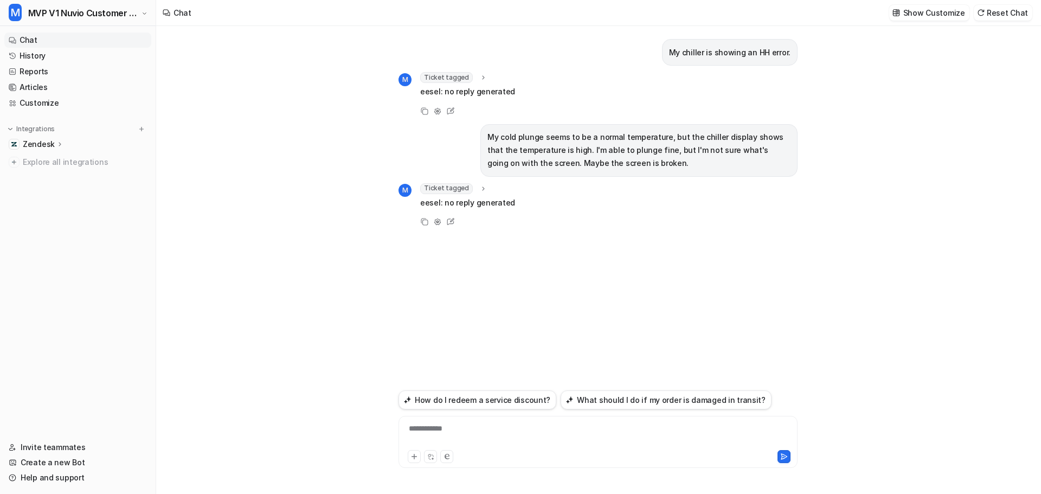
click at [480, 187] on icon at bounding box center [483, 188] width 8 height 8
click at [480, 187] on icon at bounding box center [483, 189] width 8 height 8
click at [435, 431] on div at bounding box center [597, 435] width 393 height 25
click at [1019, 15] on button "Reset Chat" at bounding box center [1002, 13] width 59 height 16
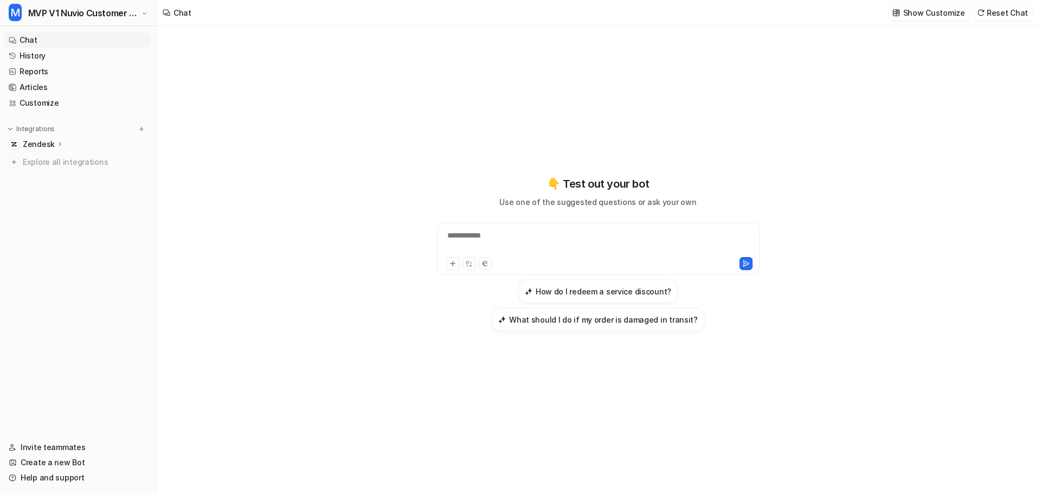
click at [526, 237] on div "**********" at bounding box center [598, 242] width 317 height 25
paste div
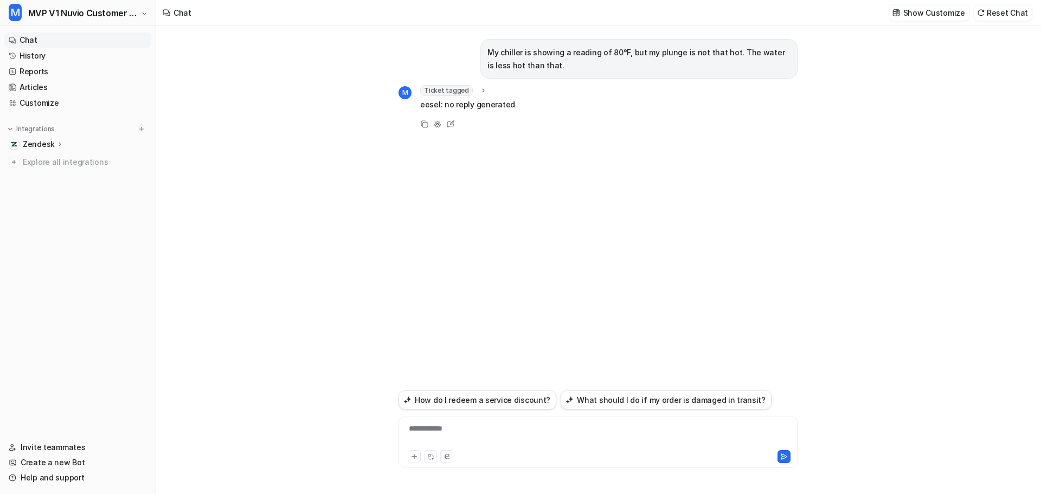
click at [482, 87] on icon at bounding box center [483, 91] width 8 height 8
click at [1002, 14] on button "Reset Chat" at bounding box center [1002, 13] width 59 height 16
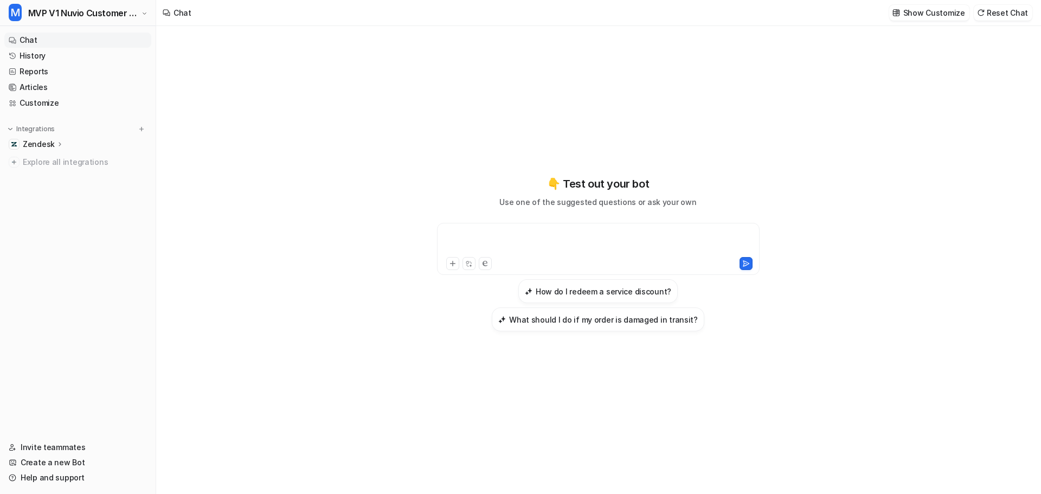
click at [508, 237] on div at bounding box center [598, 242] width 317 height 25
paste div
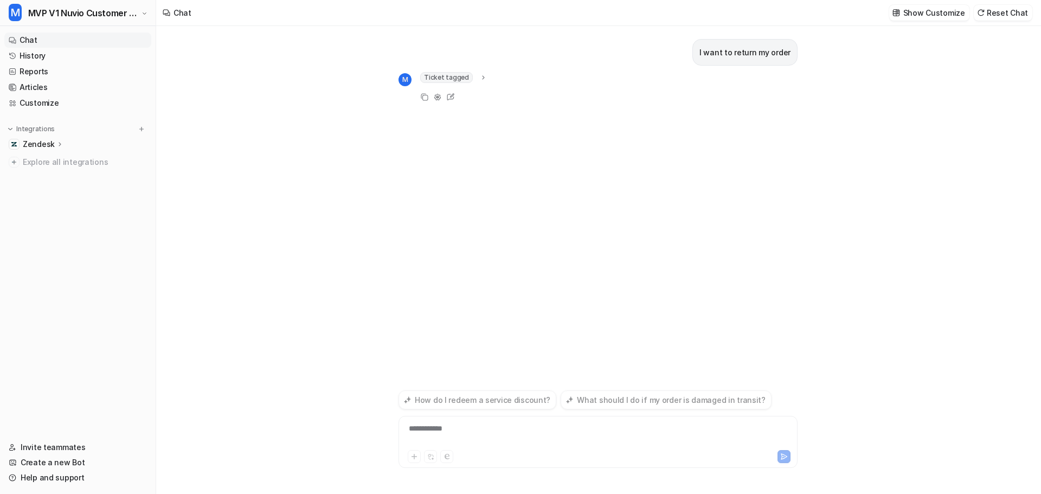
click at [475, 79] on div "Ticket tagged" at bounding box center [453, 77] width 67 height 11
click at [479, 79] on icon at bounding box center [483, 78] width 8 height 8
click at [592, 443] on div "**********" at bounding box center [597, 435] width 393 height 25
paste div
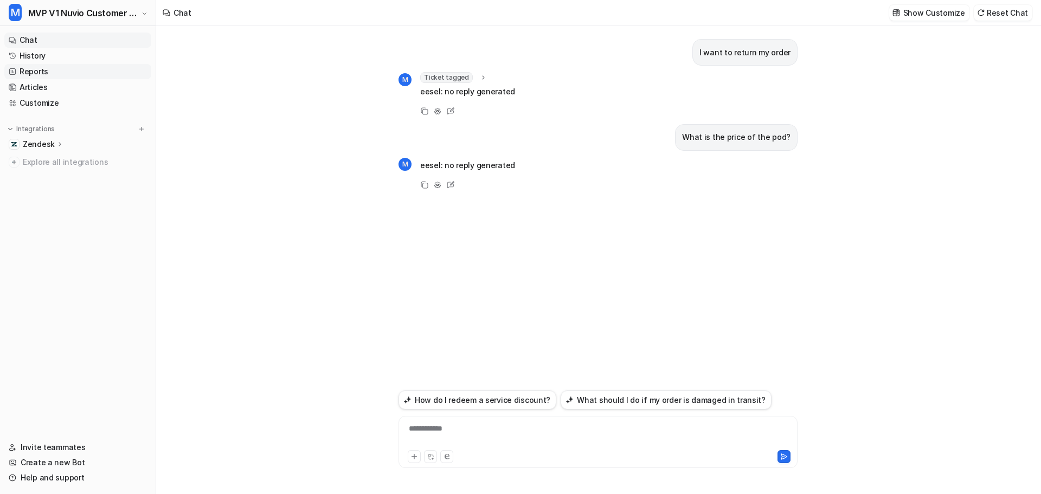
click at [40, 73] on link "Reports" at bounding box center [77, 71] width 147 height 15
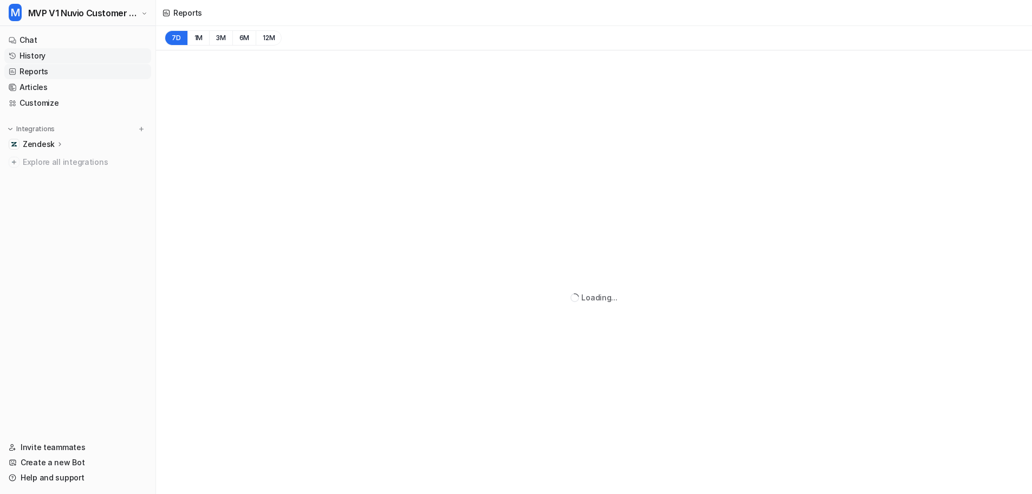
click at [37, 54] on link "History" at bounding box center [77, 55] width 147 height 15
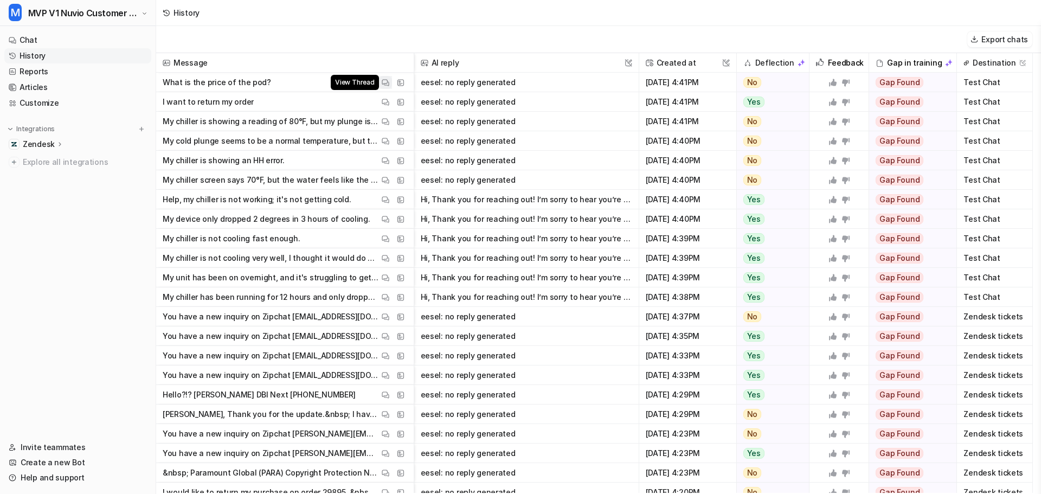
click at [383, 83] on img at bounding box center [386, 83] width 8 height 8
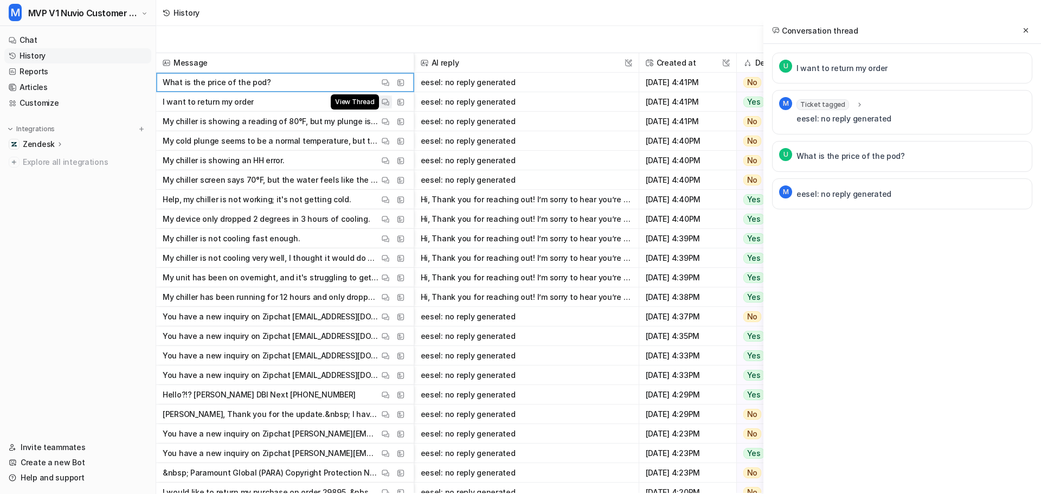
click at [385, 101] on img at bounding box center [386, 102] width 8 height 8
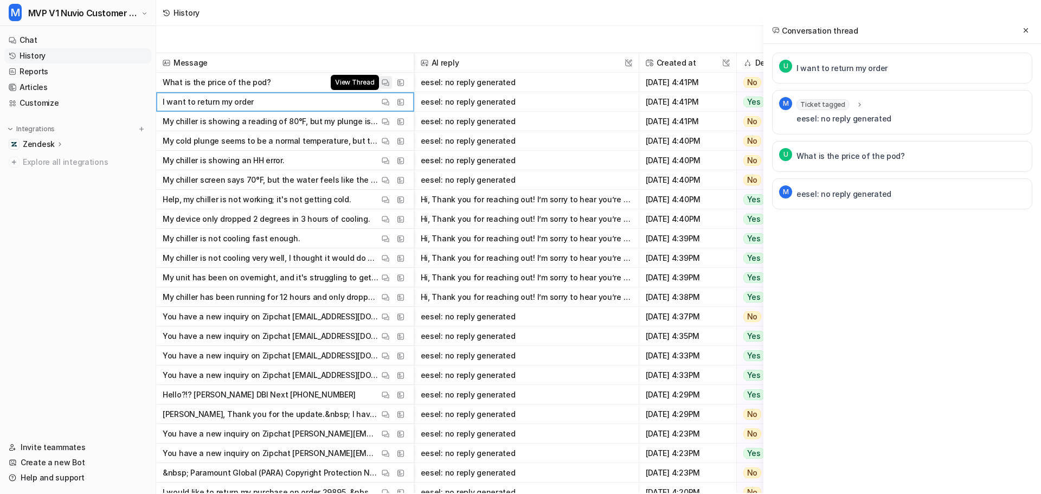
click at [382, 85] on img at bounding box center [386, 83] width 8 height 8
click at [882, 193] on p "eesel: no reply generated" at bounding box center [843, 194] width 95 height 13
click at [69, 35] on link "Chat" at bounding box center [77, 40] width 147 height 15
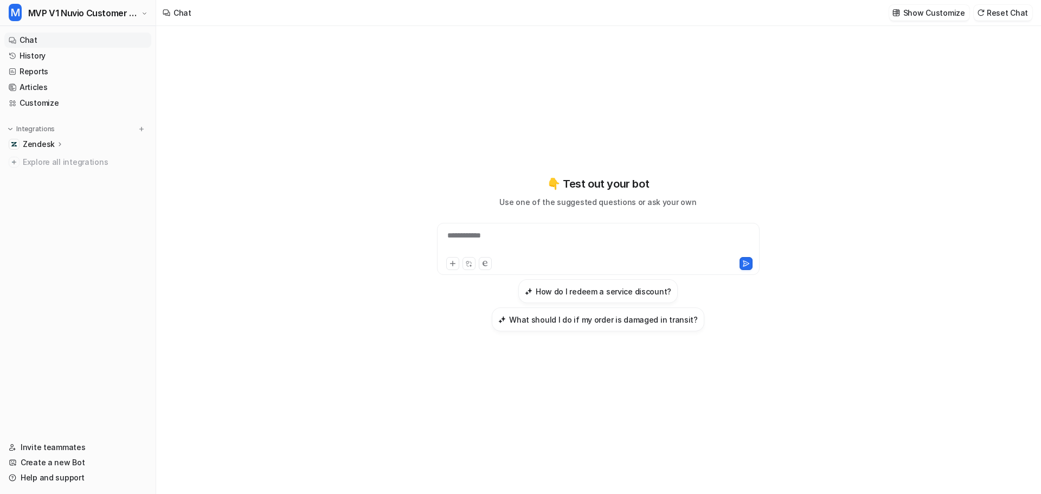
click at [607, 235] on div "**********" at bounding box center [598, 242] width 317 height 25
paste div
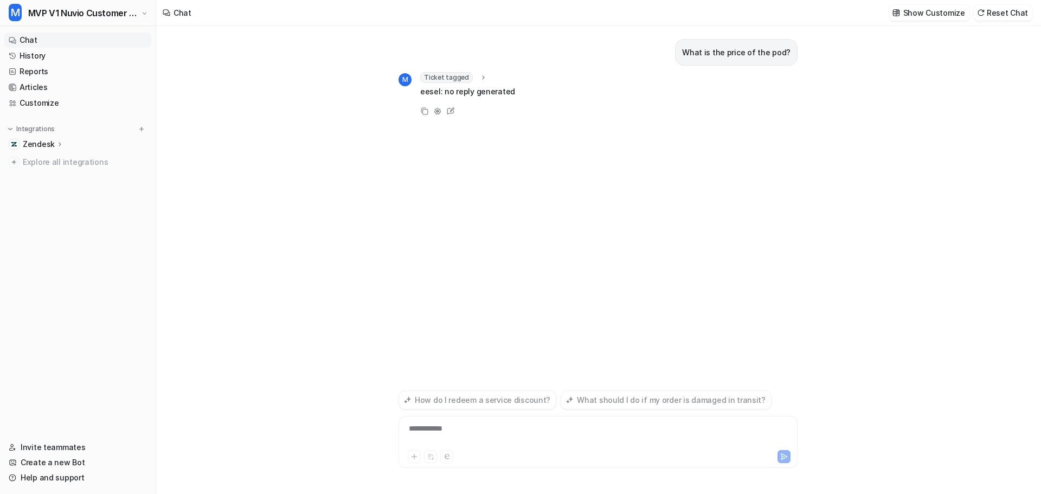
click at [474, 76] on div "Ticket tagged" at bounding box center [453, 77] width 67 height 11
click at [701, 132] on div "What is the price of the pod? M Ticket tagged tag : "eesel_other" eesel: no rep…" at bounding box center [597, 206] width 399 height 361
